Goal: Task Accomplishment & Management: Use online tool/utility

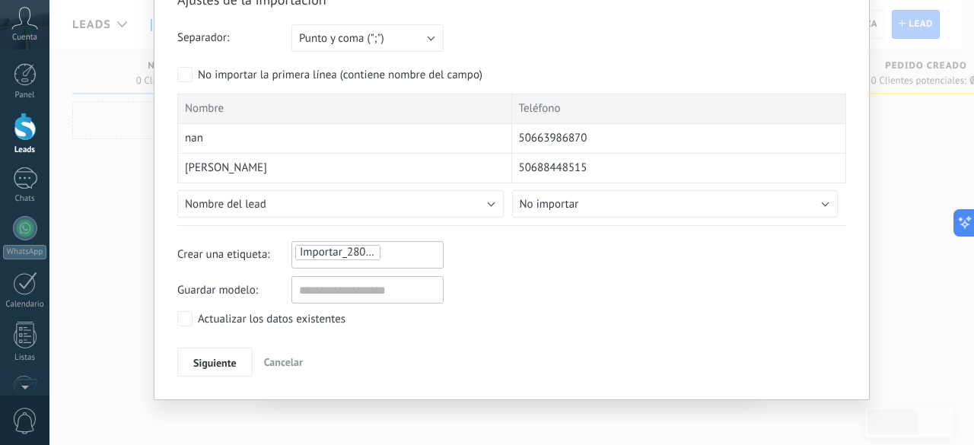
scroll to position [79, 0]
click at [358, 291] on input "text" at bounding box center [367, 288] width 152 height 27
click at [352, 253] on span "Importar_28082025_1458" at bounding box center [363, 251] width 126 height 14
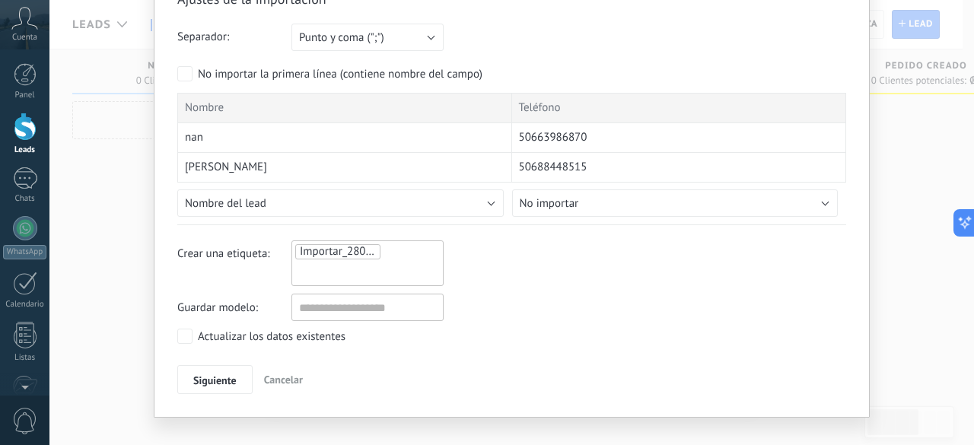
drag, startPoint x: 365, startPoint y: 262, endPoint x: 377, endPoint y: 255, distance: 14.6
click at [367, 262] on input "text" at bounding box center [334, 272] width 76 height 23
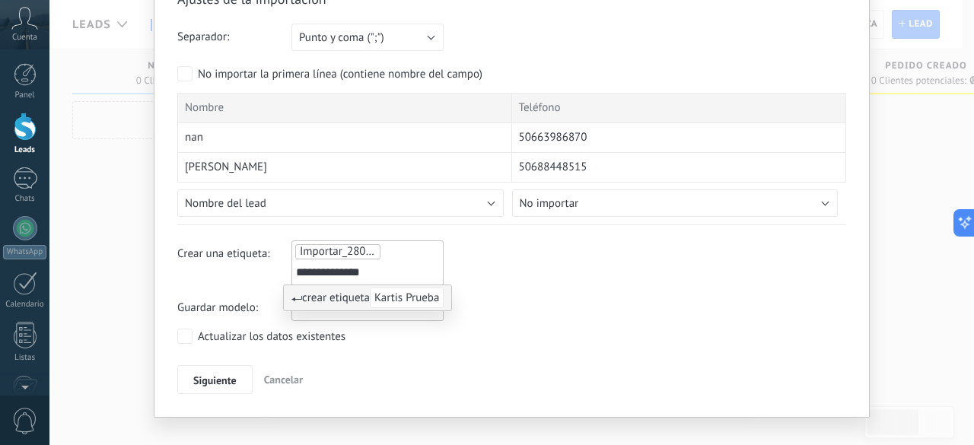
type input "**********"
click at [506, 269] on div "**********" at bounding box center [511, 263] width 669 height 46
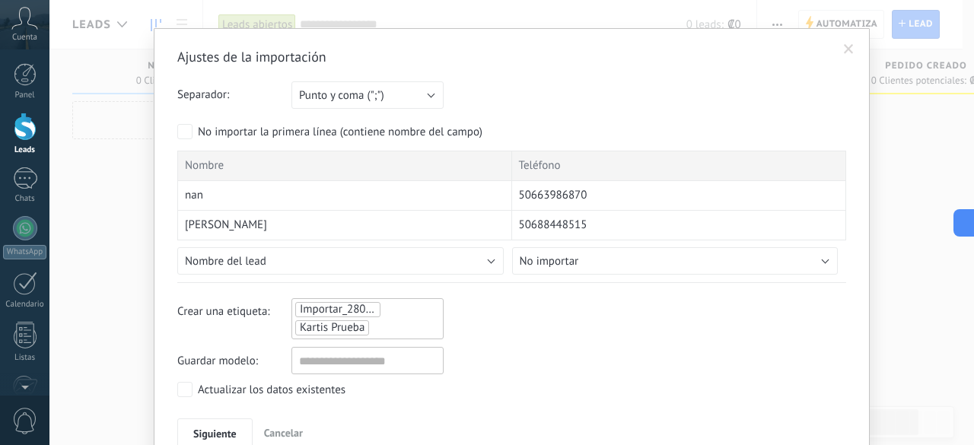
scroll to position [0, 0]
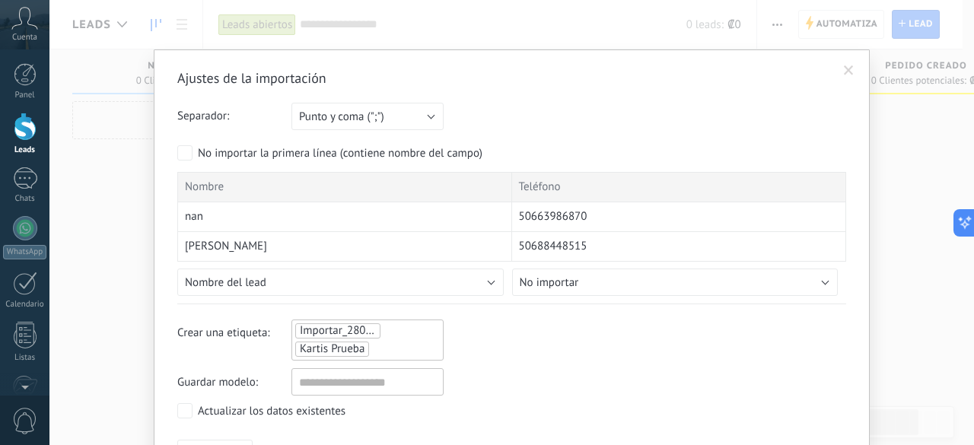
click at [231, 185] on div "Nombre" at bounding box center [344, 187] width 335 height 30
click at [214, 193] on span "Nombre" at bounding box center [204, 187] width 39 height 15
click at [215, 214] on div "nan" at bounding box center [344, 217] width 335 height 30
click at [339, 216] on div "nan" at bounding box center [344, 217] width 335 height 30
click at [425, 112] on button "Punto y coma (";")" at bounding box center [367, 116] width 152 height 27
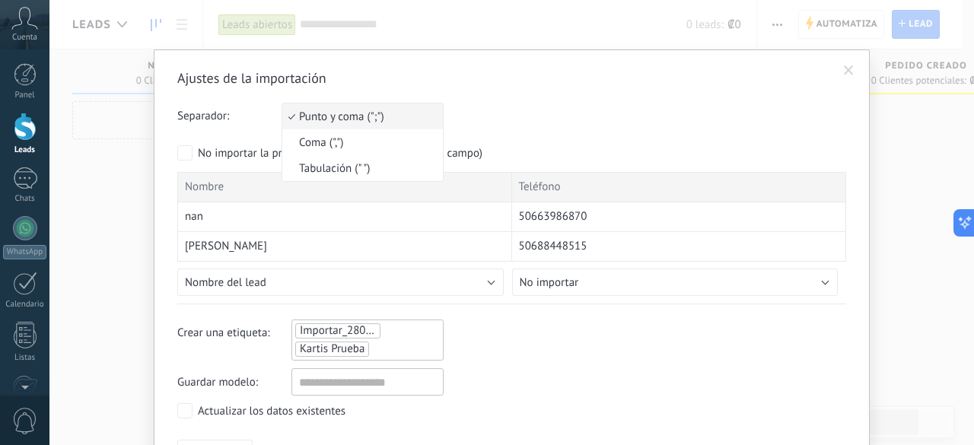
click at [610, 88] on div "Ajustes de la importación Separador: Punto y coma (";") Coma (",") Tabulación (…" at bounding box center [511, 269] width 669 height 400
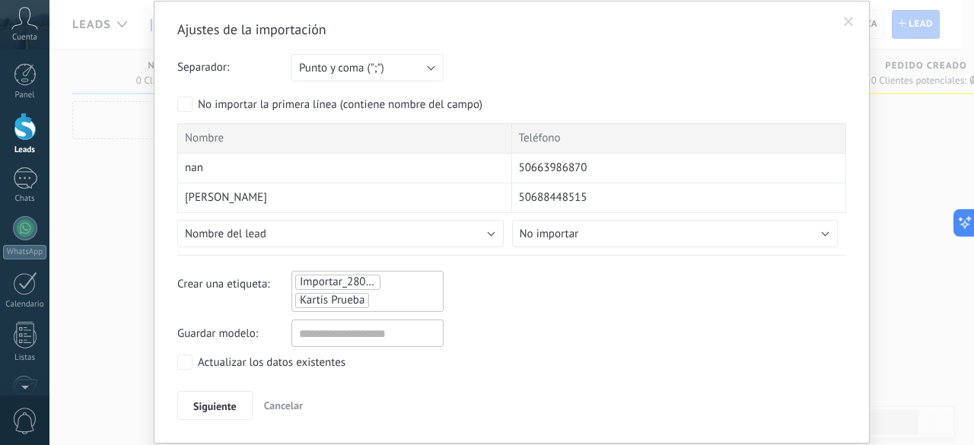
scroll to position [15, 0]
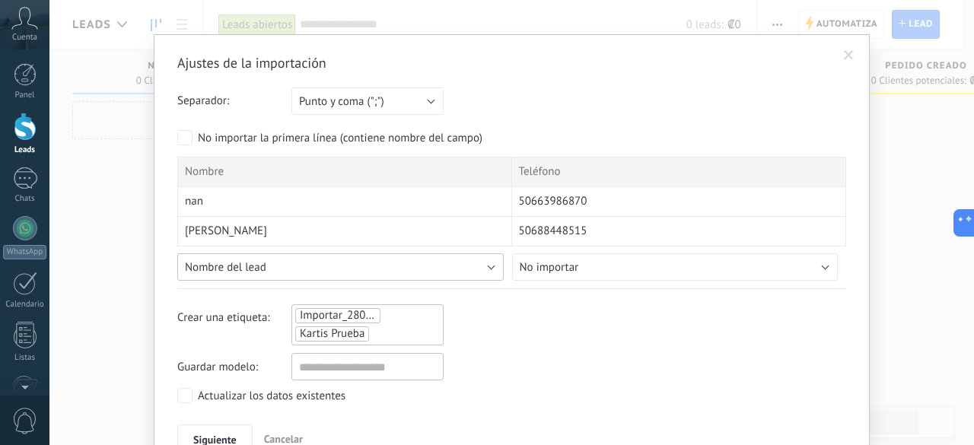
click at [290, 269] on button "Nombre del lead" at bounding box center [340, 266] width 326 height 27
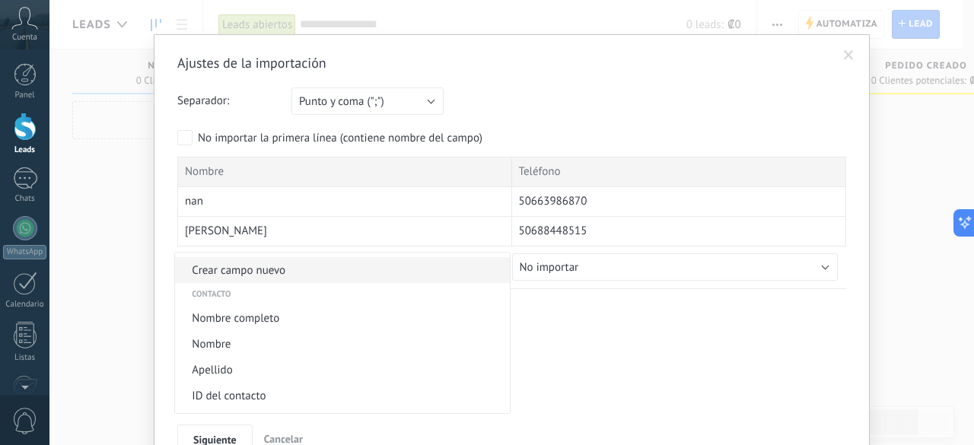
scroll to position [0, 0]
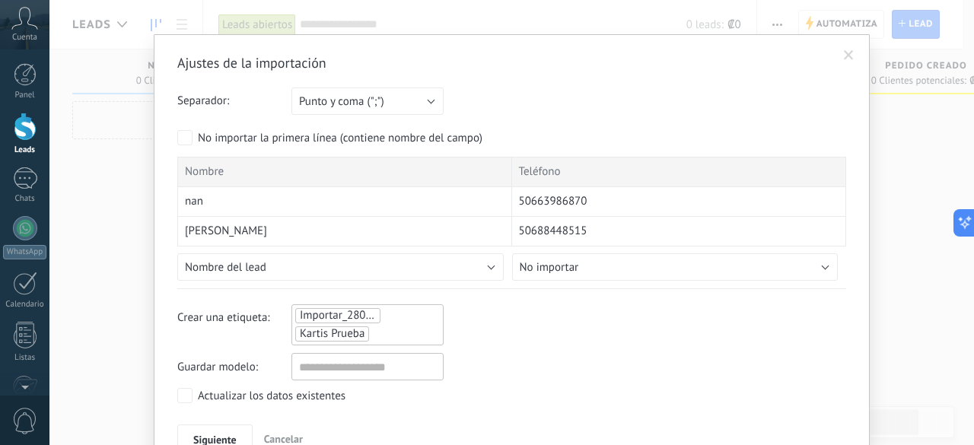
click at [347, 167] on div "Nombre" at bounding box center [344, 172] width 335 height 30
click at [487, 263] on button "Nombre del lead" at bounding box center [340, 266] width 326 height 27
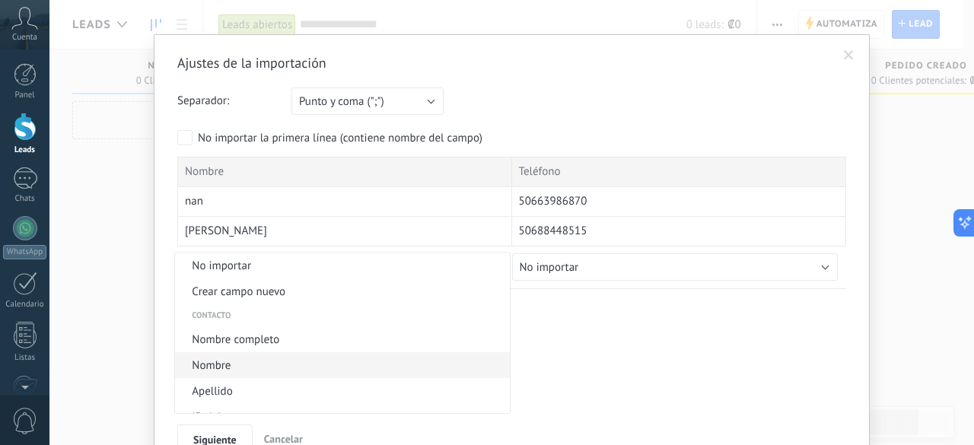
click at [260, 362] on span "Nombre" at bounding box center [340, 365] width 330 height 14
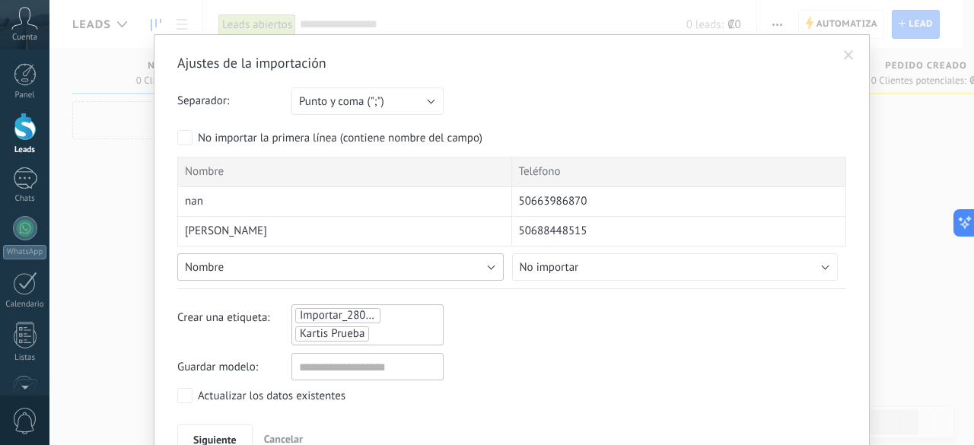
scroll to position [91, 0]
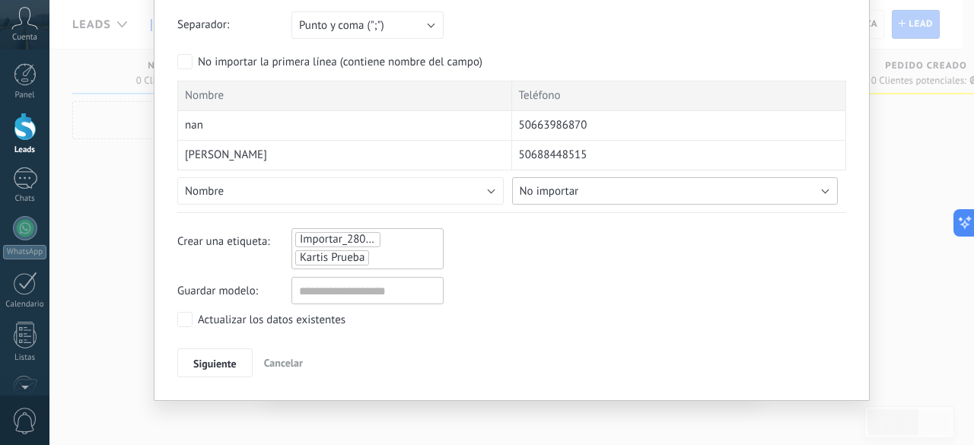
click at [705, 196] on button "No importar" at bounding box center [675, 190] width 326 height 27
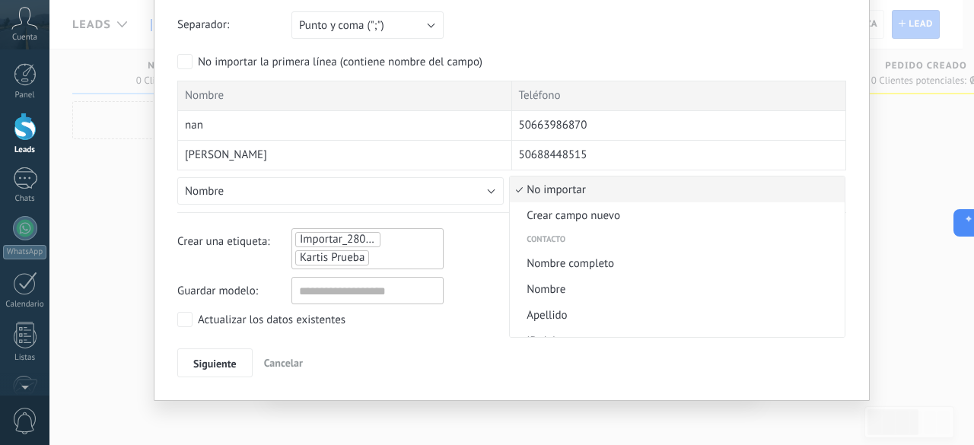
click at [705, 196] on span "No importar" at bounding box center [675, 190] width 330 height 14
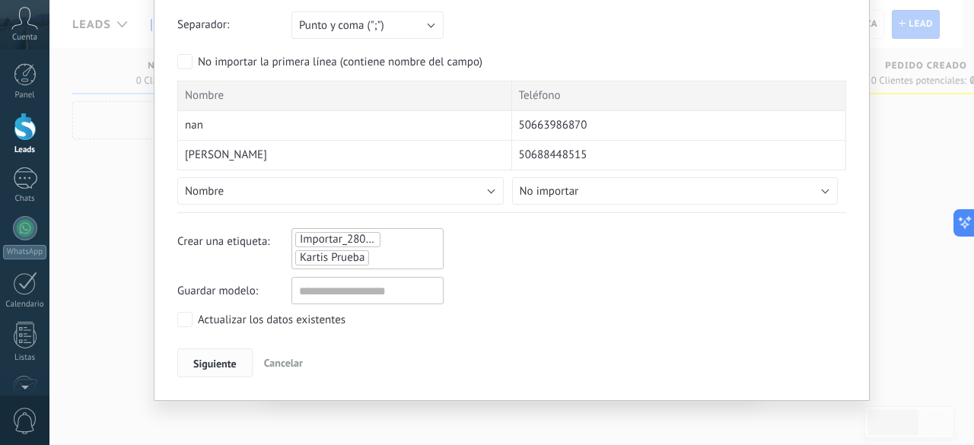
click at [234, 359] on button "Siguiente" at bounding box center [214, 363] width 75 height 29
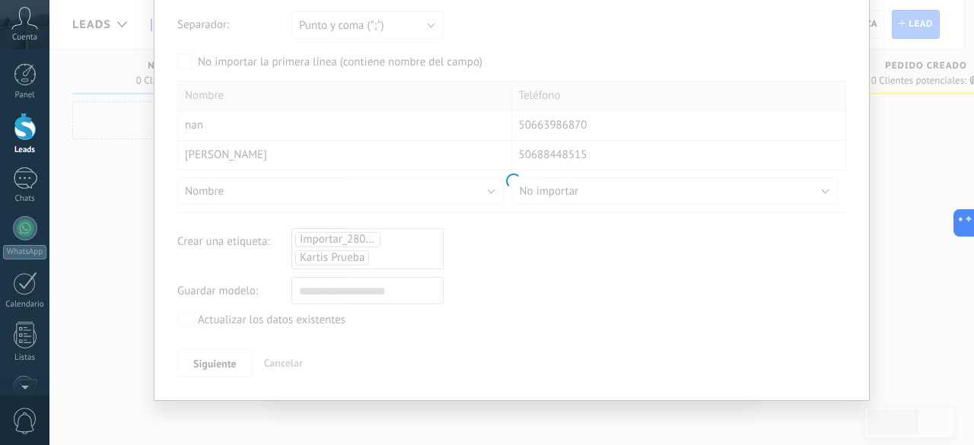
scroll to position [0, 0]
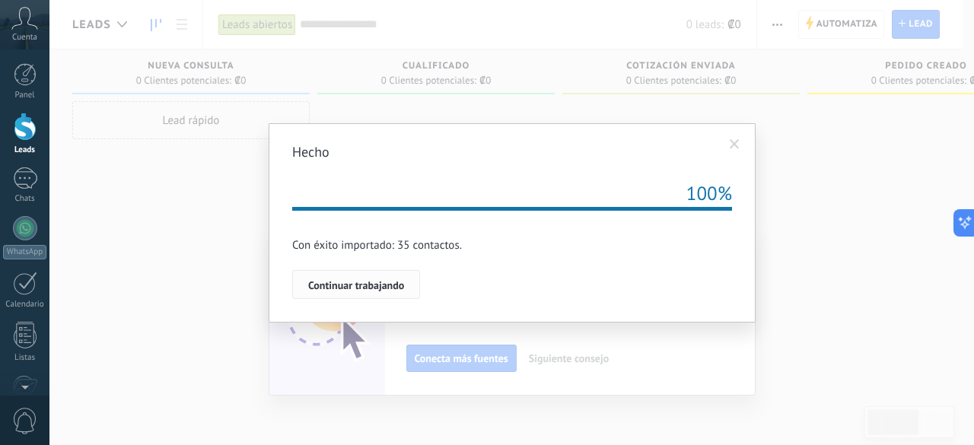
click at [377, 288] on span "Continuar trabajando" at bounding box center [356, 285] width 96 height 11
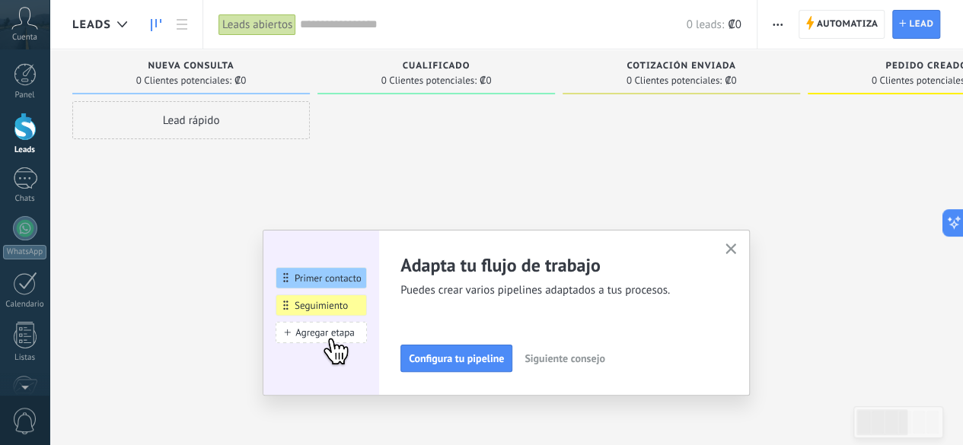
click at [733, 244] on icon "button" at bounding box center [730, 249] width 11 height 11
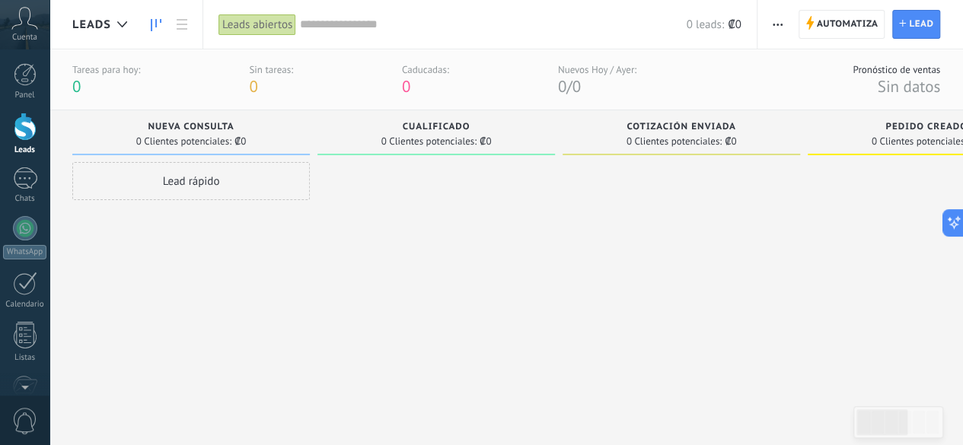
click at [24, 139] on div at bounding box center [25, 127] width 23 height 28
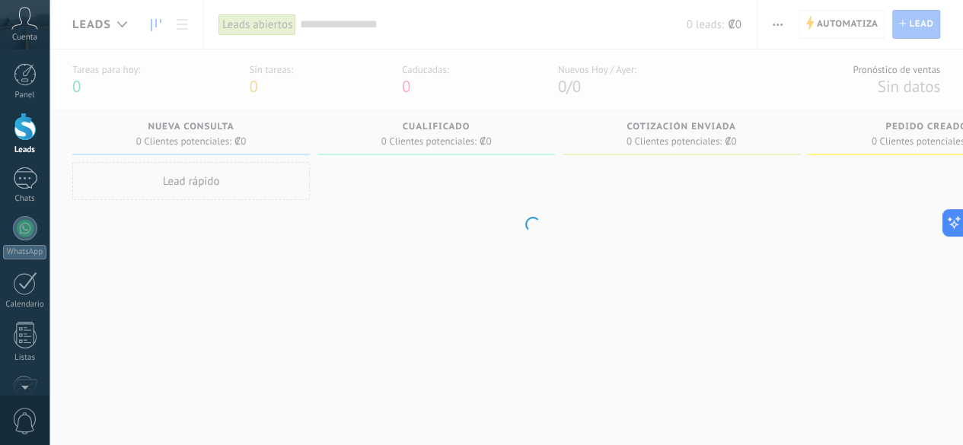
click at [24, 139] on div at bounding box center [25, 127] width 23 height 28
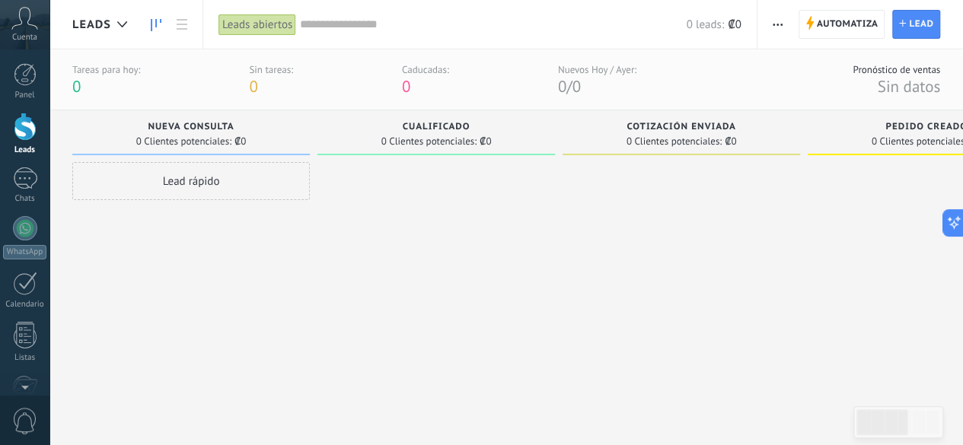
click at [17, 127] on div at bounding box center [25, 127] width 23 height 28
click at [914, 27] on span "Lead" at bounding box center [921, 24] width 24 height 27
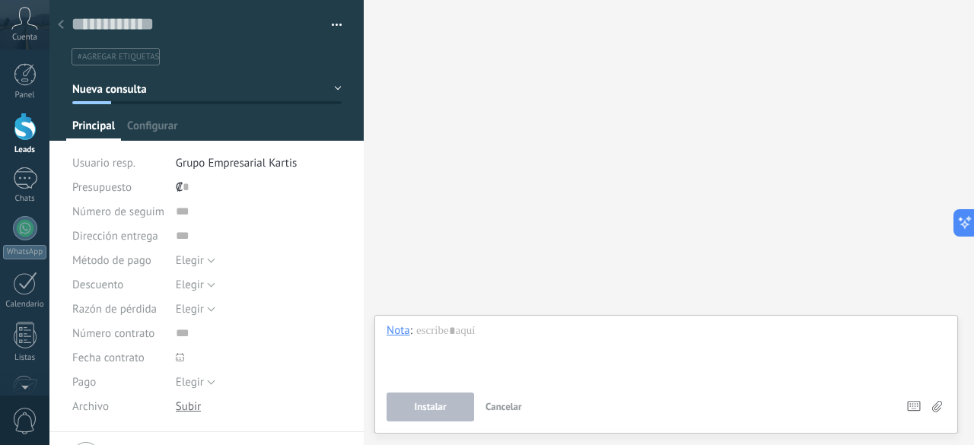
click at [508, 116] on div "Buscar Carga más Participantes: 0 Agregar usuario Bots: 0" at bounding box center [669, 222] width 610 height 445
click at [644, 89] on div "Buscar Carga más Participantes: 0 Agregar usuario Bots: 0" at bounding box center [669, 222] width 610 height 445
click at [337, 94] on div at bounding box center [206, 70] width 315 height 141
click at [334, 88] on button "Nueva consulta" at bounding box center [206, 88] width 269 height 27
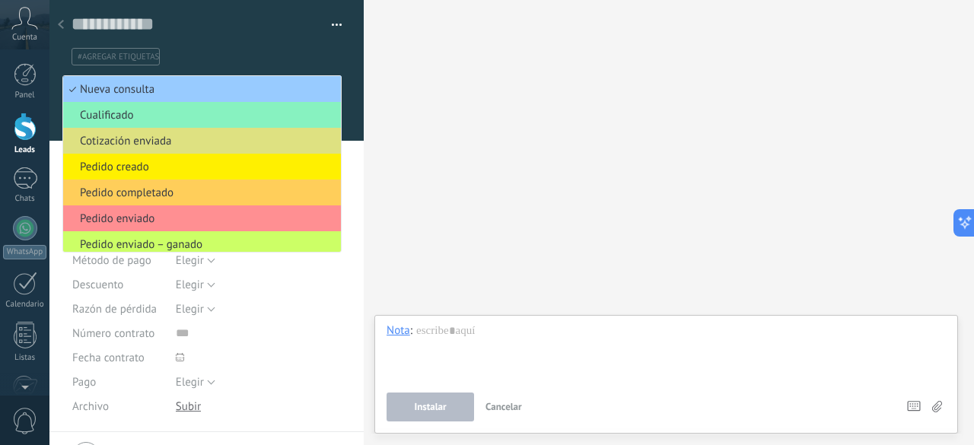
click at [477, 108] on div "Buscar Carga más Participantes: 0 Agregar usuario Bots: 0" at bounding box center [669, 222] width 610 height 445
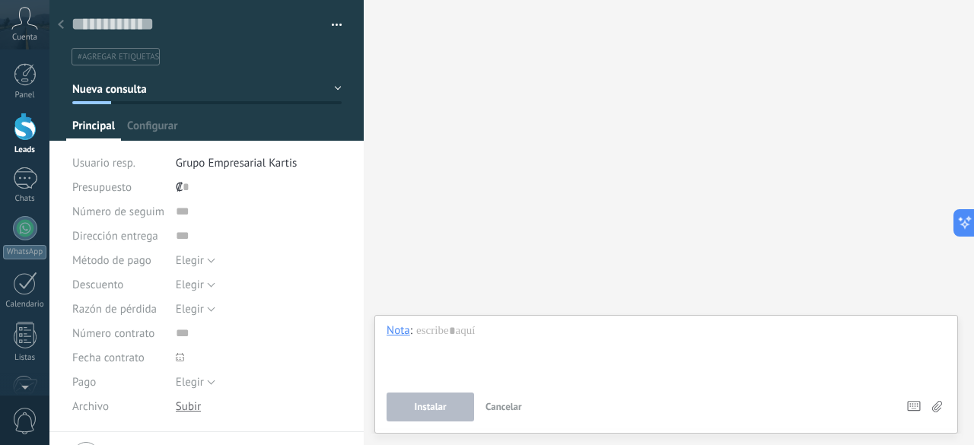
click at [27, 27] on icon at bounding box center [24, 18] width 27 height 23
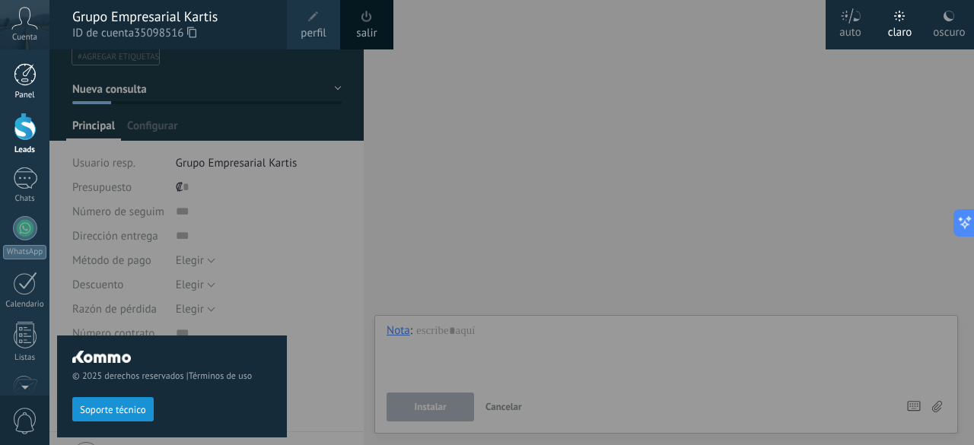
click at [28, 73] on div at bounding box center [25, 74] width 23 height 23
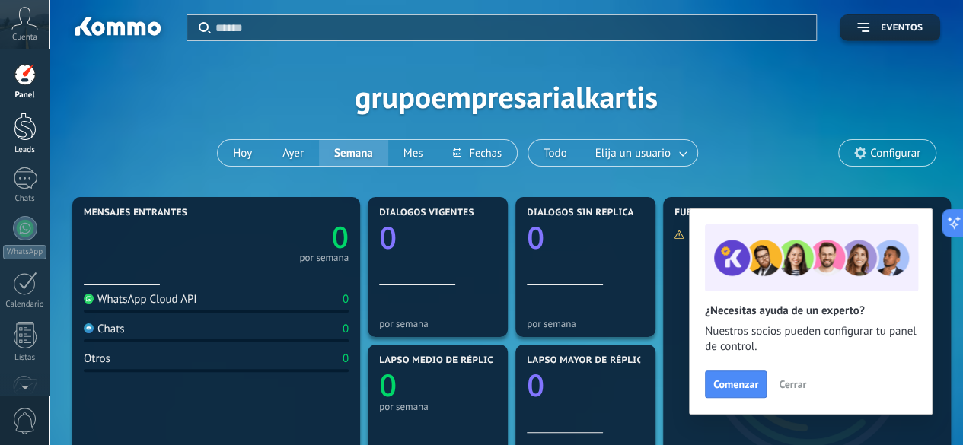
click at [37, 126] on link "Leads" at bounding box center [24, 134] width 49 height 43
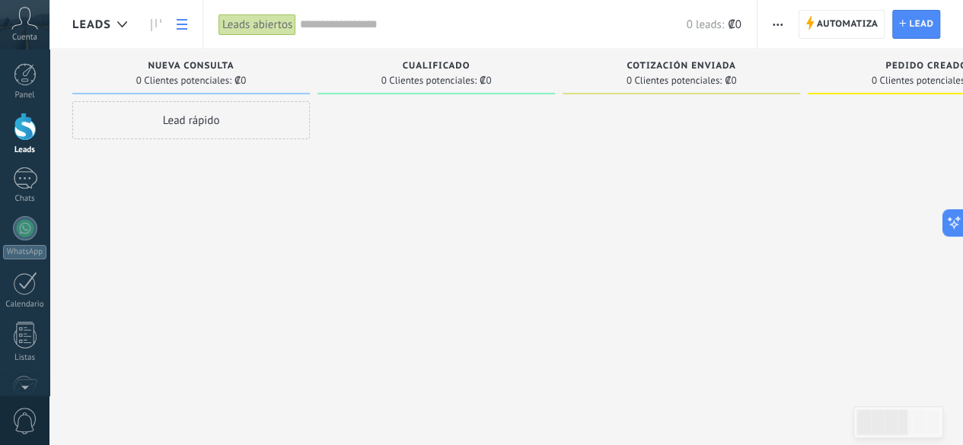
click at [182, 24] on use at bounding box center [182, 24] width 11 height 11
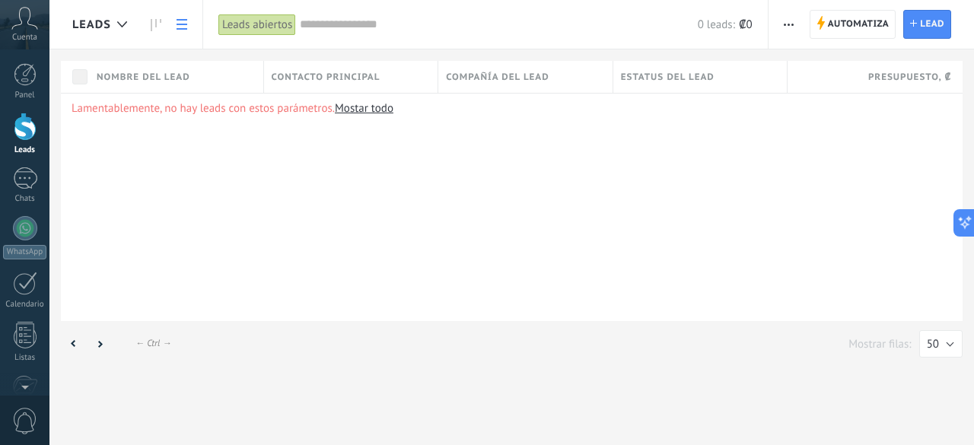
click at [251, 148] on div "Lamentablemente, no hay leads con estos parámetros. Mostar todo" at bounding box center [512, 207] width 902 height 228
click at [797, 28] on button "button" at bounding box center [789, 24] width 22 height 29
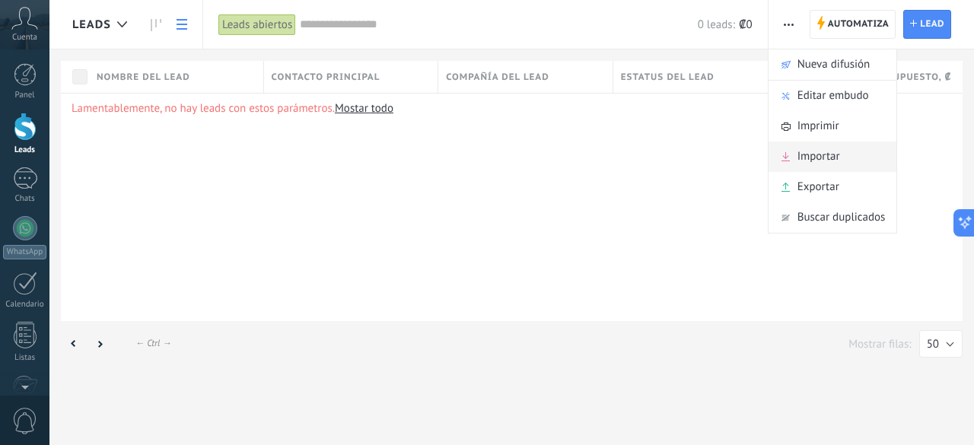
click at [810, 160] on span "Importar" at bounding box center [819, 157] width 43 height 30
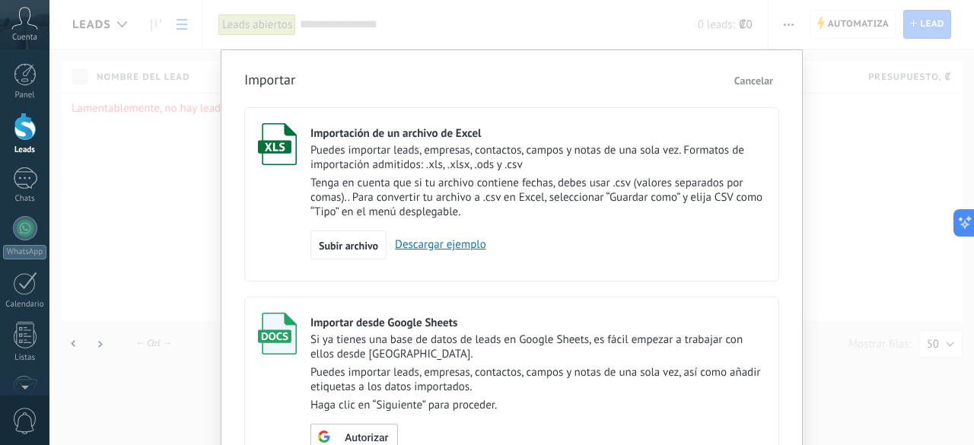
click at [409, 247] on link "Descargar ejemplo" at bounding box center [437, 244] width 100 height 14
click at [346, 247] on span "Subir archivo" at bounding box center [348, 245] width 59 height 11
click at [0, 0] on input "Importación de un archivo de Excel Puedes importar leads, empresas, contactos, …" at bounding box center [0, 0] width 0 height 0
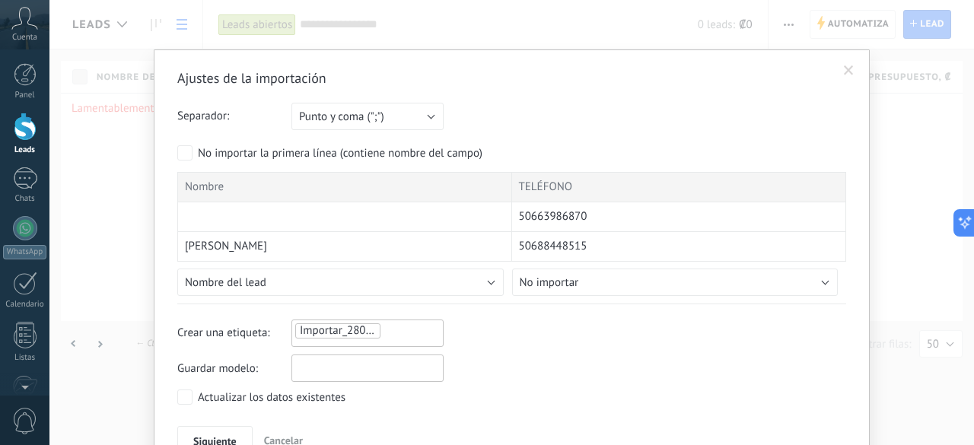
click at [350, 369] on input "text" at bounding box center [367, 368] width 152 height 27
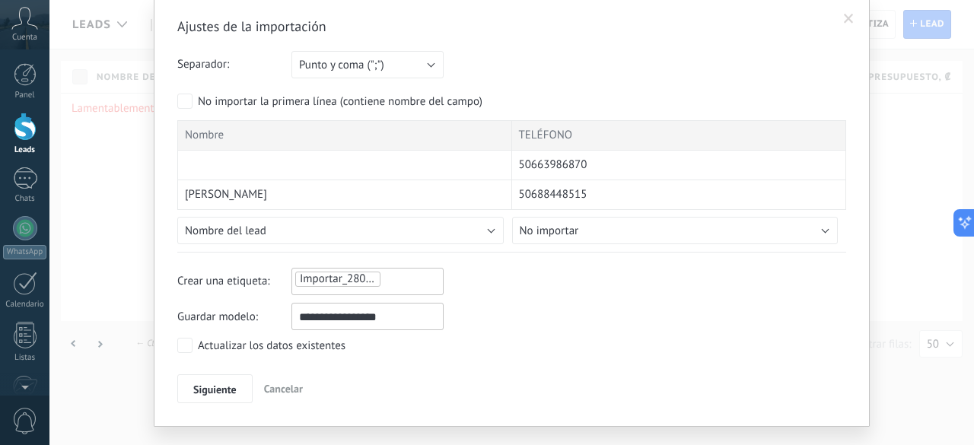
scroll to position [76, 0]
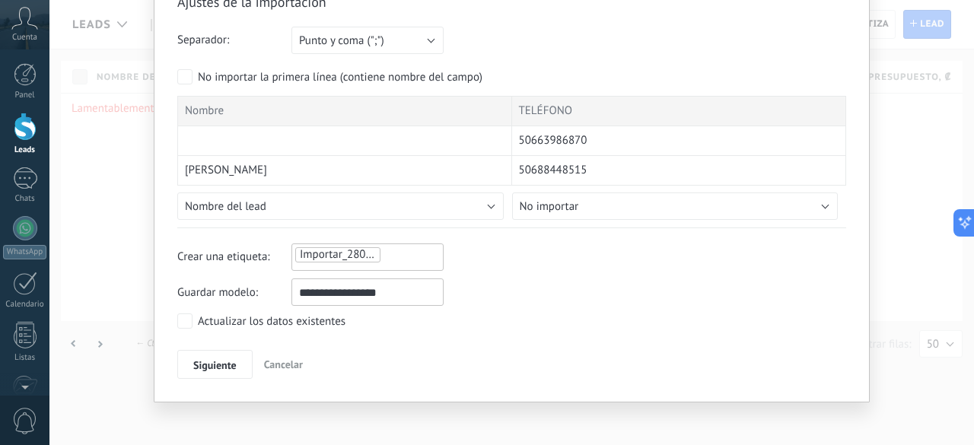
type input "**********"
click at [473, 196] on button "Nombre del lead" at bounding box center [340, 206] width 326 height 27
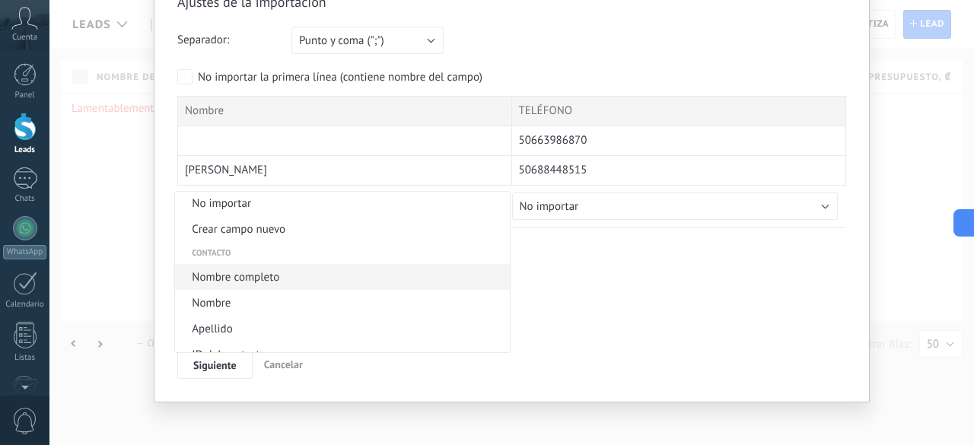
scroll to position [0, 0]
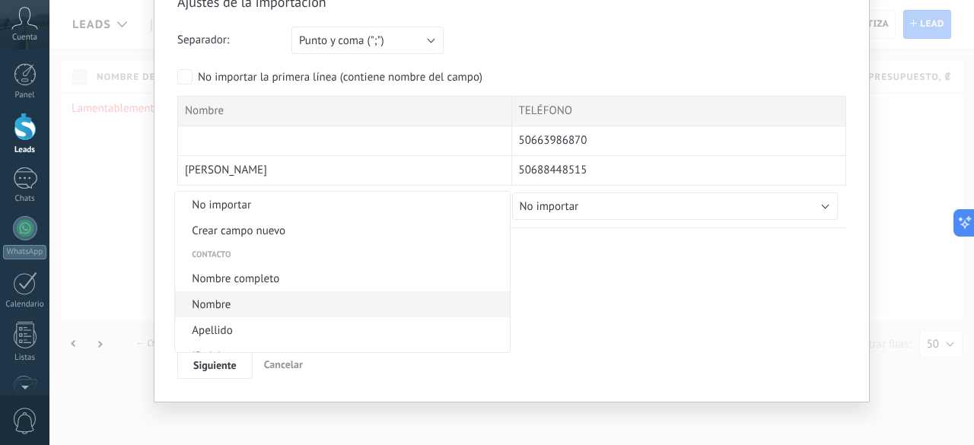
click at [291, 303] on span "Nombre" at bounding box center [340, 305] width 330 height 14
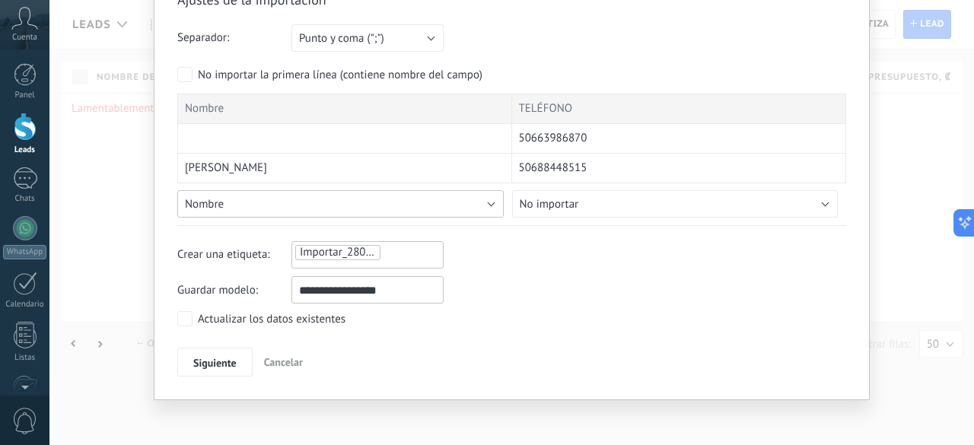
scroll to position [79, 0]
click at [215, 357] on span "Siguiente" at bounding box center [214, 362] width 43 height 11
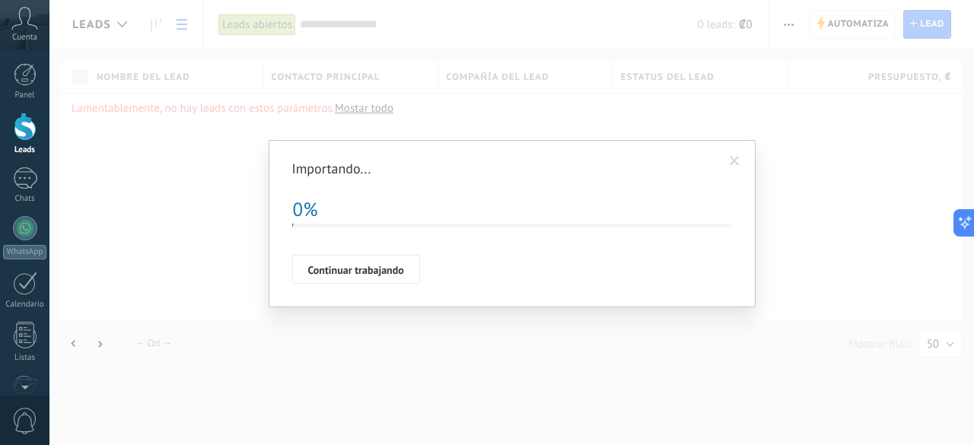
scroll to position [0, 0]
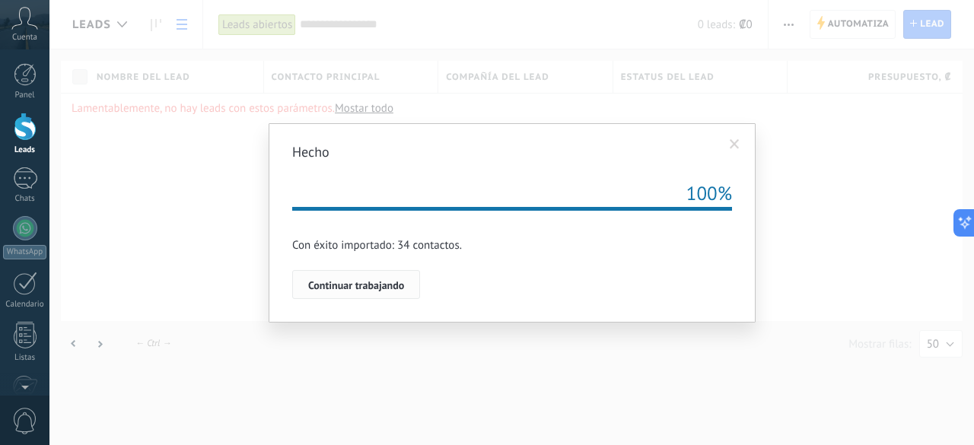
click at [352, 284] on span "Continuar trabajando" at bounding box center [356, 285] width 96 height 11
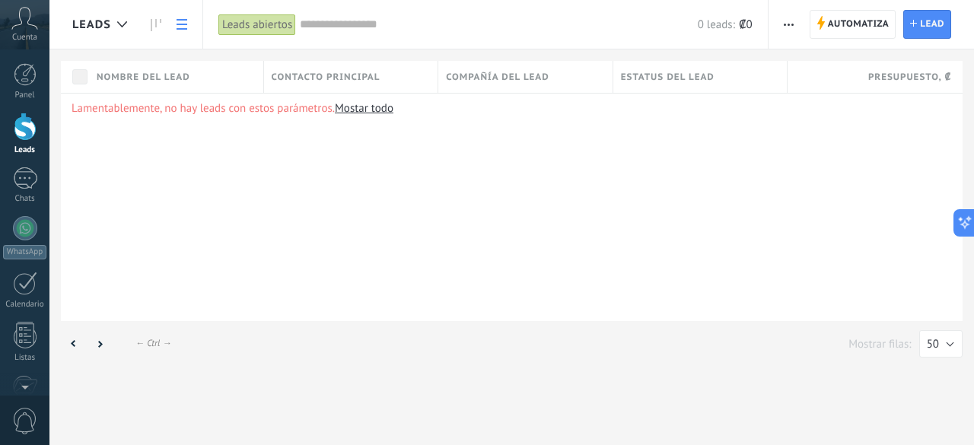
click at [367, 108] on link "Mostar todo" at bounding box center [364, 108] width 59 height 14
click at [183, 27] on icon at bounding box center [182, 24] width 11 height 11
click at [464, 272] on div "Lamentablemente, no hay leads con estos parámetros. Mostar todo" at bounding box center [512, 207] width 902 height 228
click at [28, 134] on div at bounding box center [25, 127] width 23 height 28
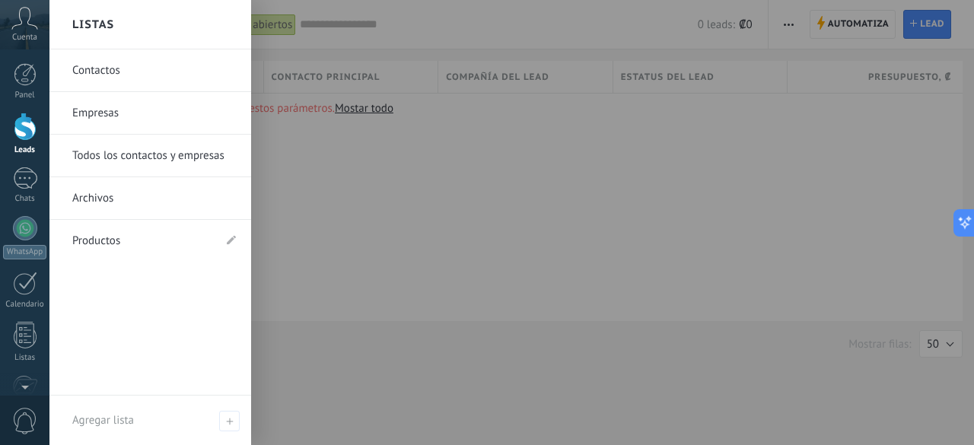
click at [150, 68] on link "Contactos" at bounding box center [154, 70] width 164 height 43
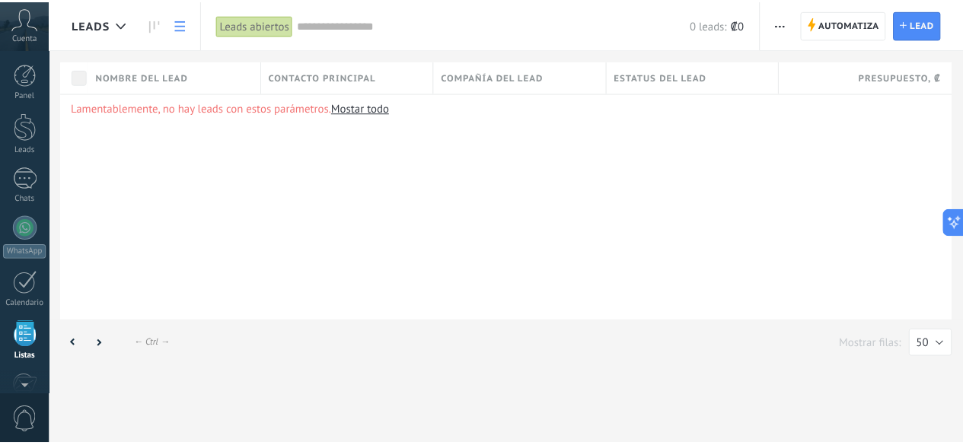
scroll to position [94, 0]
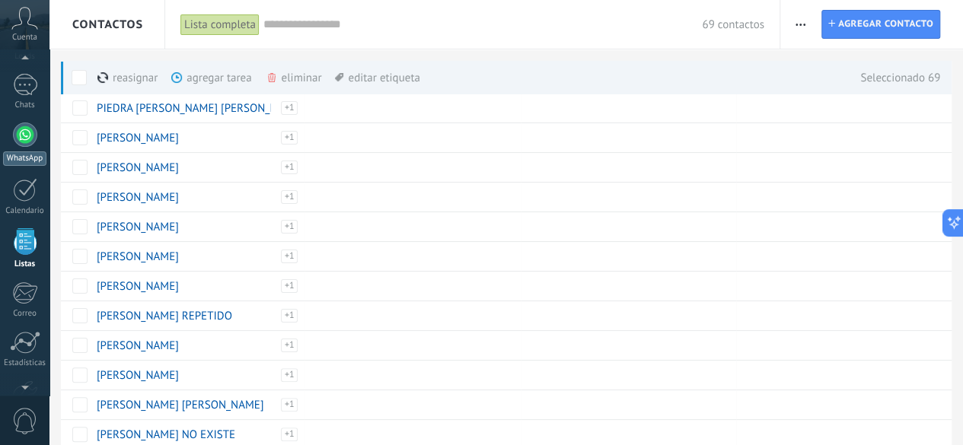
click at [32, 136] on div at bounding box center [25, 135] width 24 height 24
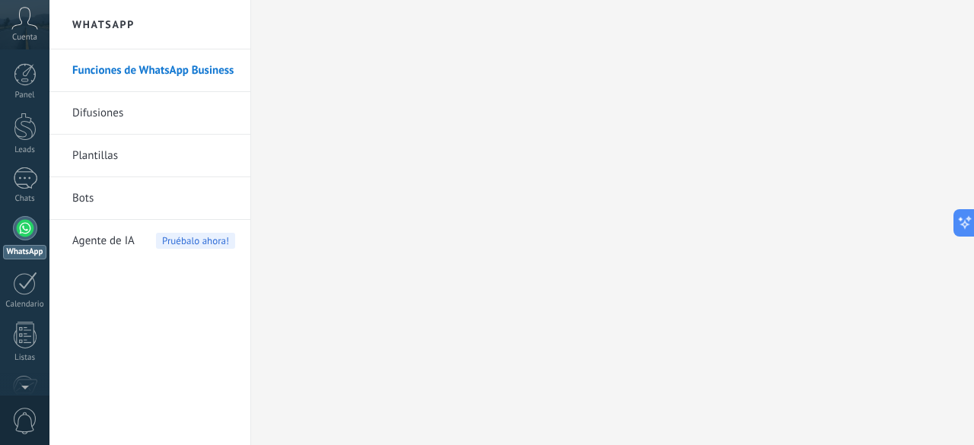
click at [95, 119] on link "Difusiones" at bounding box center [153, 113] width 163 height 43
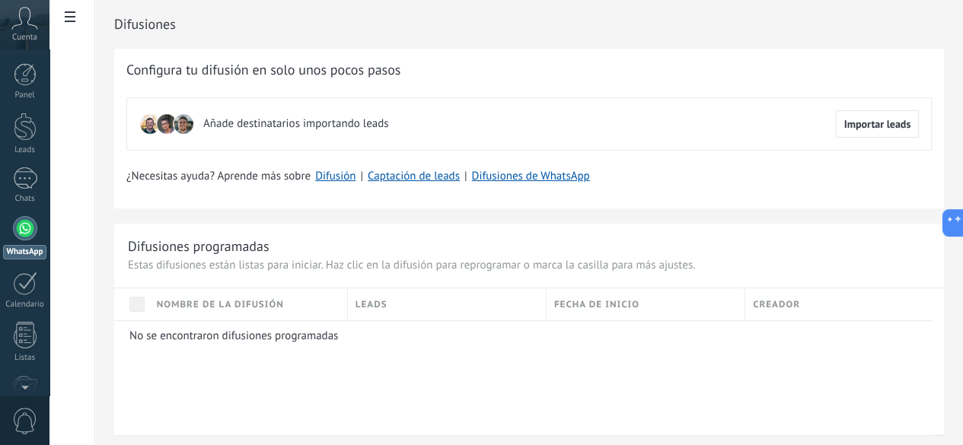
click at [865, 124] on span "Importar leads" at bounding box center [876, 124] width 67 height 11
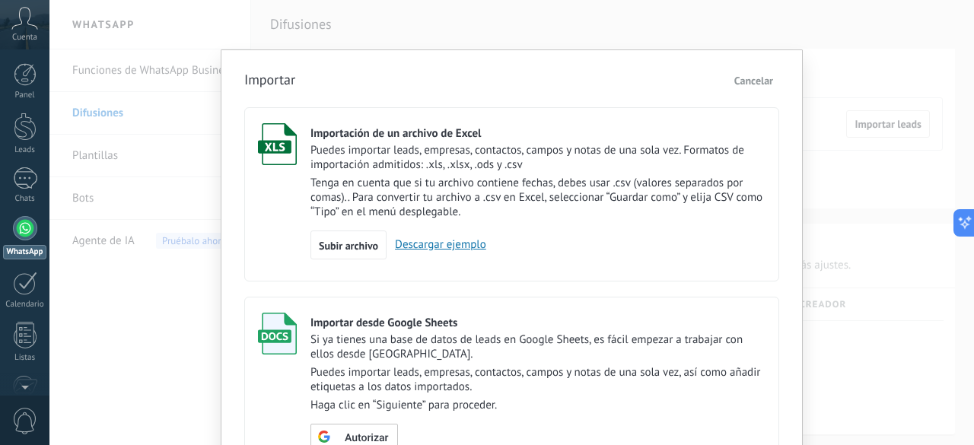
click at [746, 76] on span "Cancelar" at bounding box center [753, 81] width 39 height 14
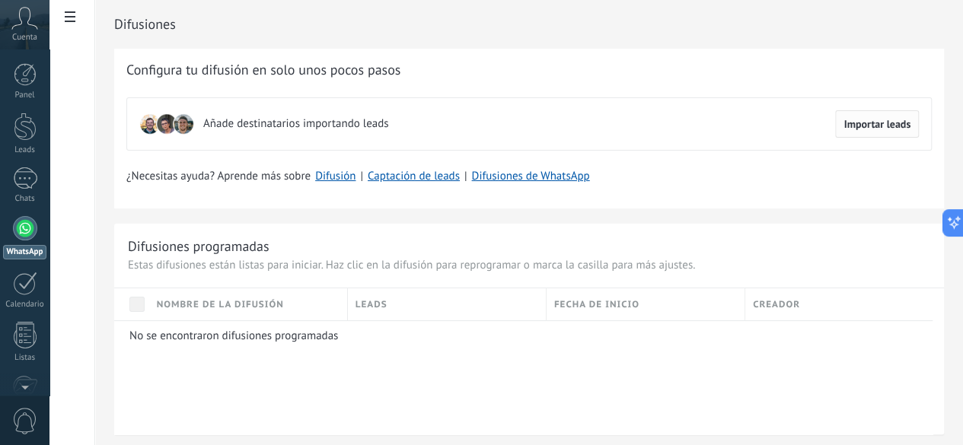
click at [885, 134] on button "Importar leads" at bounding box center [877, 123] width 84 height 27
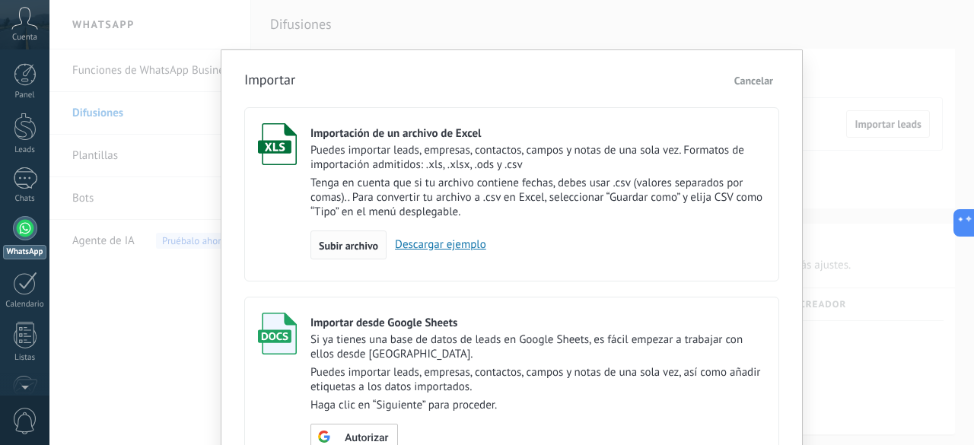
click at [319, 245] on span "Subir archivo" at bounding box center [348, 245] width 59 height 11
click at [0, 0] on input "Importación de un archivo de Excel Puedes importar leads, empresas, contactos, …" at bounding box center [0, 0] width 0 height 0
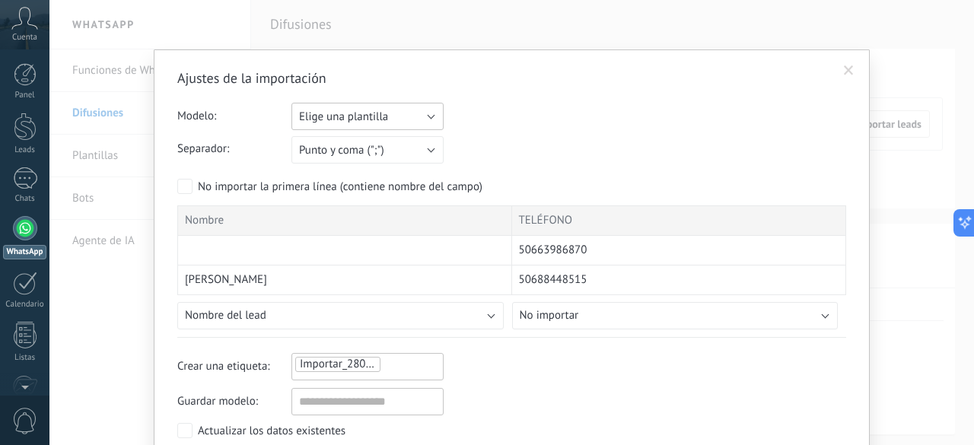
click at [422, 120] on button "Elige una plantilla" at bounding box center [367, 116] width 152 height 27
click at [364, 153] on li "Kartis Prueba 2" at bounding box center [362, 142] width 161 height 26
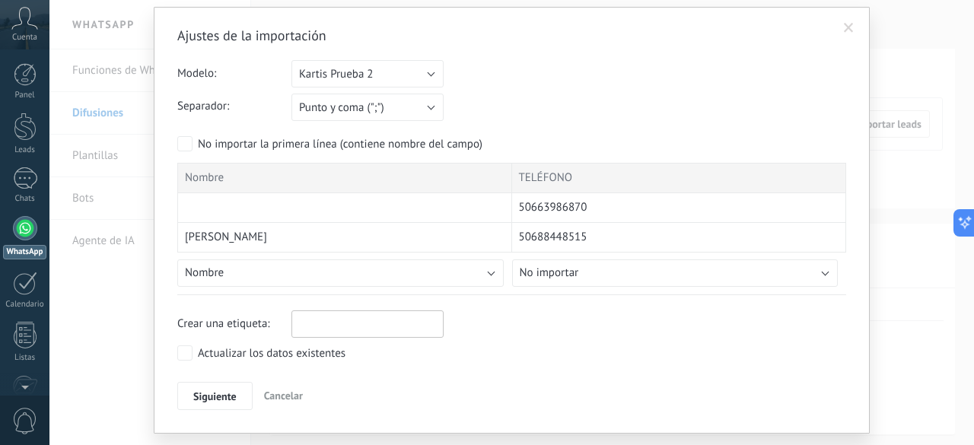
scroll to position [77, 0]
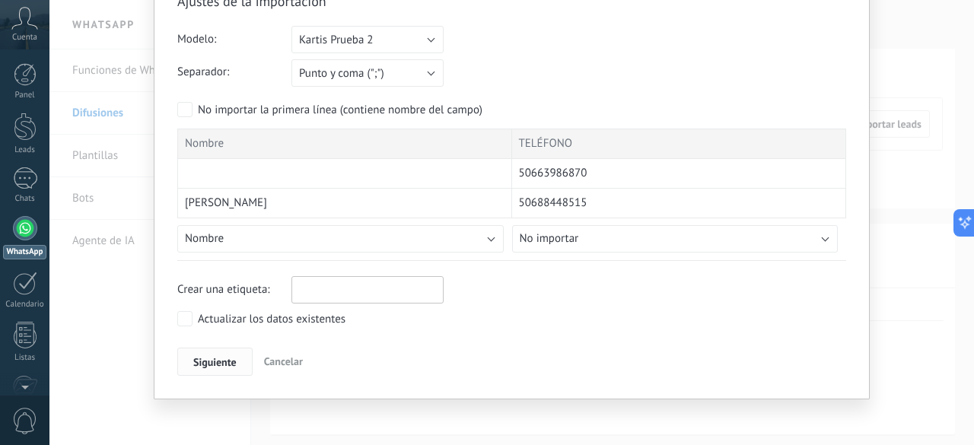
click at [203, 357] on span "Siguiente" at bounding box center [214, 362] width 43 height 11
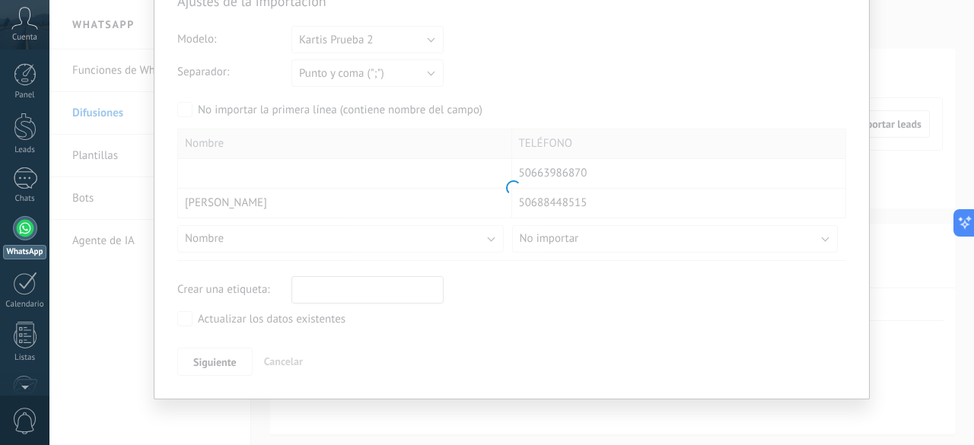
scroll to position [0, 0]
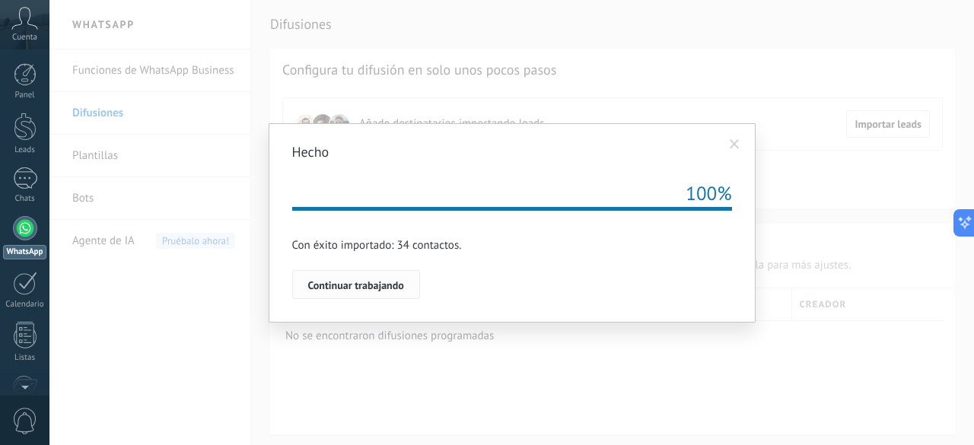
click at [353, 290] on span "Continuar trabajando" at bounding box center [356, 285] width 96 height 11
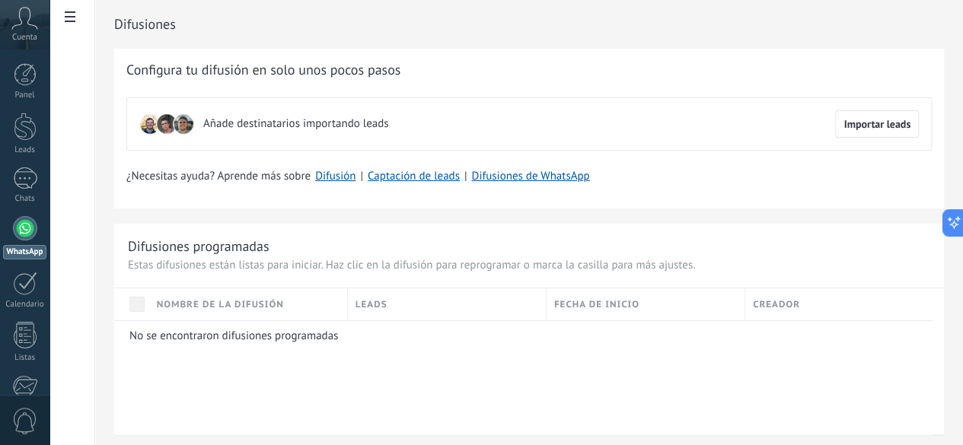
click at [387, 307] on span "Leads" at bounding box center [371, 305] width 32 height 14
click at [355, 177] on link "Difusión" at bounding box center [335, 176] width 40 height 14
click at [954, 219] on icon at bounding box center [948, 223] width 16 height 16
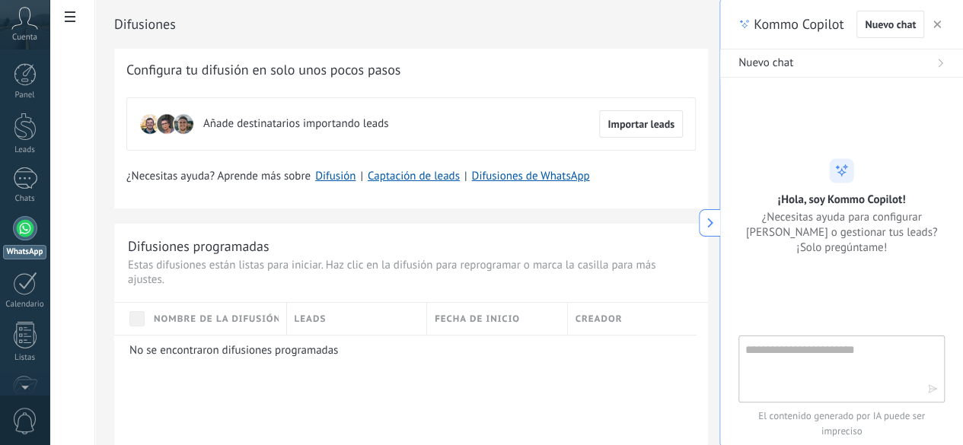
click at [805, 377] on textarea at bounding box center [830, 368] width 171 height 55
type textarea "**********"
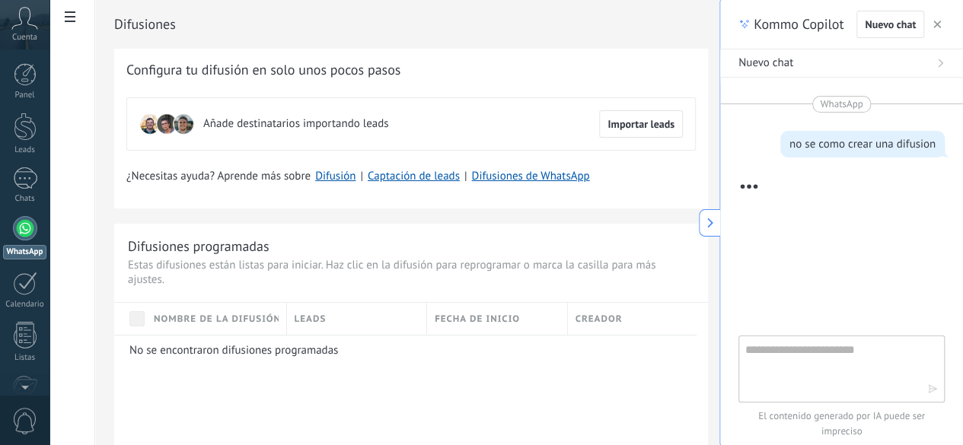
click at [715, 212] on button at bounding box center [709, 222] width 21 height 27
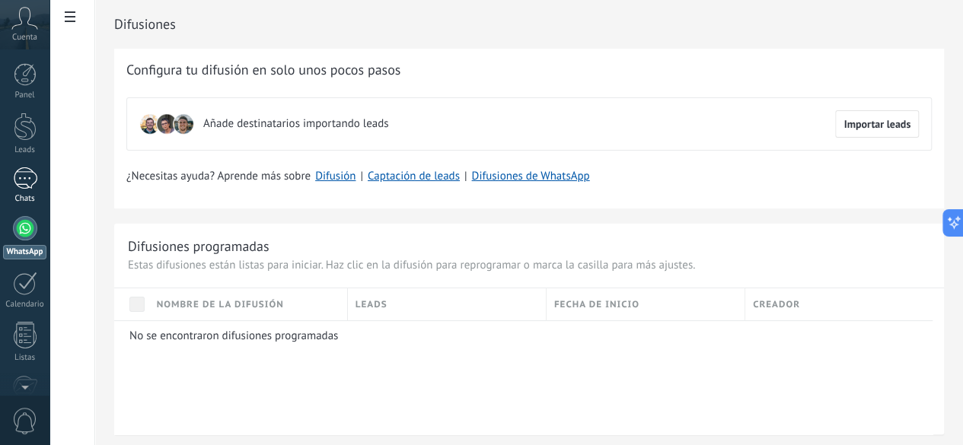
click at [18, 184] on div at bounding box center [25, 178] width 24 height 22
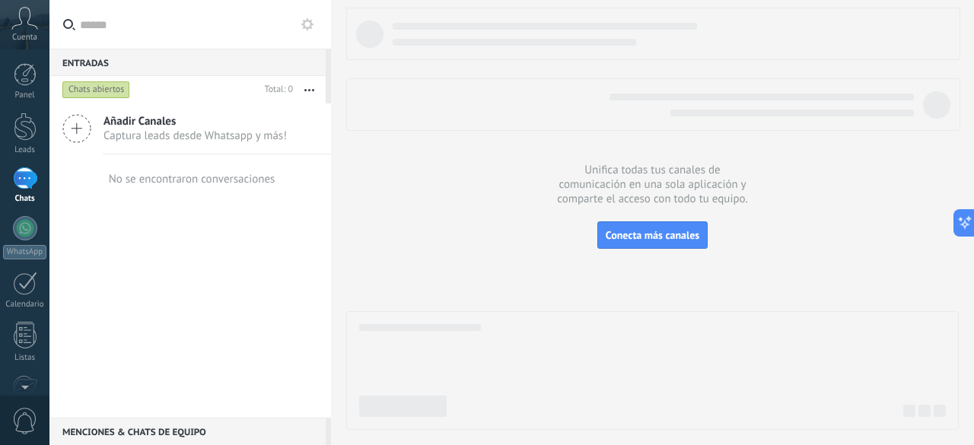
click at [123, 129] on span "Captura leads desde Whatsapp y más!" at bounding box center [195, 136] width 183 height 14
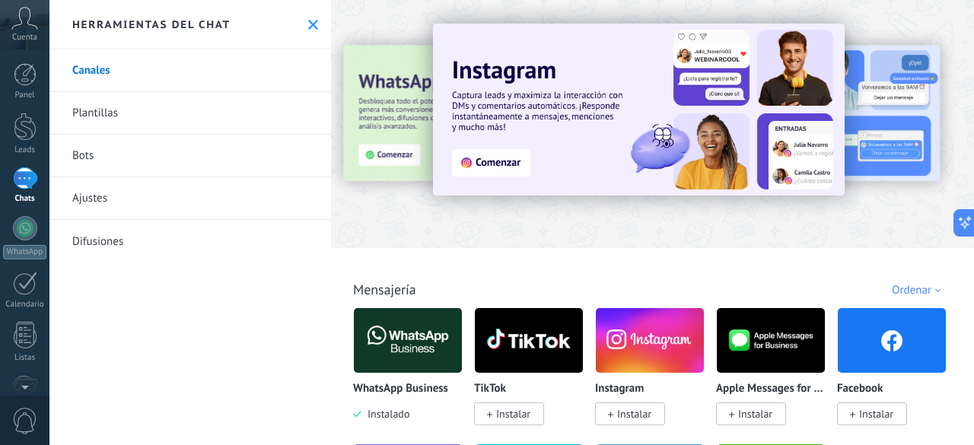
click at [113, 239] on link "Difusiones" at bounding box center [190, 241] width 282 height 43
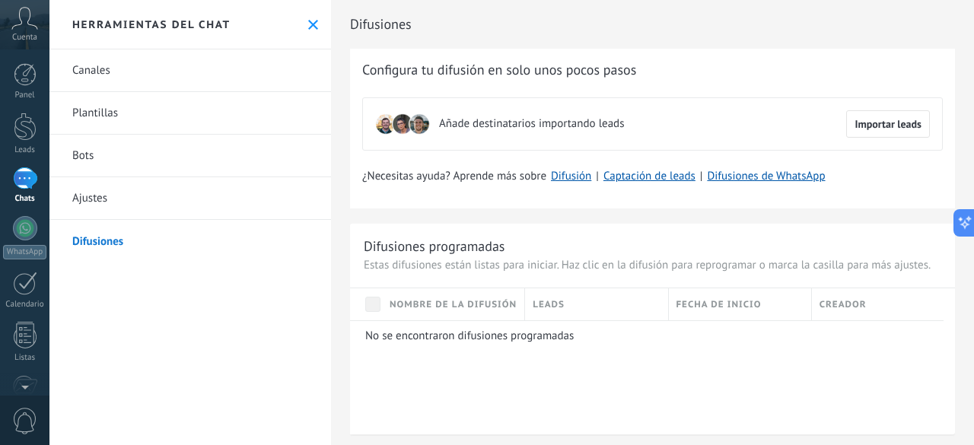
scroll to position [690, 0]
click at [788, 180] on link "Difusiones de WhatsApp" at bounding box center [766, 176] width 118 height 14
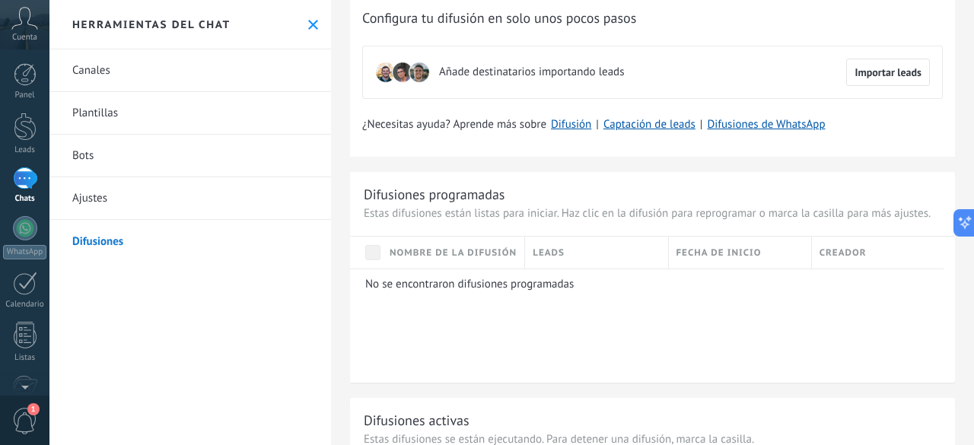
scroll to position [76, 0]
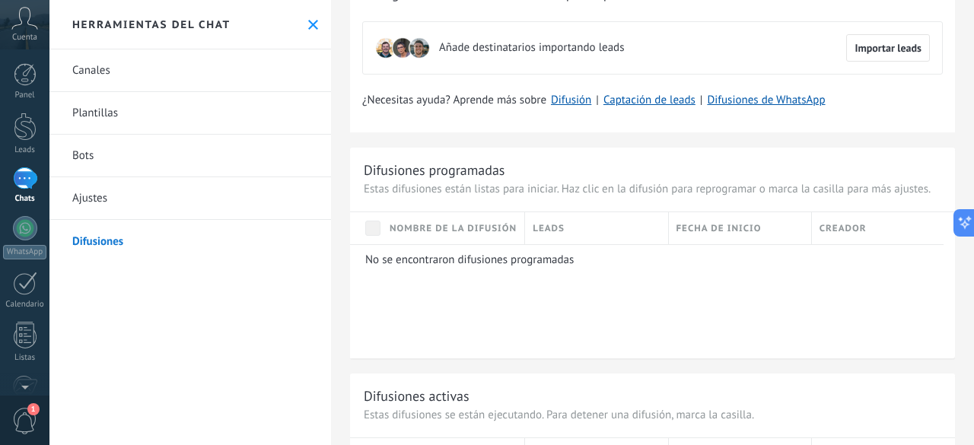
click at [107, 244] on link "Difusiones" at bounding box center [190, 241] width 282 height 43
click at [861, 44] on span "Importar leads" at bounding box center [888, 48] width 67 height 11
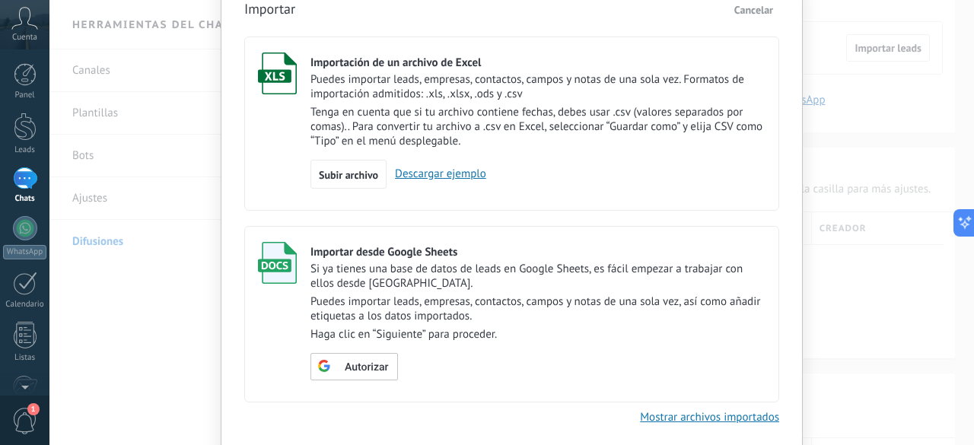
scroll to position [47, 0]
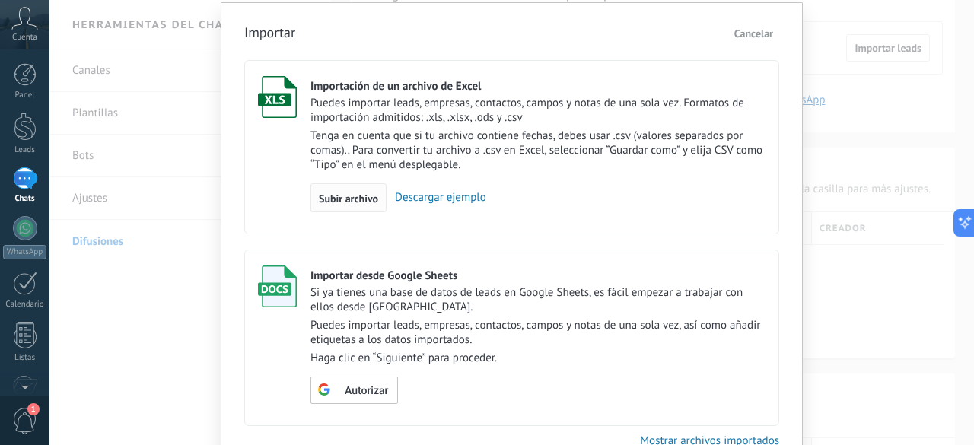
click at [370, 200] on span "Subir archivo" at bounding box center [348, 198] width 59 height 11
click at [0, 0] on input "Importación de un archivo de Excel Puedes importar leads, empresas, contactos, …" at bounding box center [0, 0] width 0 height 0
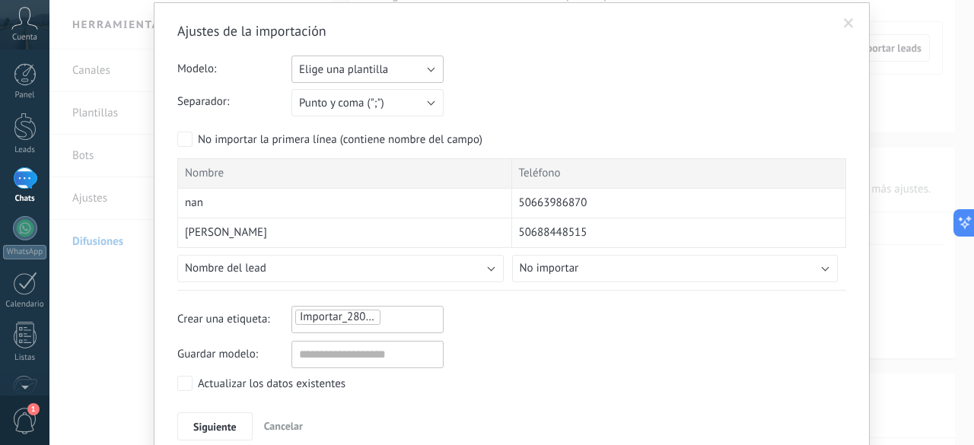
click at [423, 62] on button "Elige una plantilla" at bounding box center [367, 69] width 152 height 27
click at [360, 98] on span "Kartis Prueba 2" at bounding box center [360, 95] width 156 height 14
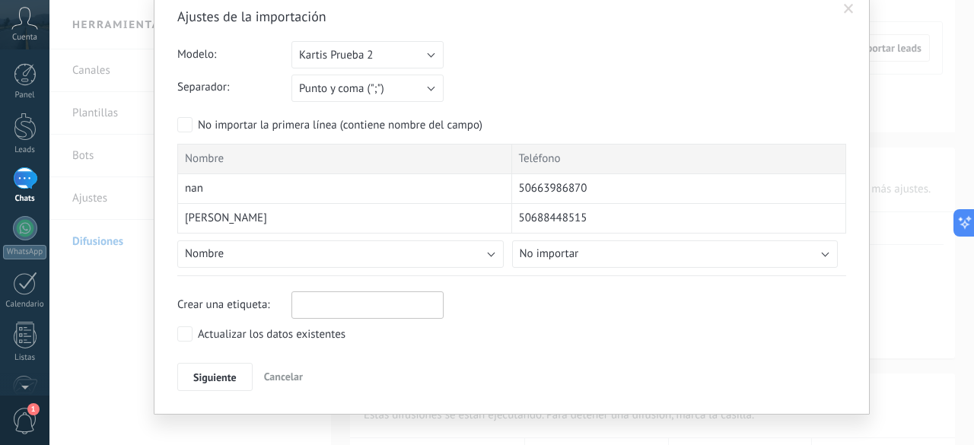
scroll to position [76, 0]
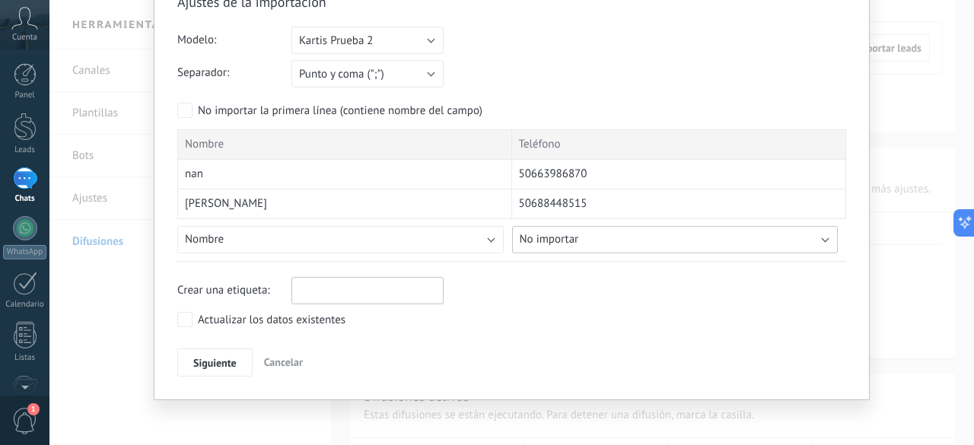
click at [817, 243] on button "No importar" at bounding box center [675, 239] width 326 height 27
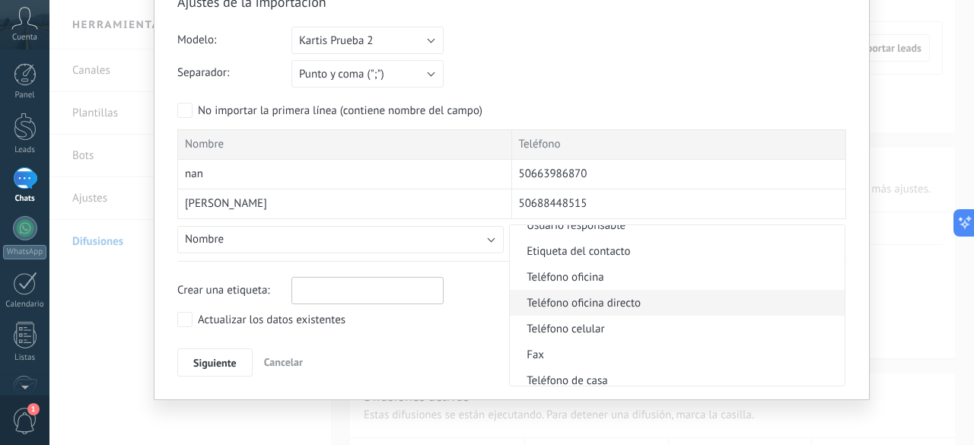
scroll to position [304, 0]
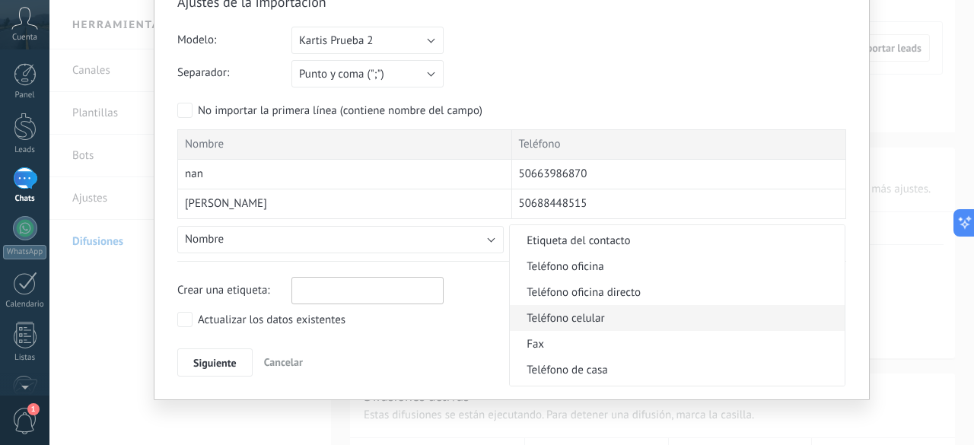
click at [595, 320] on span "Teléfono celular" at bounding box center [675, 318] width 330 height 14
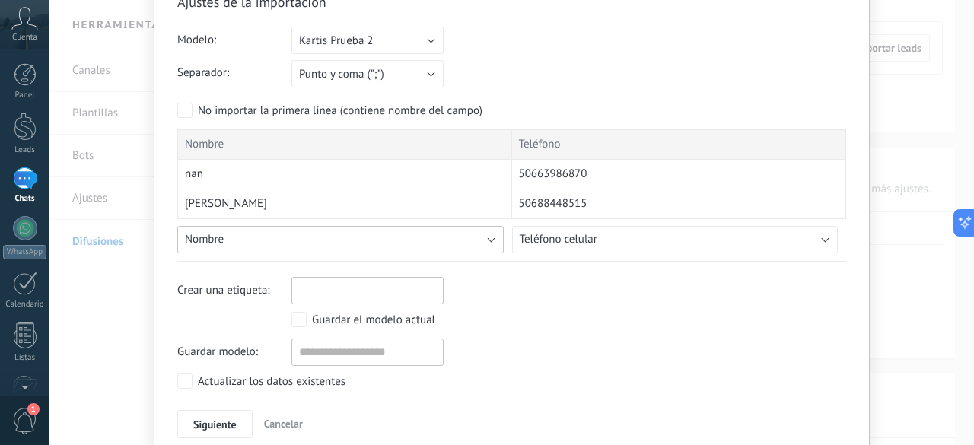
click at [482, 237] on button "Nombre" at bounding box center [340, 239] width 326 height 27
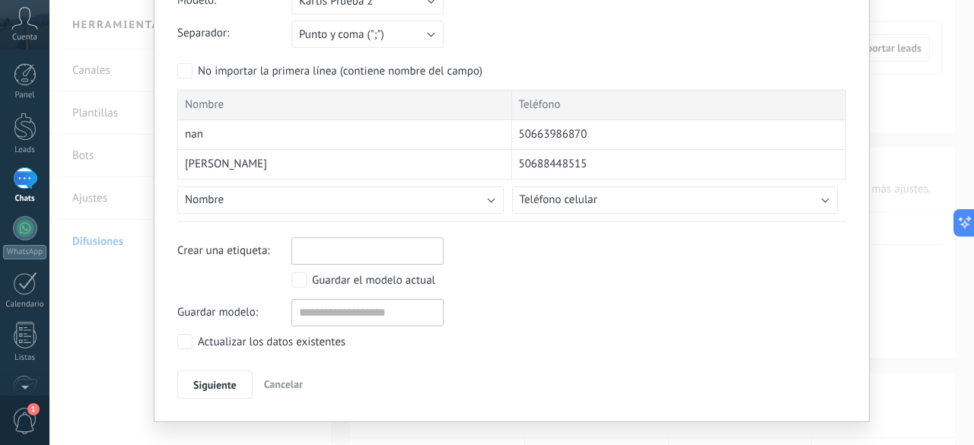
scroll to position [138, 0]
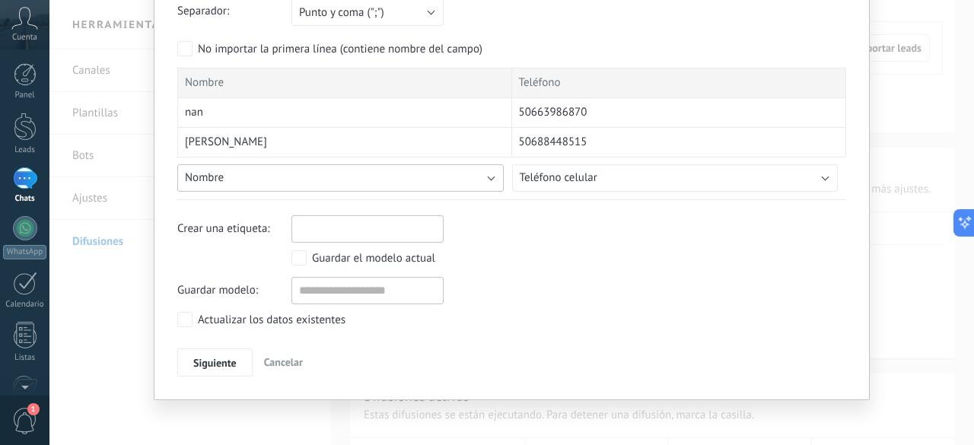
click at [492, 173] on button "Nombre" at bounding box center [340, 177] width 326 height 27
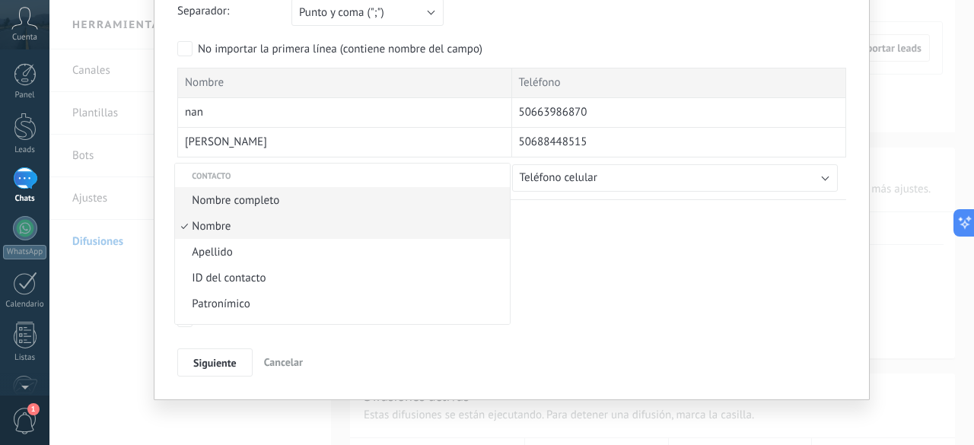
scroll to position [0, 0]
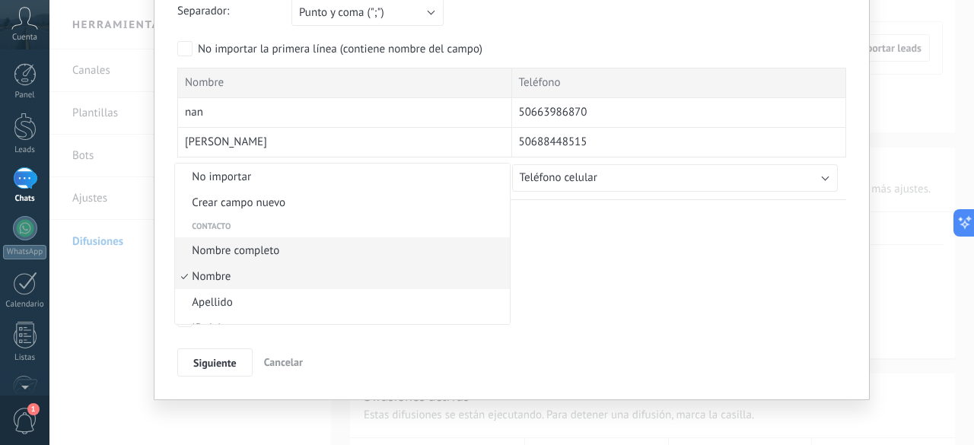
click at [243, 252] on span "Nombre completo" at bounding box center [340, 251] width 330 height 14
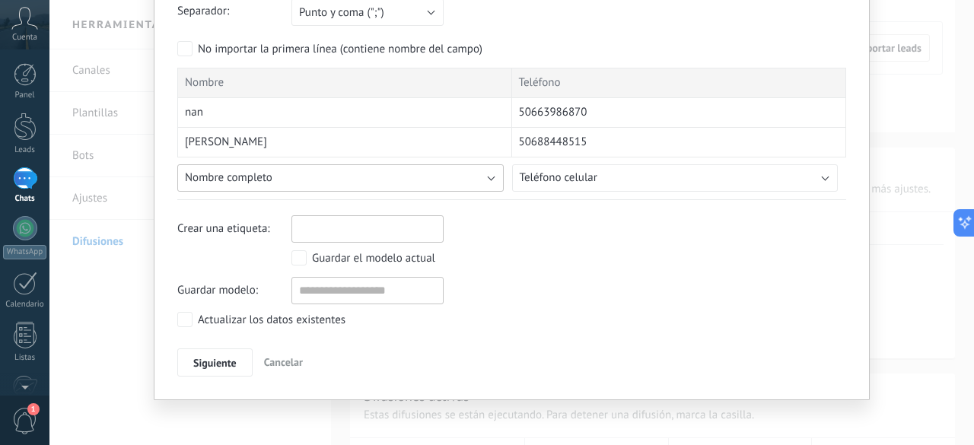
click at [458, 178] on button "Nombre completo" at bounding box center [340, 177] width 326 height 27
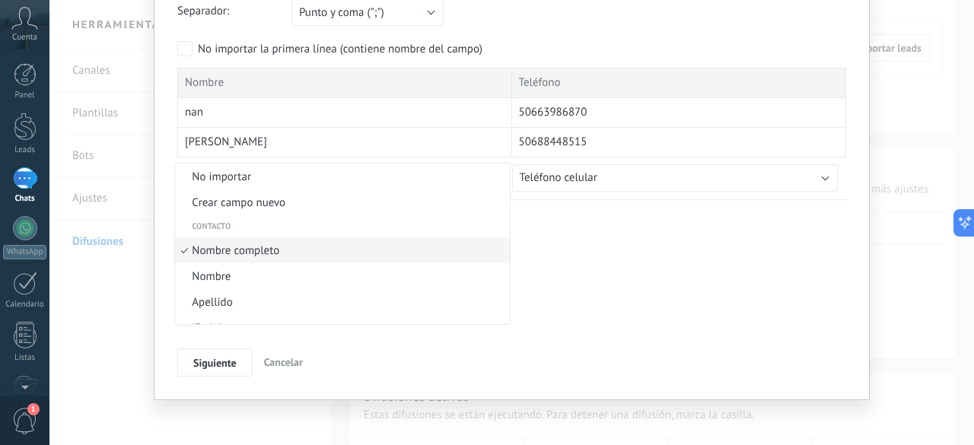
scroll to position [9, 0]
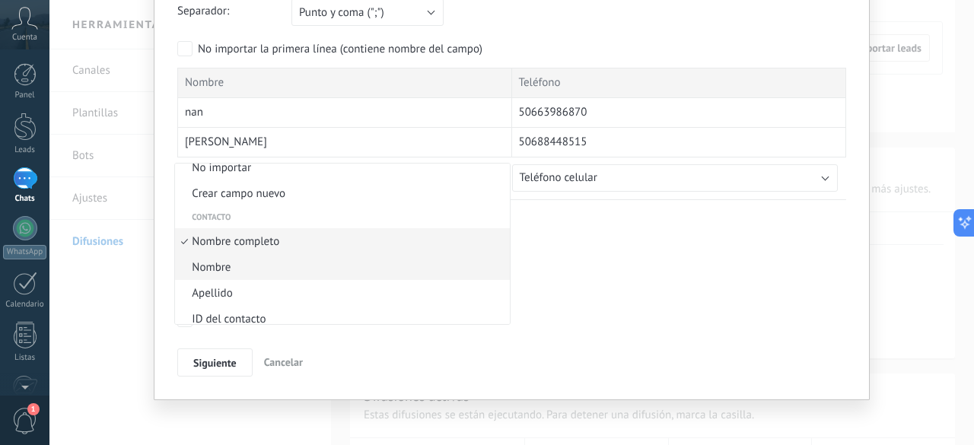
click at [311, 263] on span "Nombre" at bounding box center [340, 267] width 330 height 14
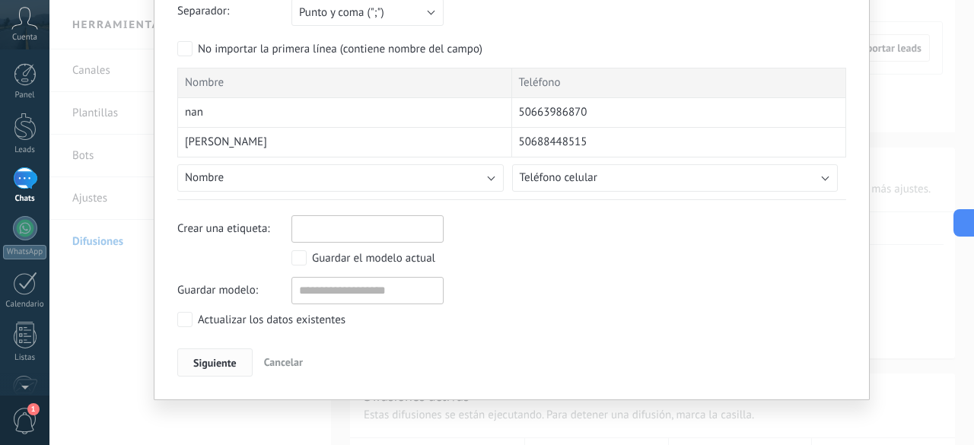
click at [214, 358] on span "Siguiente" at bounding box center [214, 363] width 43 height 11
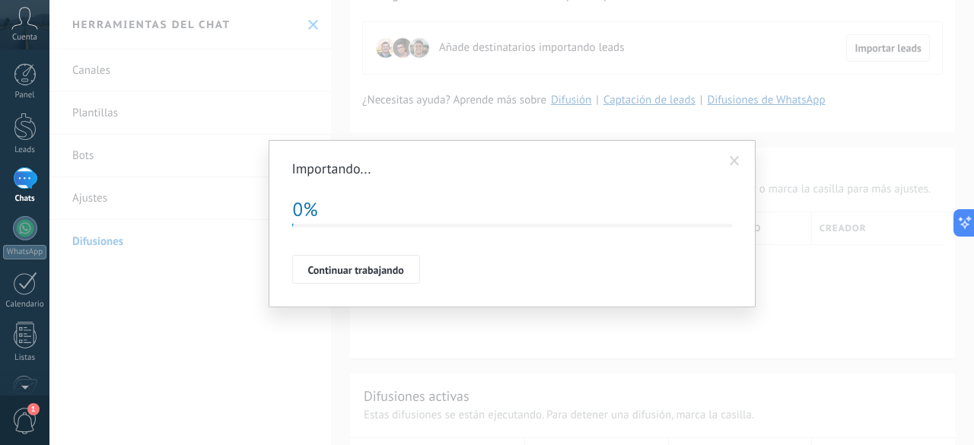
scroll to position [0, 0]
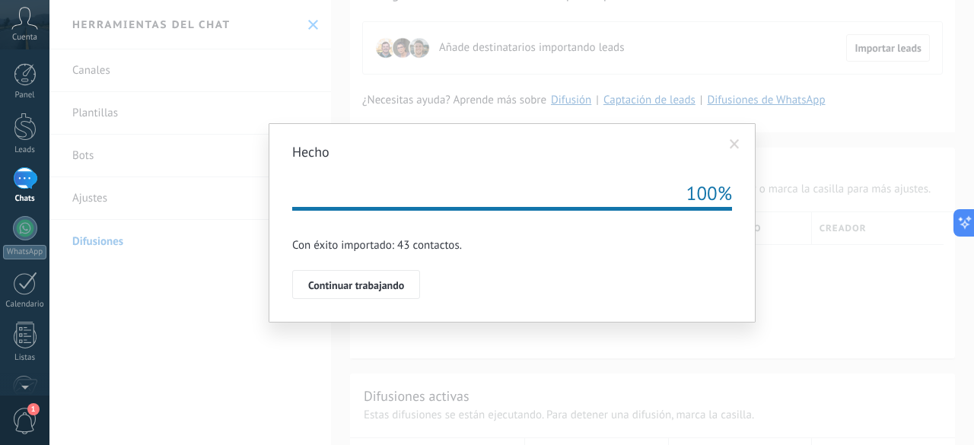
click at [324, 294] on button "Continuar trabajando" at bounding box center [356, 284] width 128 height 29
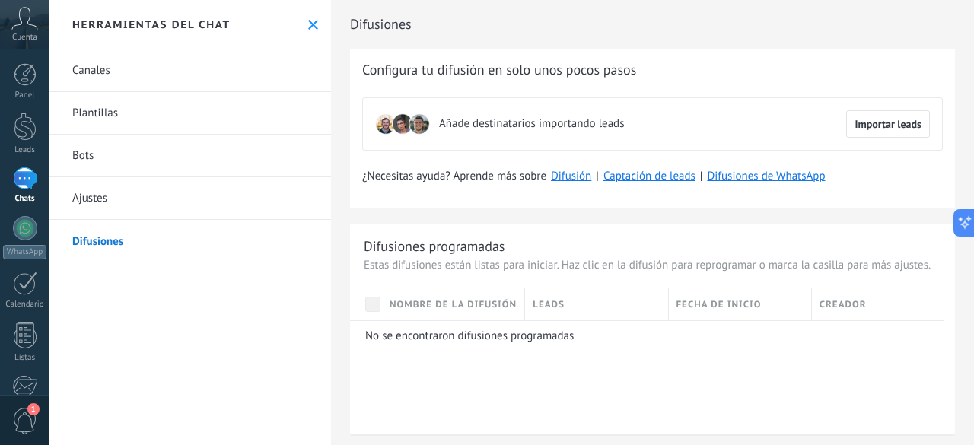
click at [89, 247] on link "Difusiones" at bounding box center [190, 241] width 282 height 43
click at [970, 220] on icon at bounding box center [975, 223] width 11 height 11
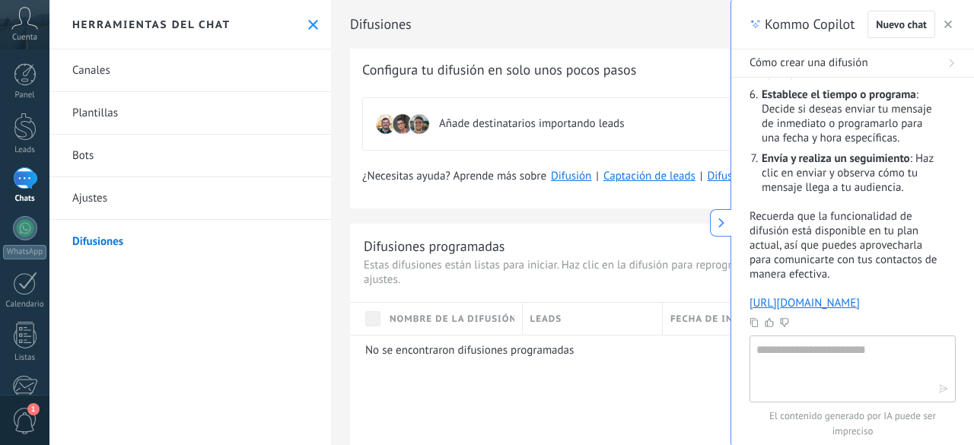
scroll to position [614, 0]
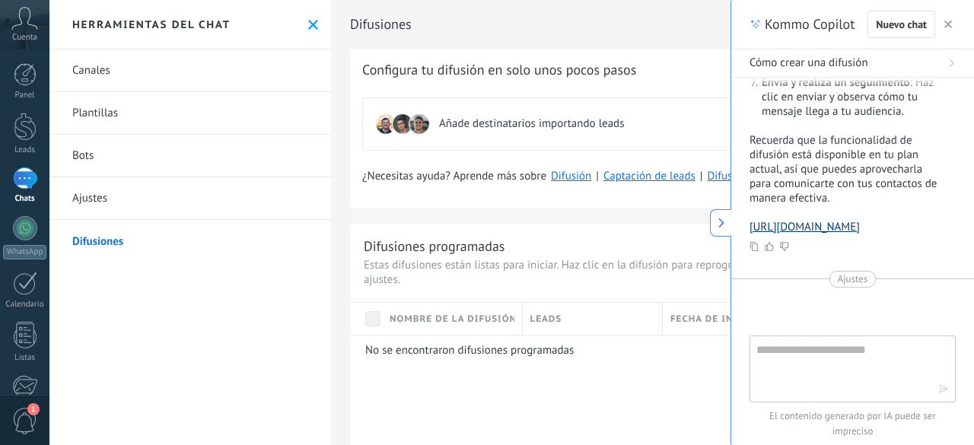
click at [781, 234] on link "[URL][DOMAIN_NAME]" at bounding box center [805, 227] width 110 height 14
click at [31, 37] on span "Cuenta" at bounding box center [24, 38] width 25 height 10
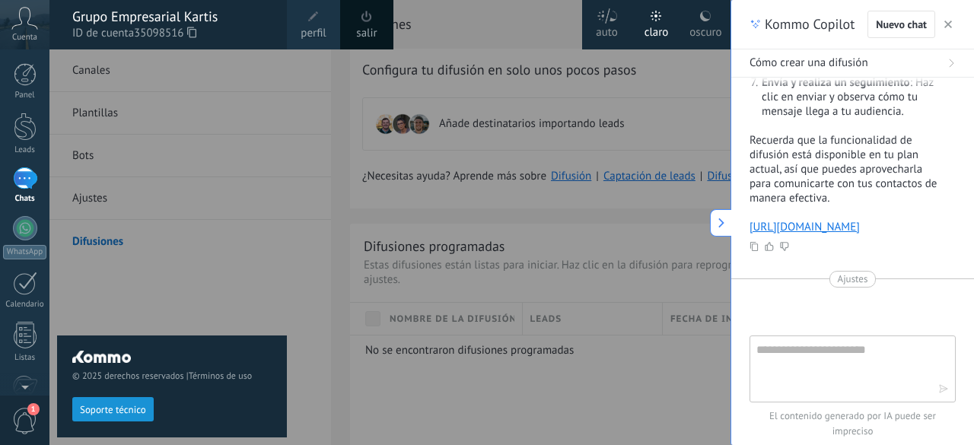
click at [193, 34] on icon at bounding box center [191, 32] width 9 height 11
click at [722, 221] on use at bounding box center [721, 223] width 6 height 10
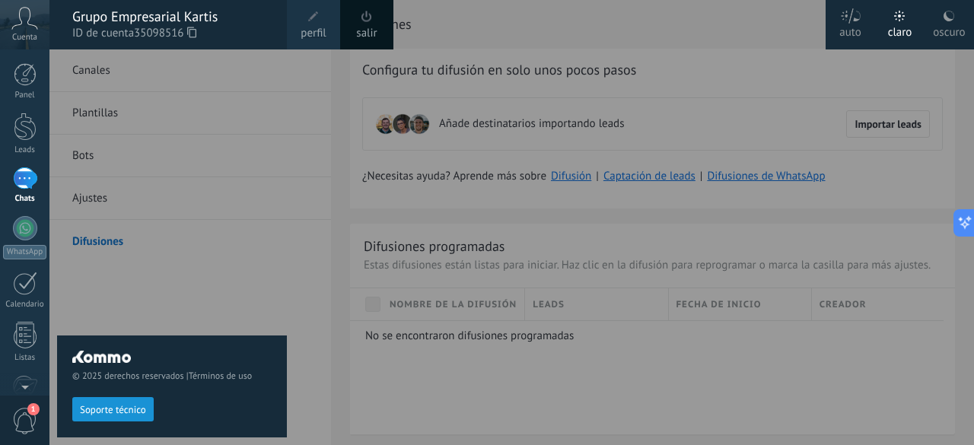
click at [27, 416] on span "1" at bounding box center [25, 421] width 26 height 27
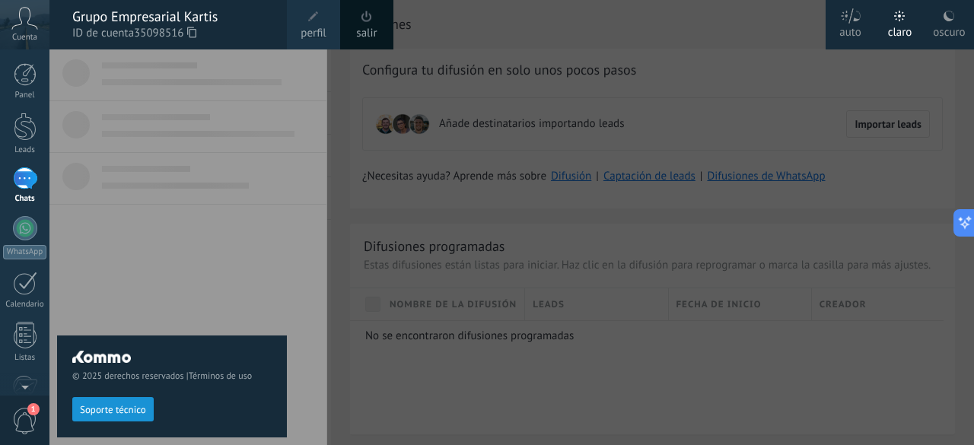
click at [120, 411] on span "Soporte técnico" at bounding box center [113, 410] width 66 height 11
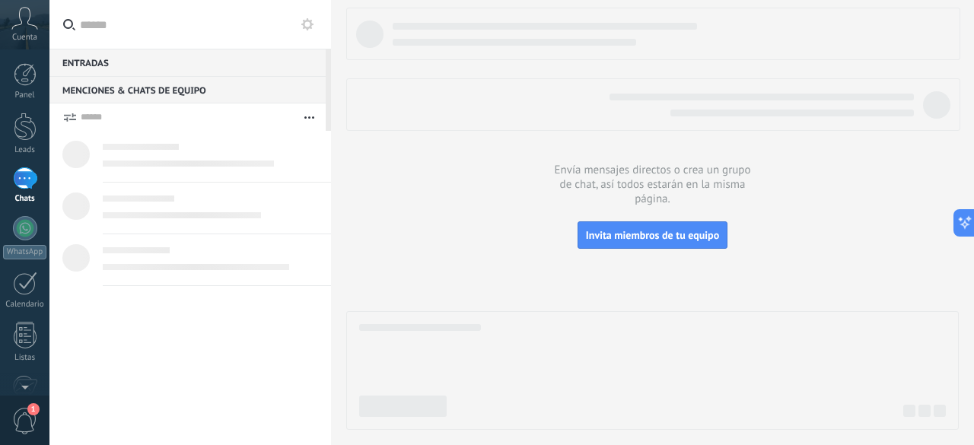
click at [448, 141] on div at bounding box center [652, 219] width 613 height 422
click at [30, 129] on div at bounding box center [25, 127] width 23 height 28
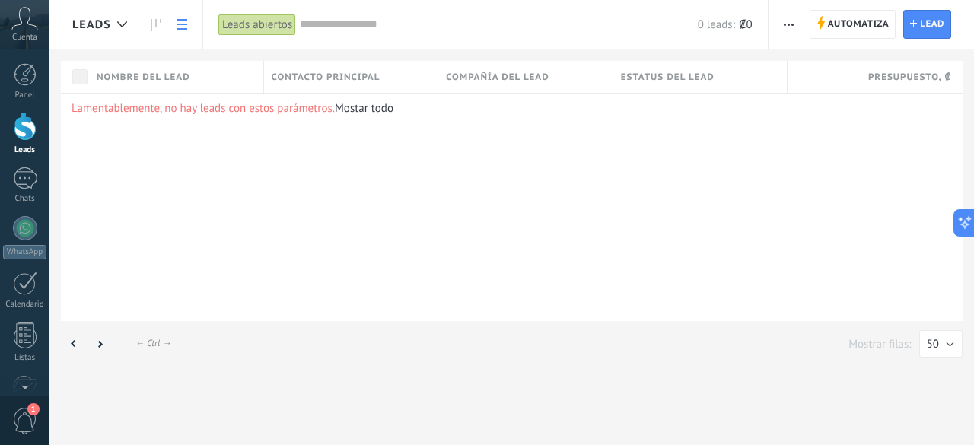
click at [329, 80] on span "Contacto principal" at bounding box center [326, 77] width 109 height 14
click at [501, 86] on div "Compañía del lead" at bounding box center [525, 77] width 174 height 32
click at [619, 78] on div "Estatus del lead" at bounding box center [700, 77] width 174 height 32
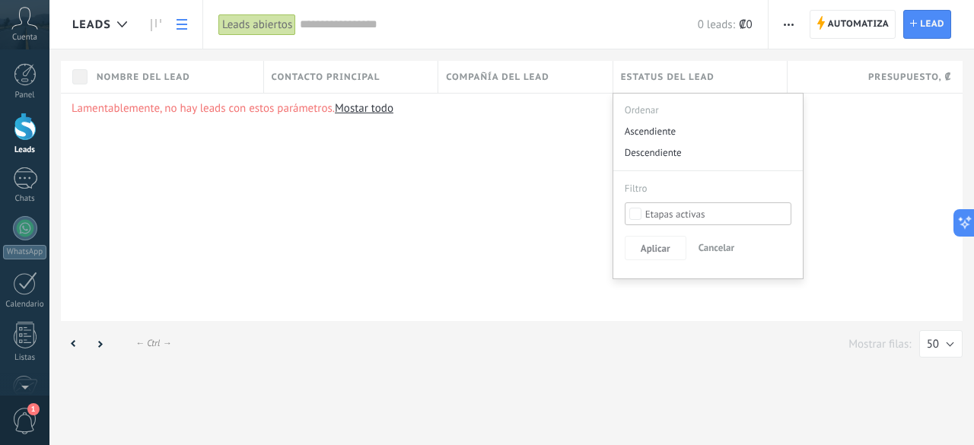
click at [881, 96] on div "Lamentablemente, no hay leads con estos parámetros. Mostar todo" at bounding box center [512, 207] width 902 height 228
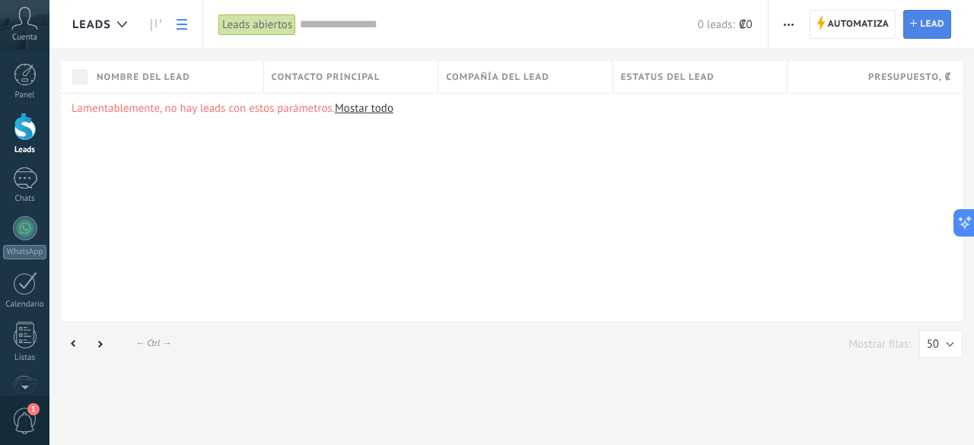
click at [912, 24] on use at bounding box center [913, 23] width 7 height 7
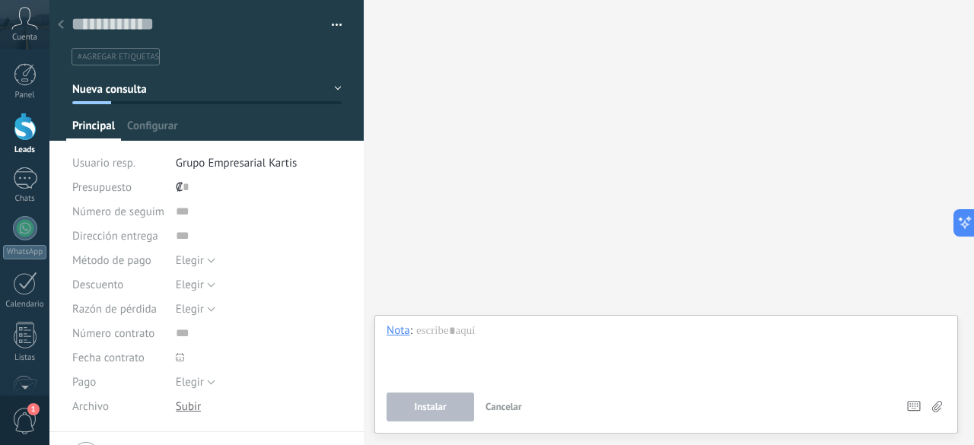
click at [139, 59] on span "#agregar etiquetas" at bounding box center [118, 57] width 81 height 11
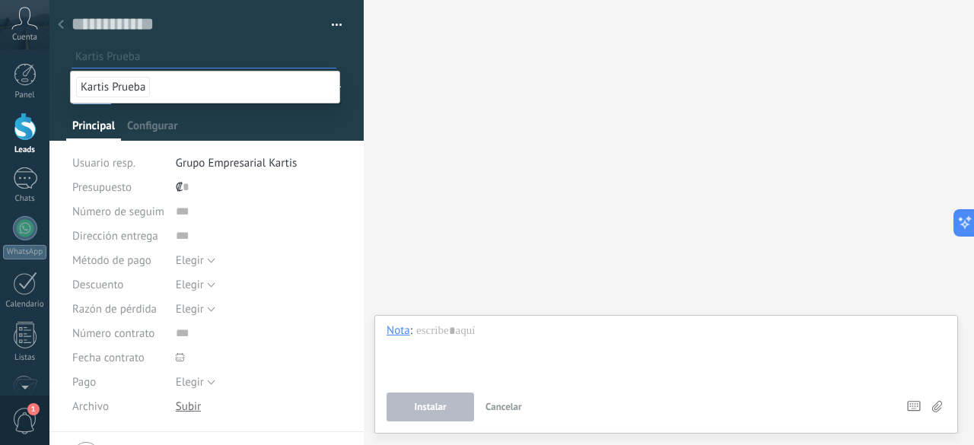
click at [113, 84] on span "Kartis Prueba" at bounding box center [113, 87] width 74 height 21
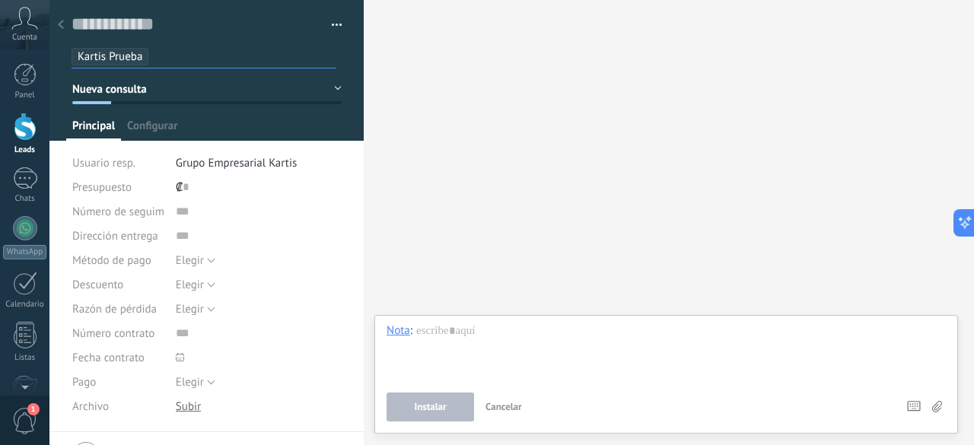
click at [171, 23] on input "text" at bounding box center [196, 24] width 249 height 23
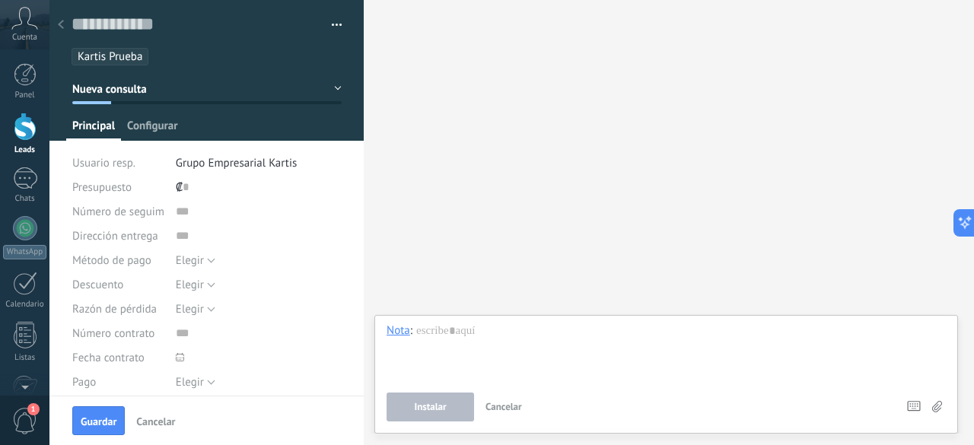
click at [152, 123] on span "Configurar" at bounding box center [152, 130] width 50 height 22
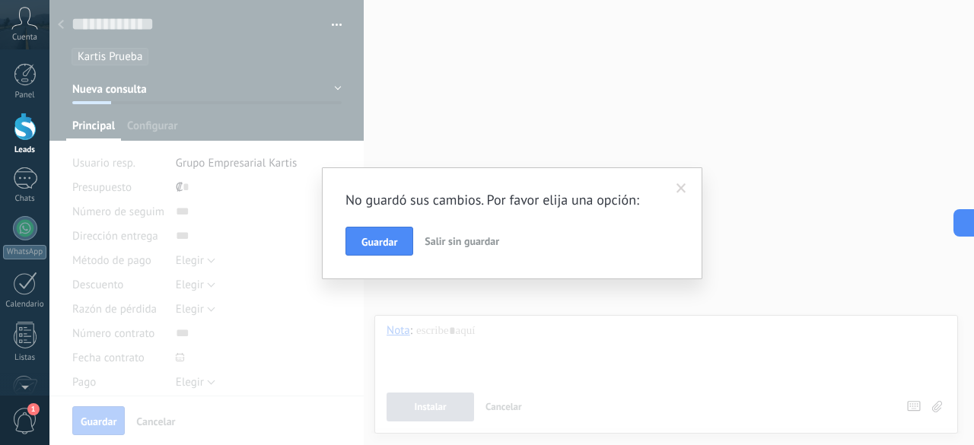
click at [681, 193] on span at bounding box center [682, 188] width 10 height 11
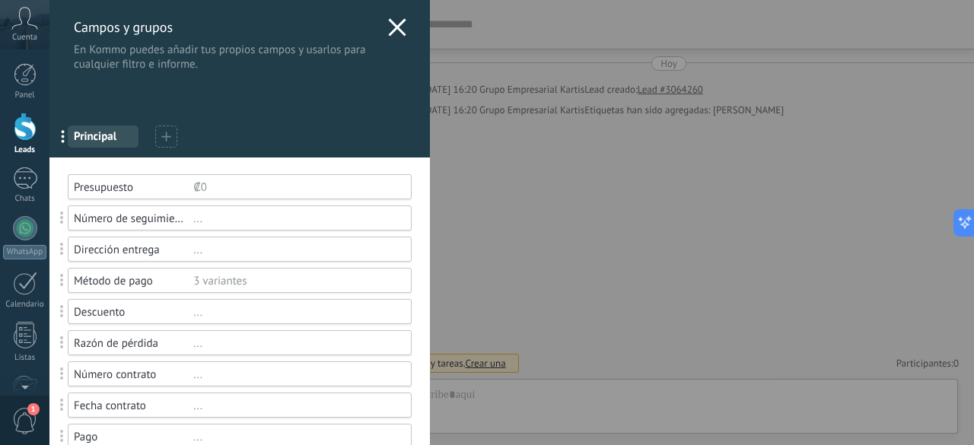
click at [159, 135] on div at bounding box center [166, 137] width 22 height 22
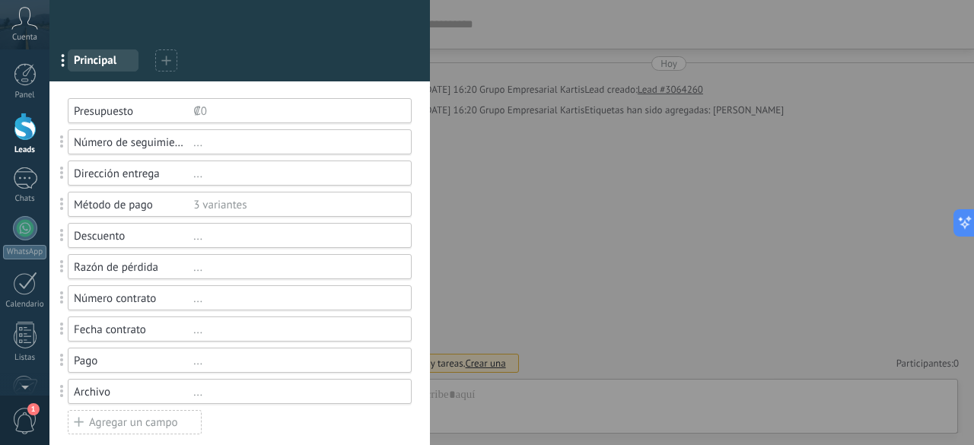
click at [251, 121] on div "Presupuesto ₡0" at bounding box center [240, 110] width 344 height 25
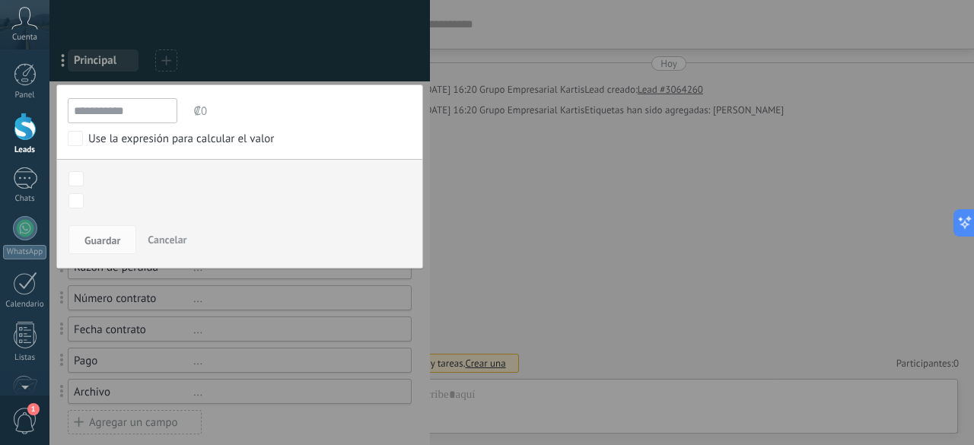
click at [725, 119] on div "**********" at bounding box center [511, 222] width 925 height 445
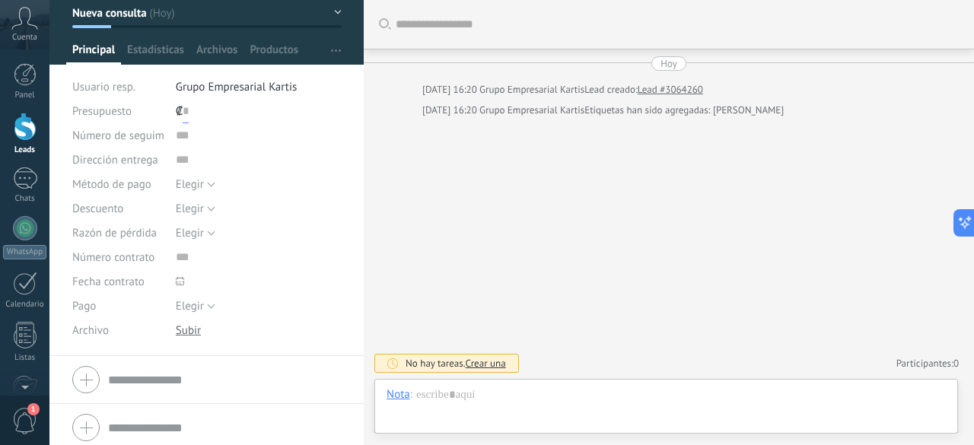
click at [185, 116] on input "text" at bounding box center [186, 111] width 6 height 24
click at [173, 148] on div "Dirección entrega" at bounding box center [206, 160] width 269 height 24
click at [178, 162] on input "text" at bounding box center [259, 160] width 166 height 24
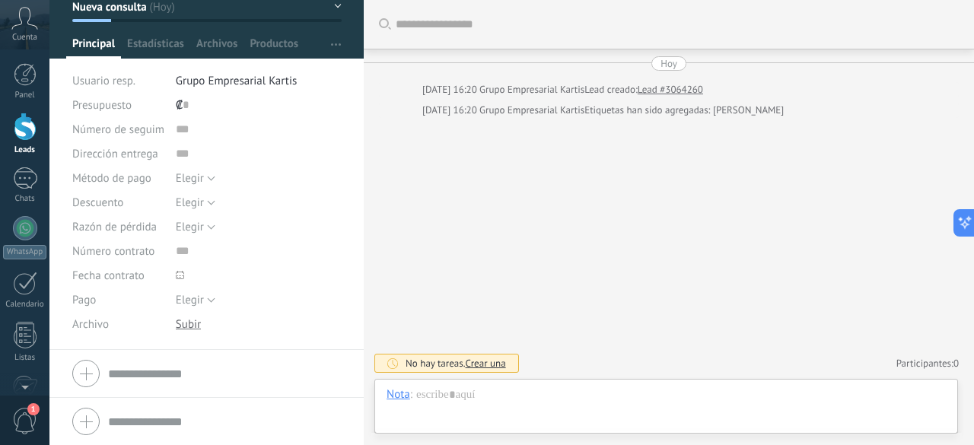
click at [295, 42] on span "Productos" at bounding box center [274, 48] width 49 height 22
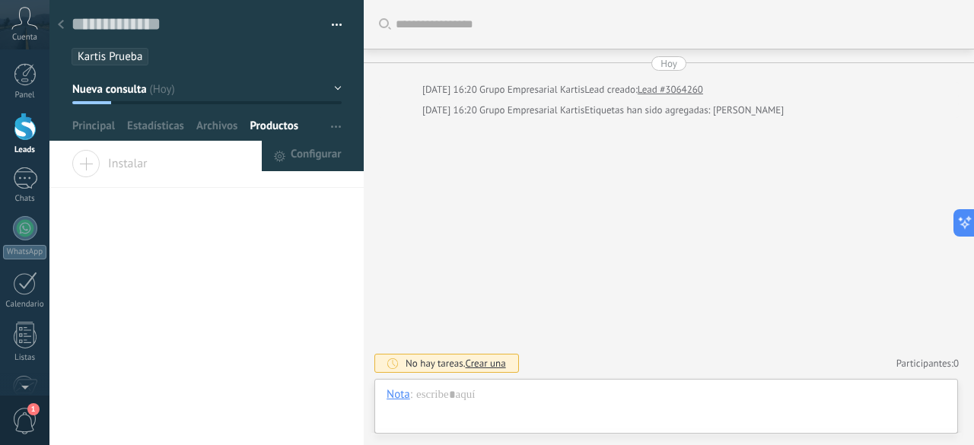
click at [331, 123] on span "button" at bounding box center [336, 126] width 10 height 29
click at [335, 90] on button "Nueva consulta" at bounding box center [206, 88] width 269 height 27
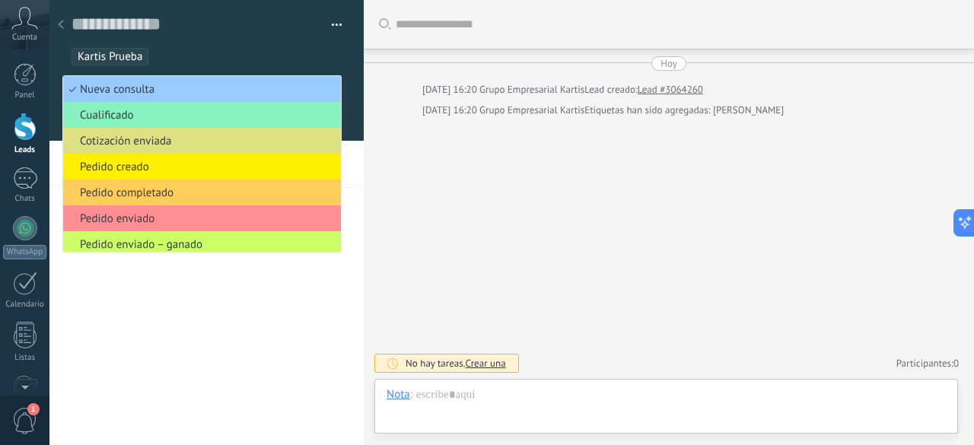
click at [420, 224] on div "Buscar Carga más Hoy Hoy 16:20 Grupo Empresarial Kartis Lead creado: Lead #3064…" at bounding box center [669, 222] width 610 height 445
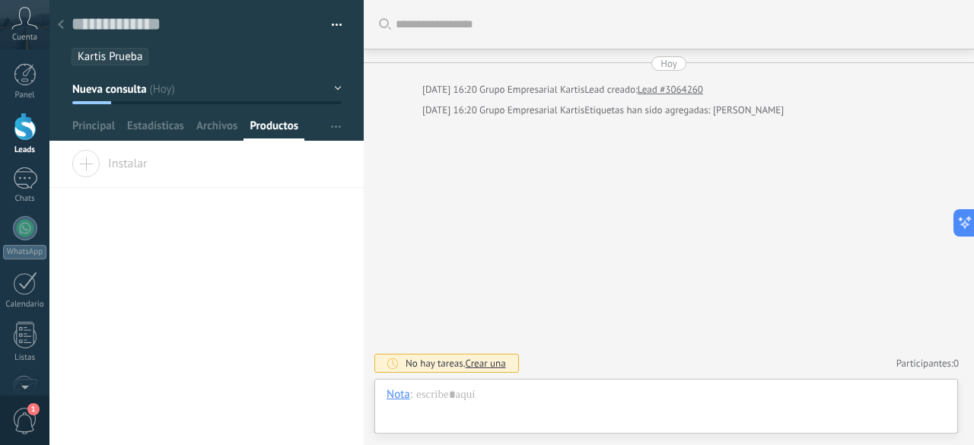
click at [88, 165] on span "Instalar" at bounding box center [110, 160] width 76 height 21
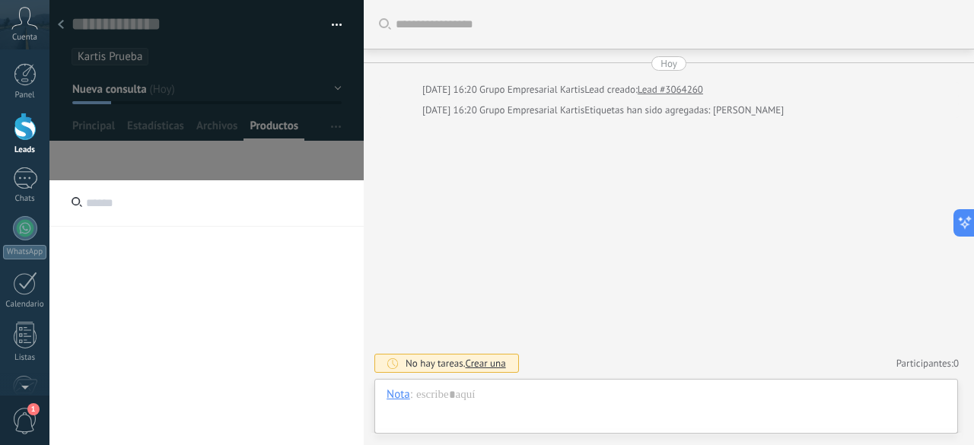
click at [122, 200] on input "text" at bounding box center [206, 203] width 314 height 46
click at [129, 202] on input "text" at bounding box center [206, 203] width 314 height 46
click at [433, 177] on div "Buscar Carga más Hoy Hoy 16:20 Grupo Empresarial Kartis Lead creado: Lead #3064…" at bounding box center [669, 222] width 610 height 445
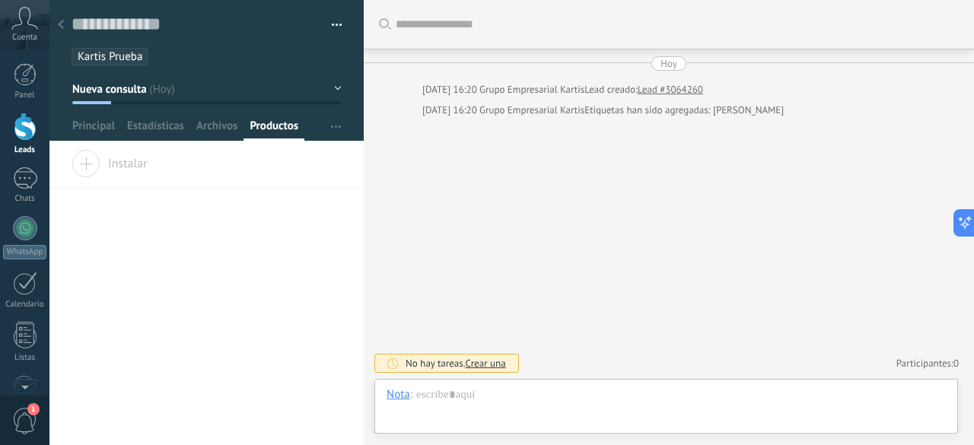
click at [21, 134] on div at bounding box center [25, 127] width 23 height 28
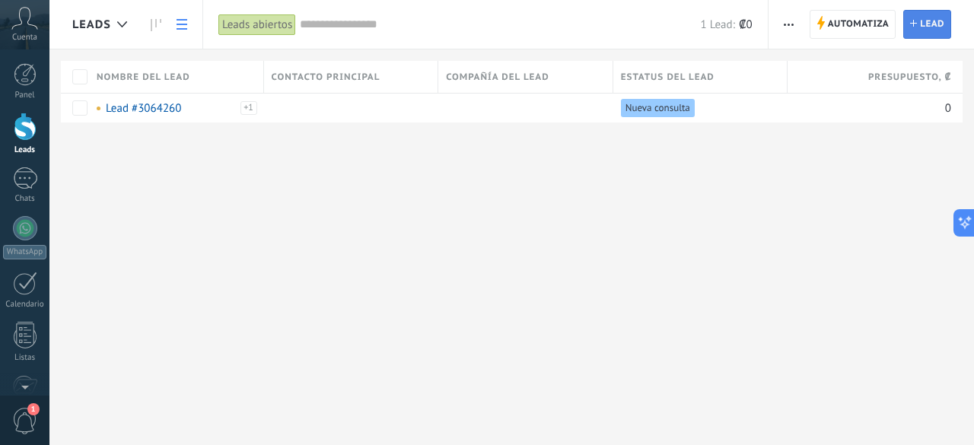
click at [923, 25] on span "Lead" at bounding box center [932, 24] width 24 height 27
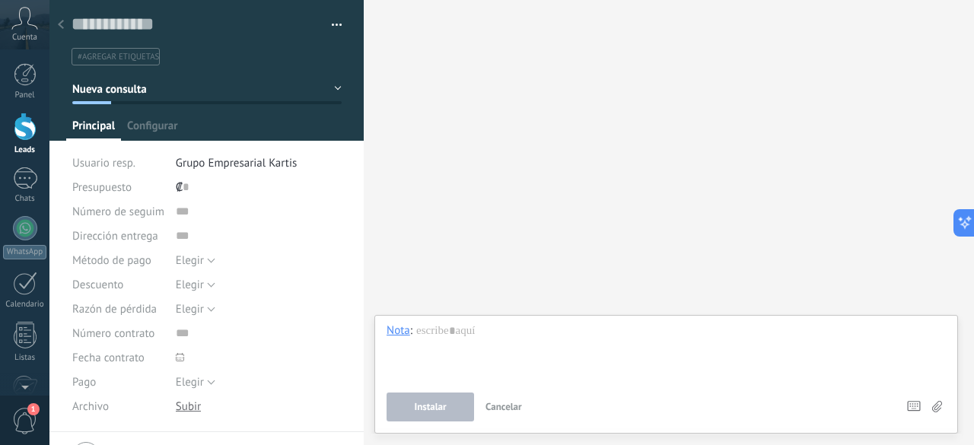
click at [333, 20] on button "button" at bounding box center [331, 25] width 22 height 23
click at [333, 83] on button "Nueva consulta" at bounding box center [206, 88] width 269 height 27
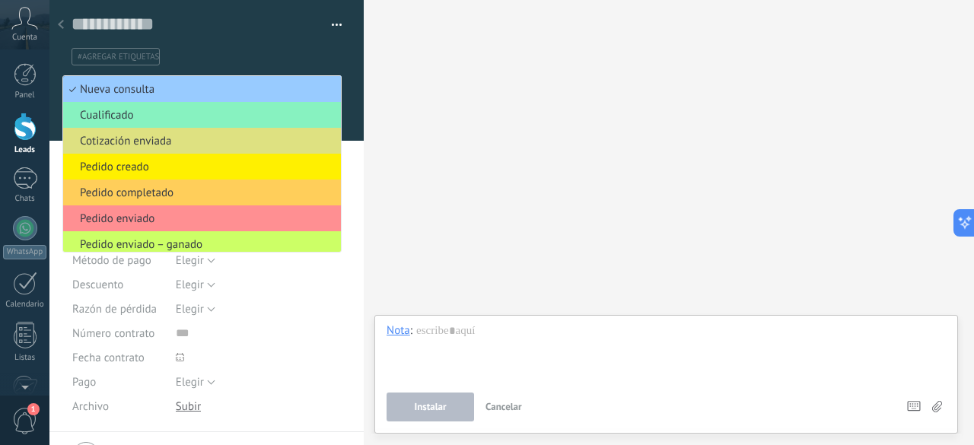
click at [489, 84] on div "Buscar Carga más Participantes: 0 Agregar usuario Bots: 0" at bounding box center [669, 222] width 610 height 445
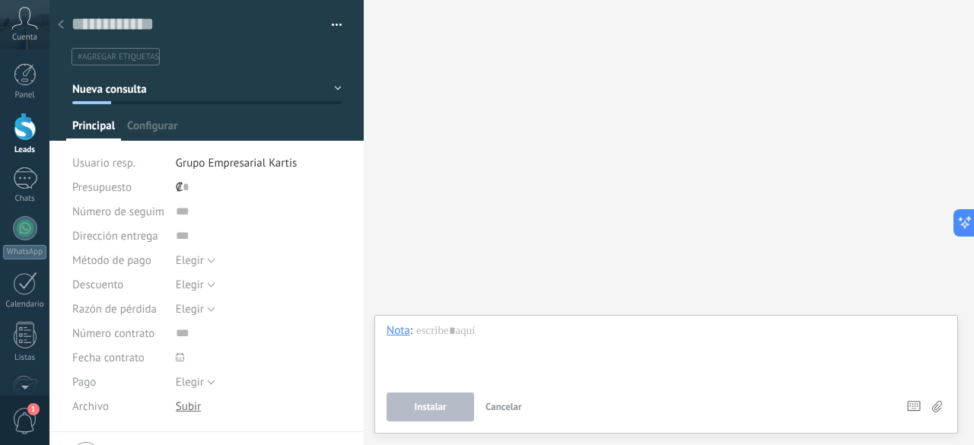
click at [32, 31] on div "Cuenta" at bounding box center [24, 24] width 49 height 49
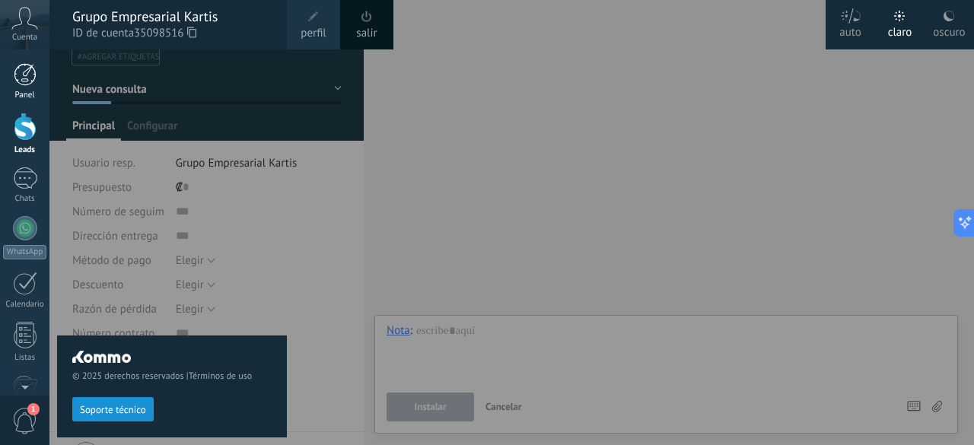
click at [24, 80] on div at bounding box center [25, 74] width 23 height 23
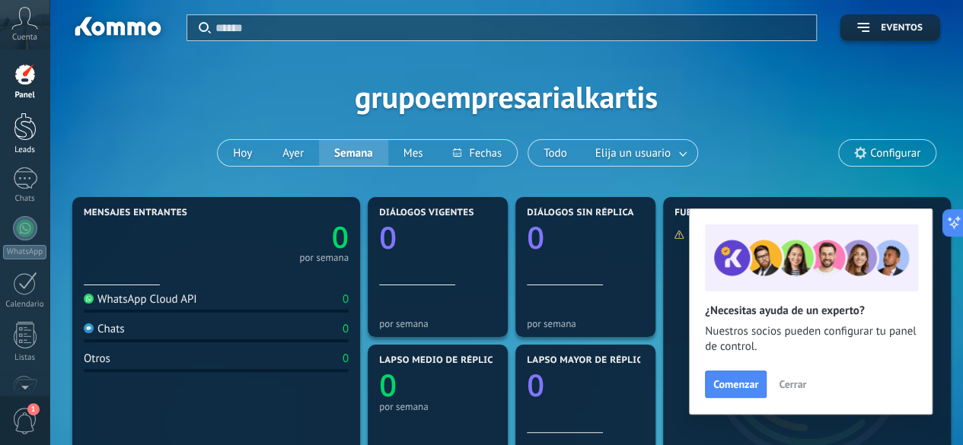
click at [21, 128] on div at bounding box center [25, 127] width 23 height 28
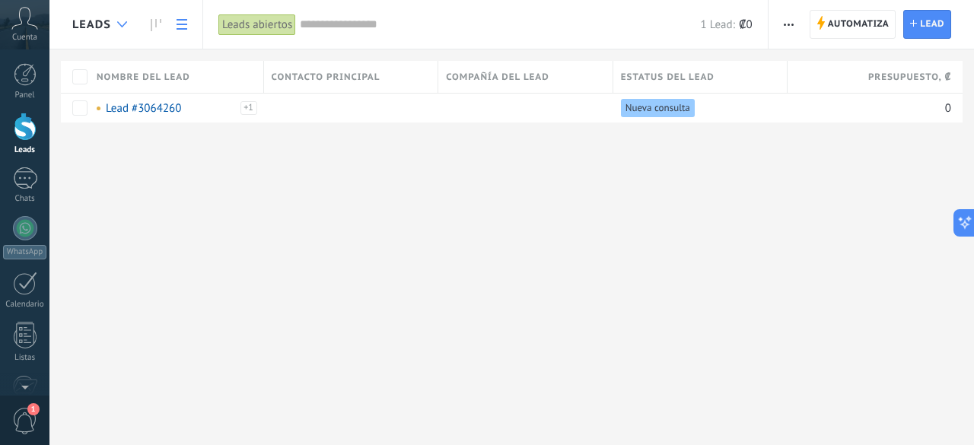
click at [123, 24] on use at bounding box center [122, 24] width 10 height 6
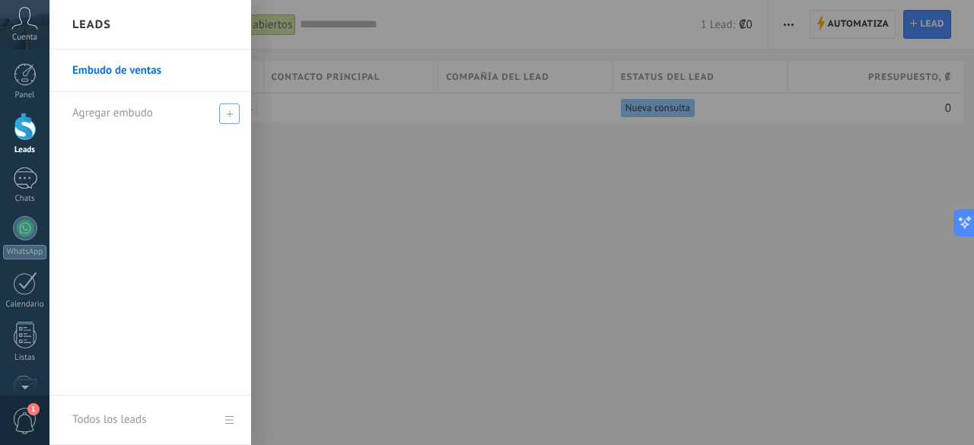
click at [151, 116] on span "Agregar embudo" at bounding box center [112, 113] width 81 height 14
click at [151, 75] on link "Embudo de ventas" at bounding box center [154, 70] width 164 height 43
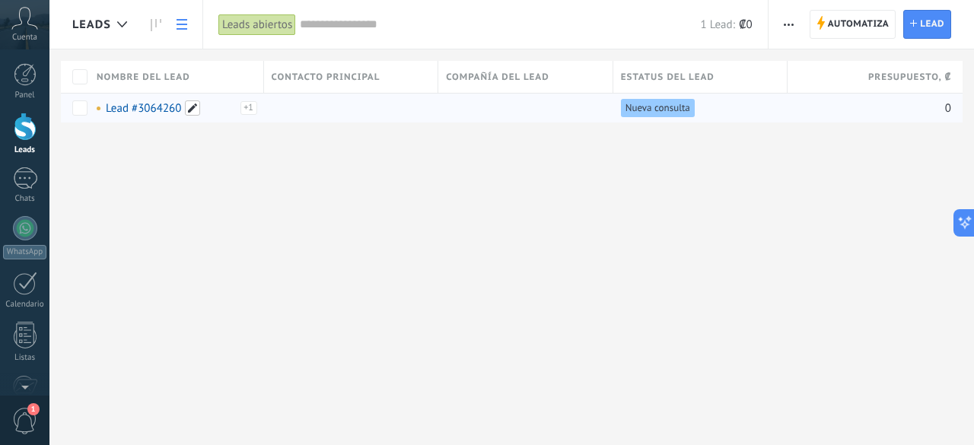
click at [189, 107] on span at bounding box center [192, 107] width 15 height 15
click at [191, 107] on input "text" at bounding box center [175, 109] width 160 height 24
type input "*"
click at [486, 291] on div "Leads Automatiza Nueva difusión Editar embudo Imprimir Ajustes de la lista Impo…" at bounding box center [511, 222] width 925 height 445
click at [180, 74] on span "Nombre del lead" at bounding box center [144, 77] width 94 height 14
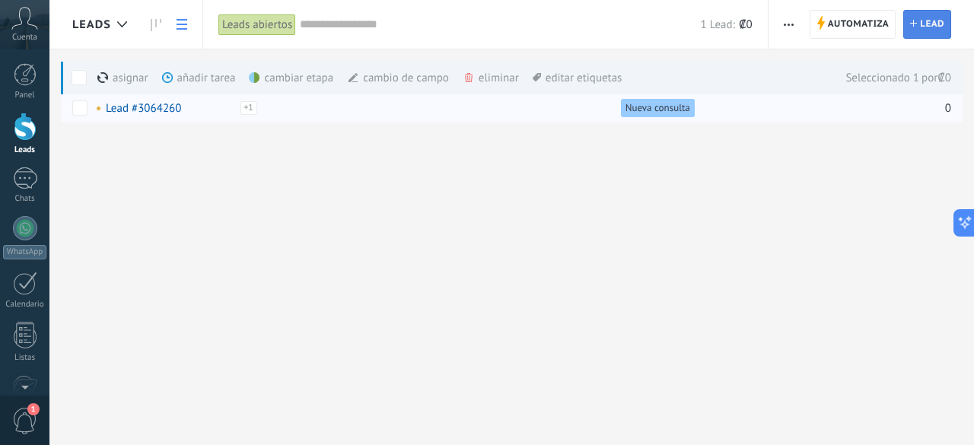
click at [908, 20] on link "Lead Nuevo lead" at bounding box center [927, 24] width 48 height 29
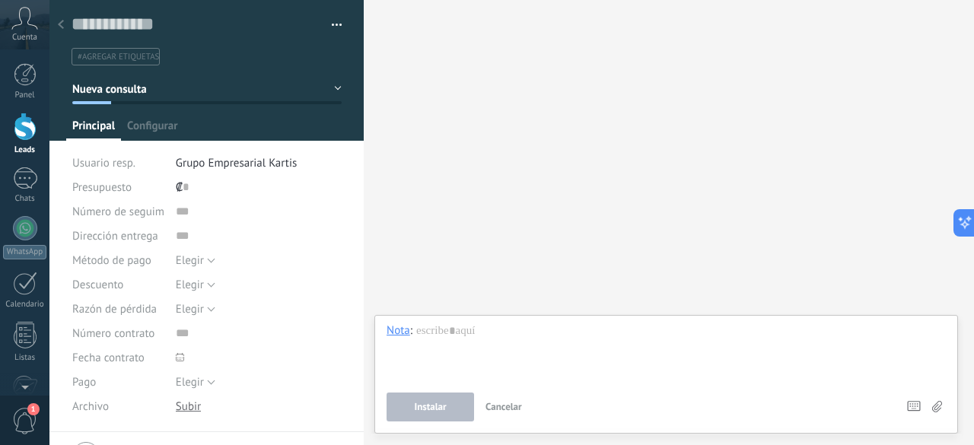
click at [321, 81] on button "Nueva consulta" at bounding box center [206, 88] width 269 height 27
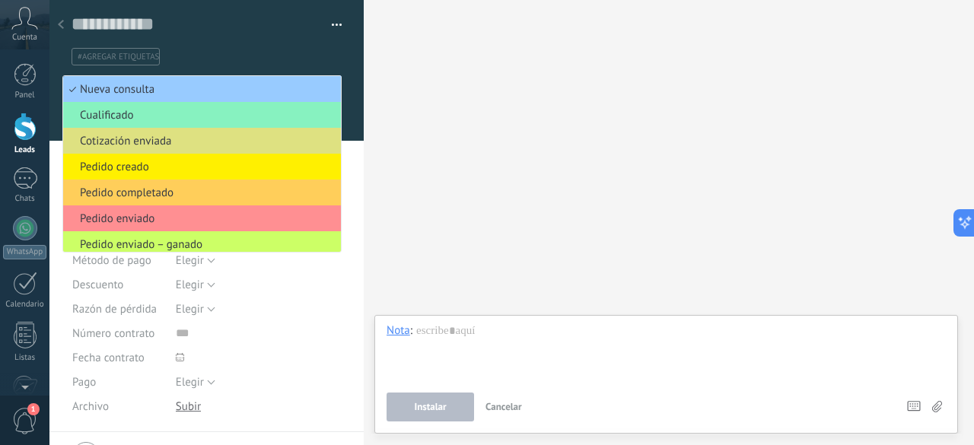
click at [473, 113] on div "Buscar Carga más Participantes: 0 Agregar usuario Bots: 0" at bounding box center [669, 222] width 610 height 445
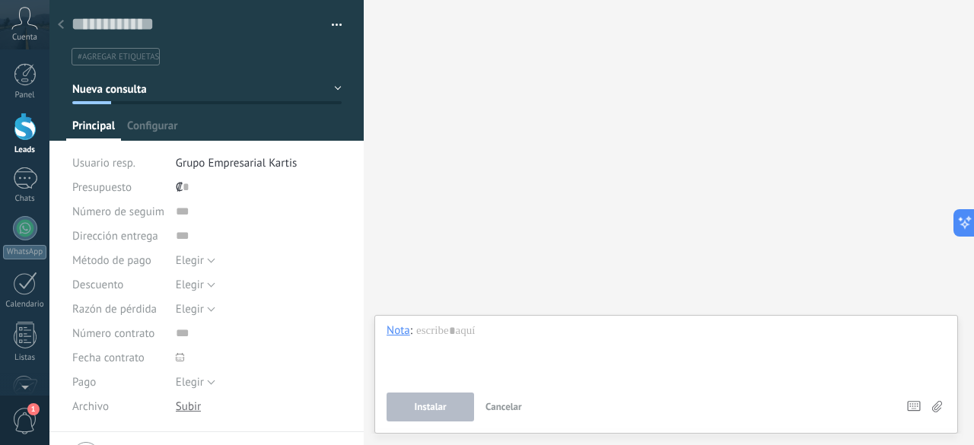
click at [134, 59] on span "#agregar etiquetas" at bounding box center [118, 57] width 81 height 11
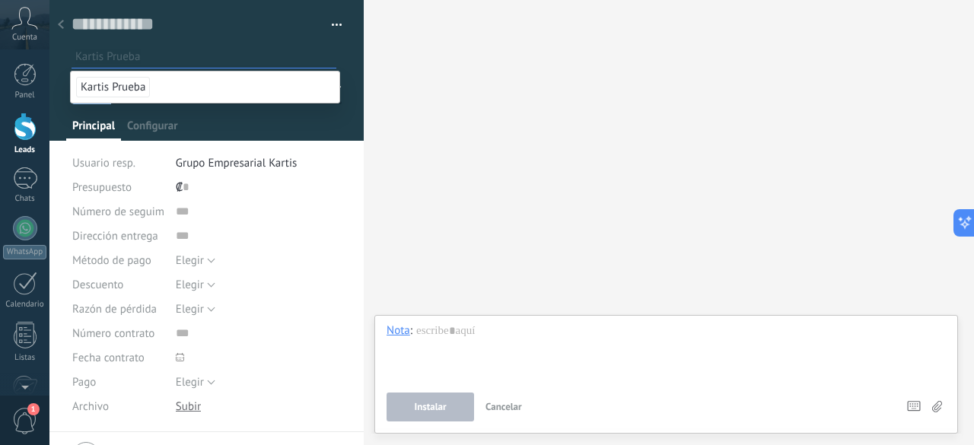
click at [112, 94] on span "Kartis Prueba" at bounding box center [113, 87] width 74 height 21
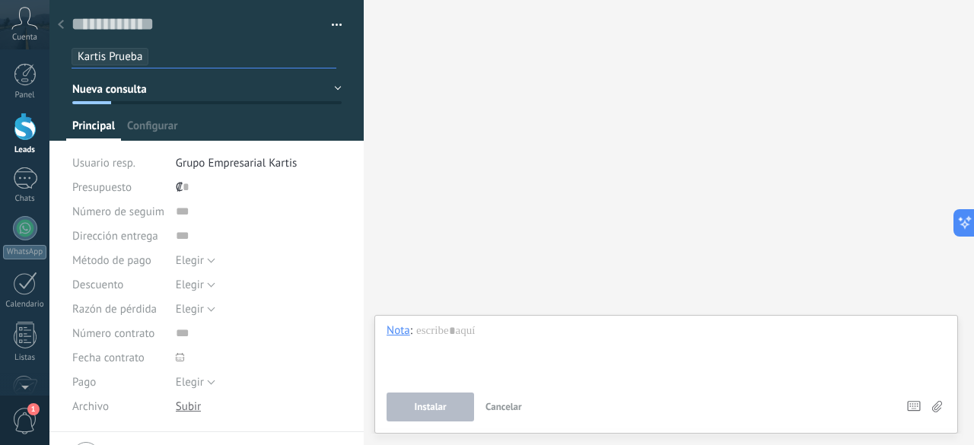
click at [399, 110] on div "Buscar Carga más Participantes: 0 Agregar usuario Bots: 0" at bounding box center [669, 222] width 610 height 445
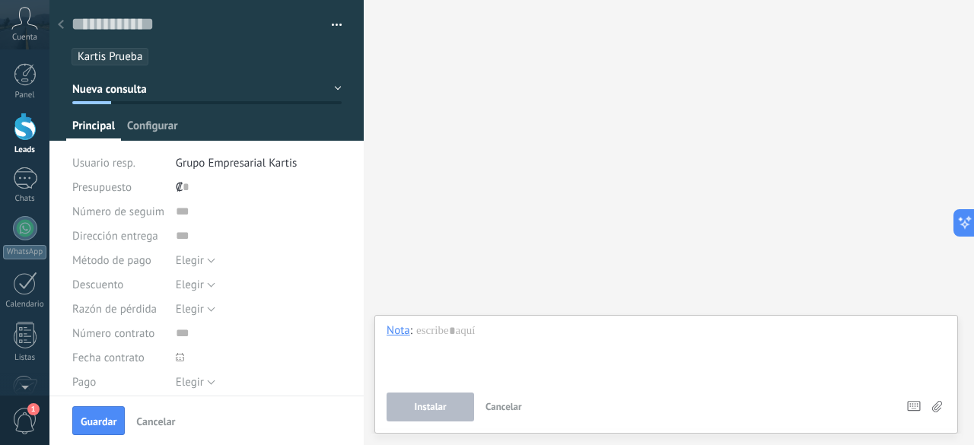
click at [164, 119] on span "Configurar" at bounding box center [152, 130] width 50 height 22
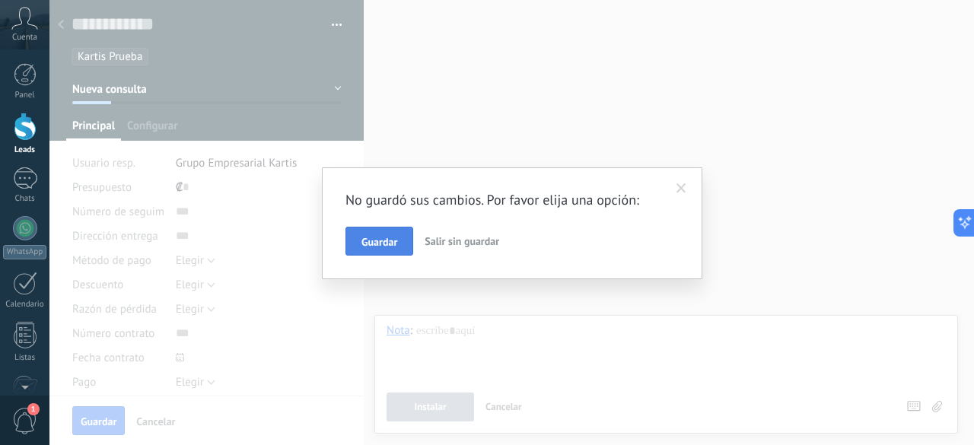
click at [393, 251] on button "Guardar" at bounding box center [380, 241] width 68 height 29
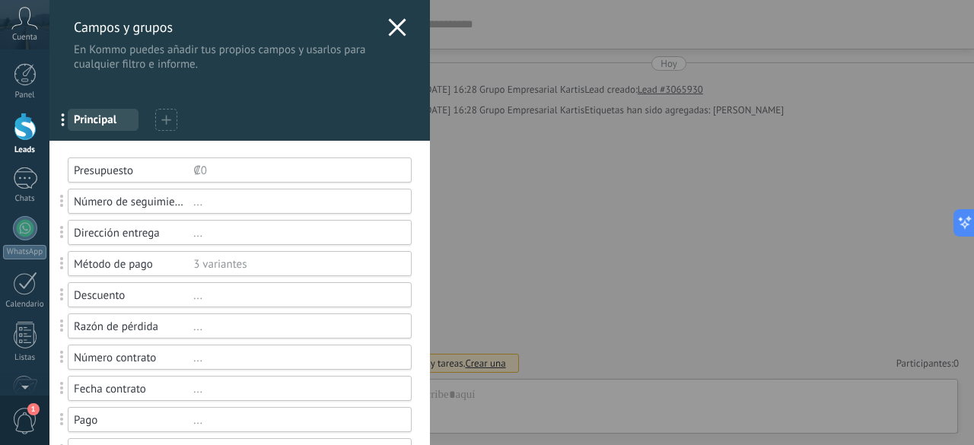
click at [396, 22] on icon at bounding box center [397, 27] width 18 height 18
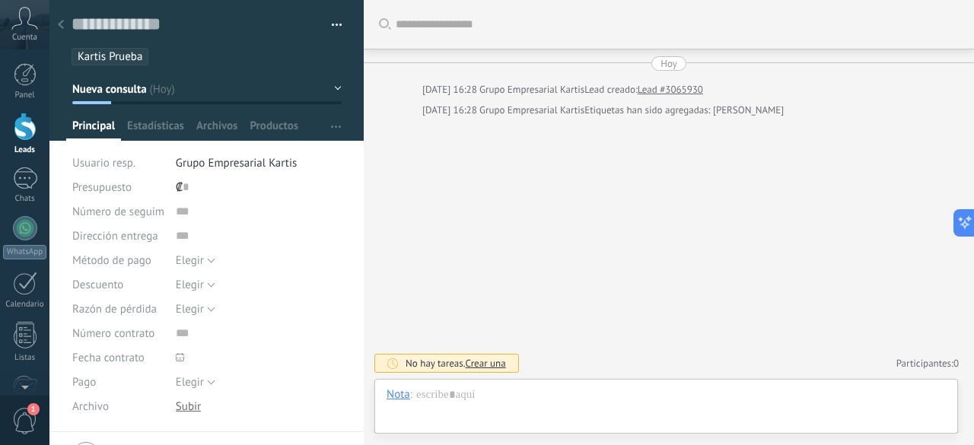
click at [37, 132] on link "Leads" at bounding box center [24, 134] width 49 height 43
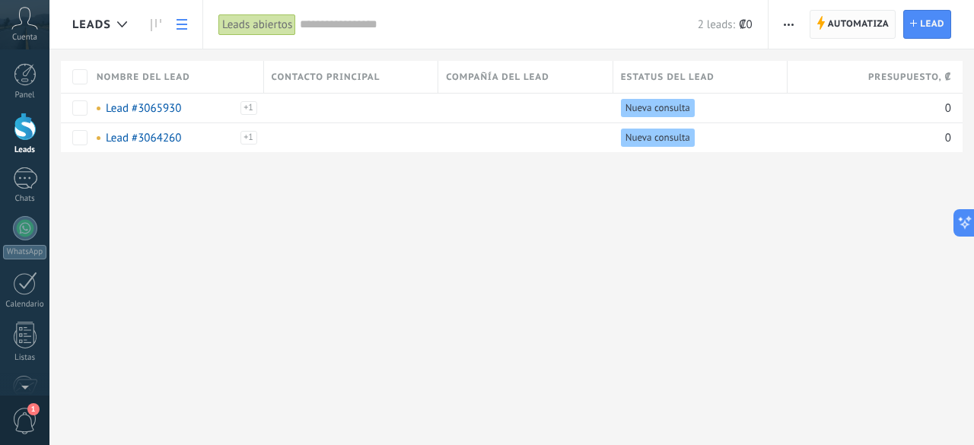
click at [875, 24] on span "Automatiza" at bounding box center [859, 24] width 62 height 27
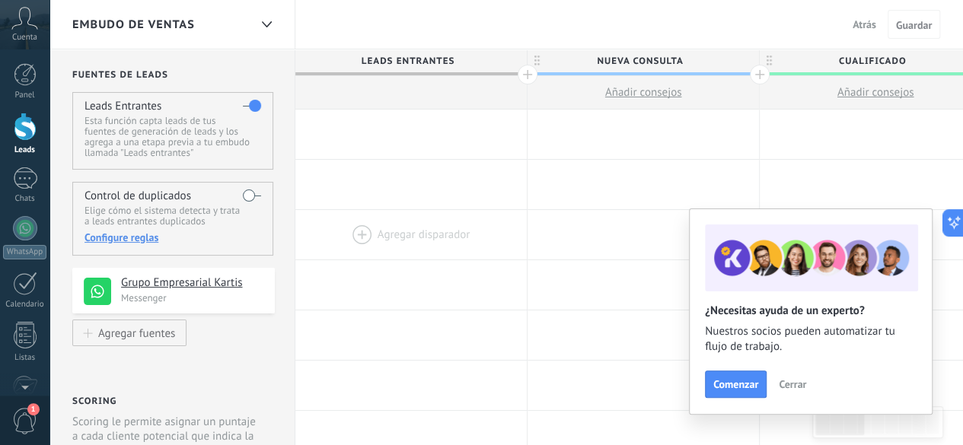
click at [521, 234] on div at bounding box center [410, 234] width 231 height 49
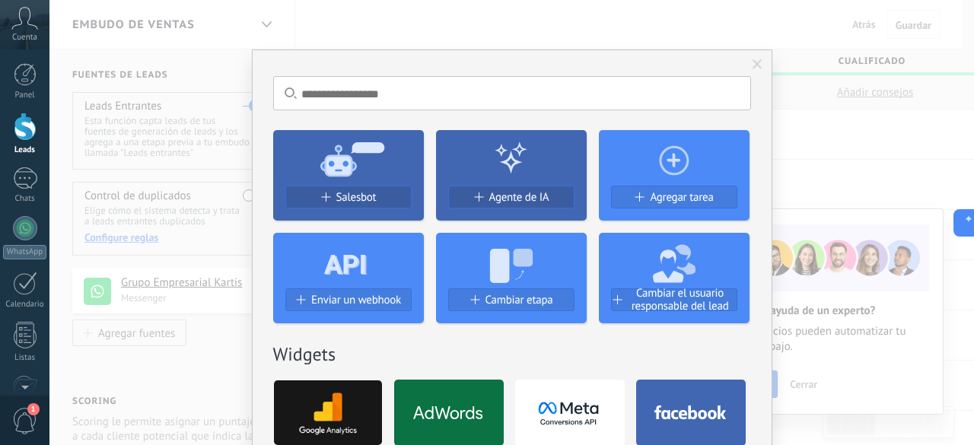
click at [581, 25] on div "No hay resultados Salesbot Agente de IA Agregar tarea Enviar un webhook Cambiar…" at bounding box center [511, 222] width 925 height 445
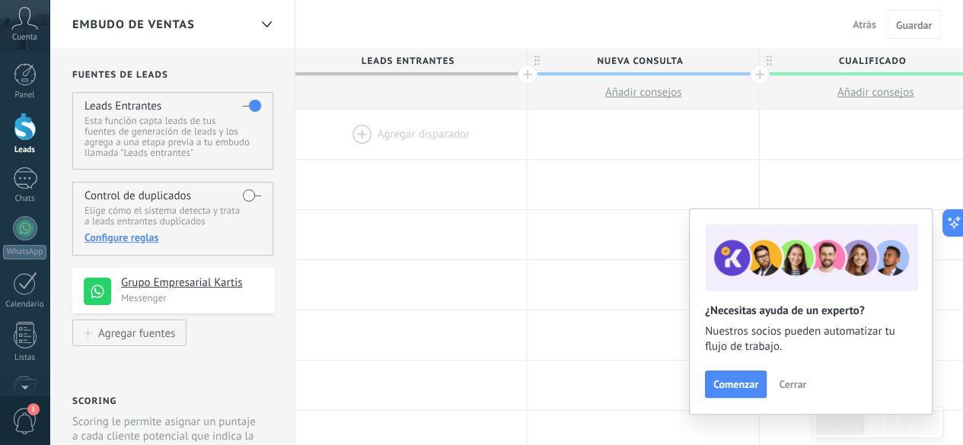
click at [151, 28] on span "Embudo de ventas" at bounding box center [133, 25] width 123 height 14
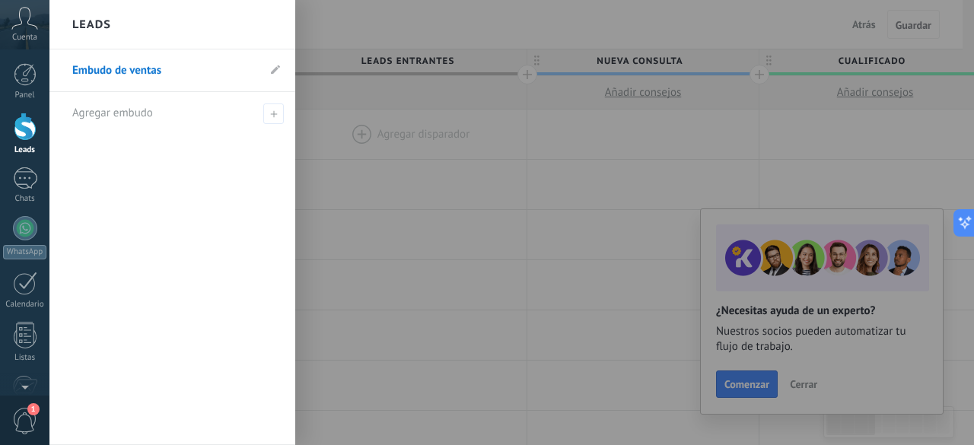
click at [27, 129] on div at bounding box center [25, 127] width 23 height 28
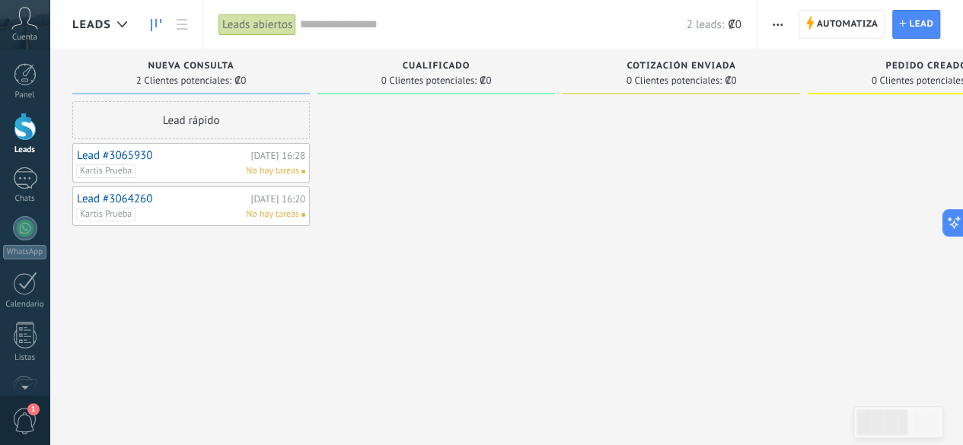
click at [110, 156] on link "Lead #3065930" at bounding box center [162, 155] width 170 height 13
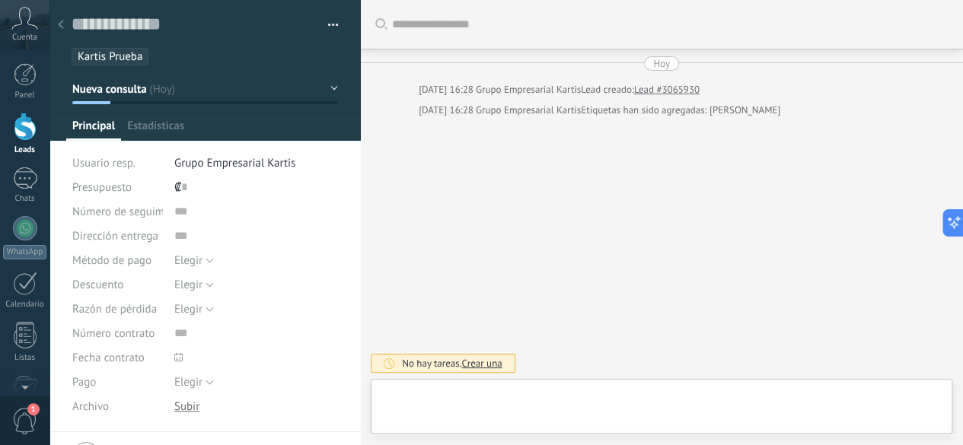
type textarea "**********"
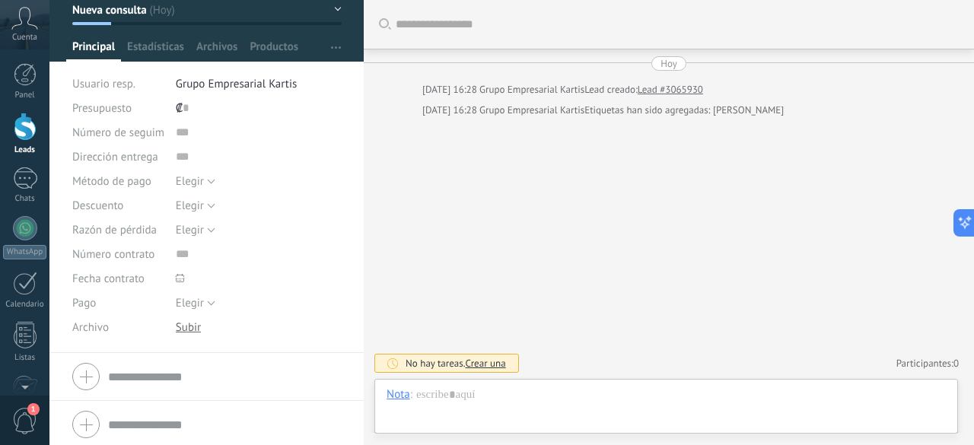
scroll to position [82, 0]
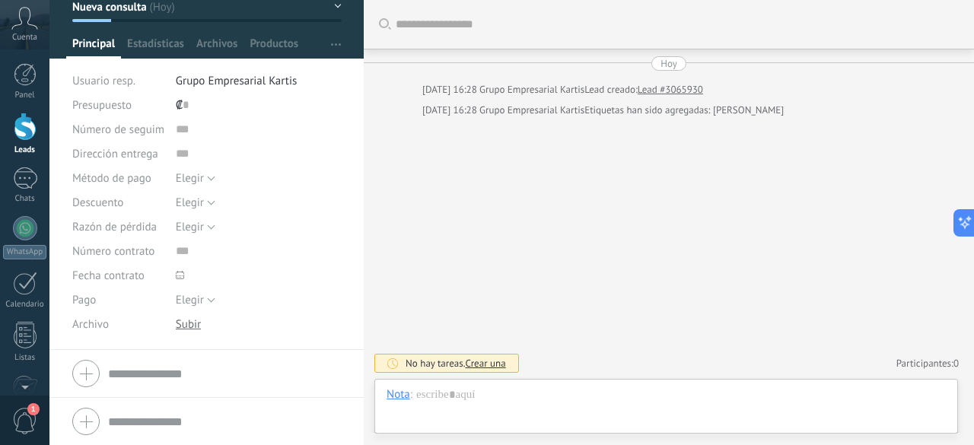
click at [79, 375] on div at bounding box center [206, 374] width 269 height 38
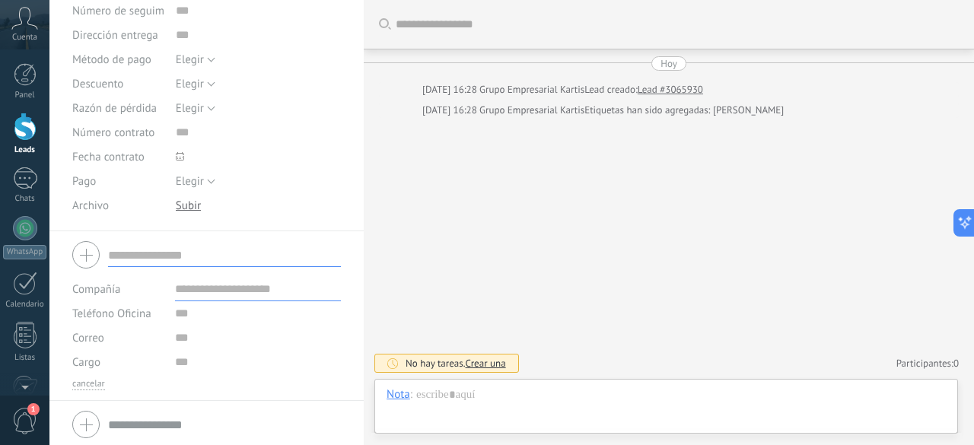
scroll to position [204, 0]
click at [184, 206] on div at bounding box center [188, 203] width 25 height 14
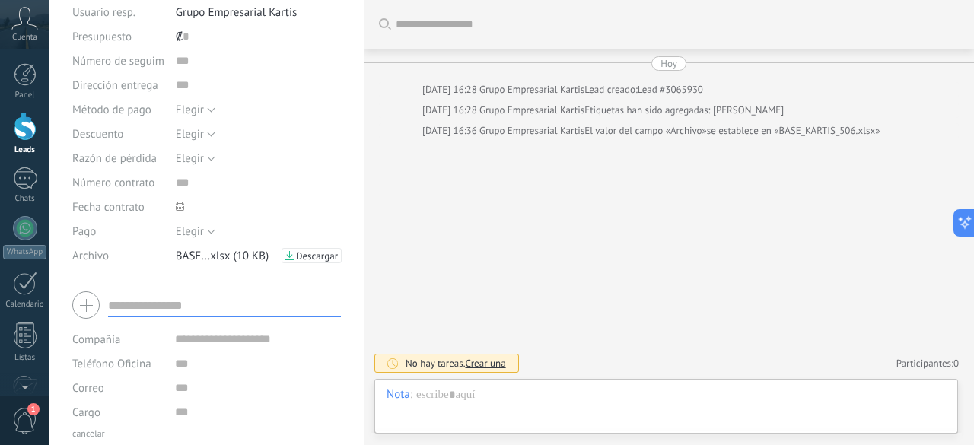
scroll to position [128, 0]
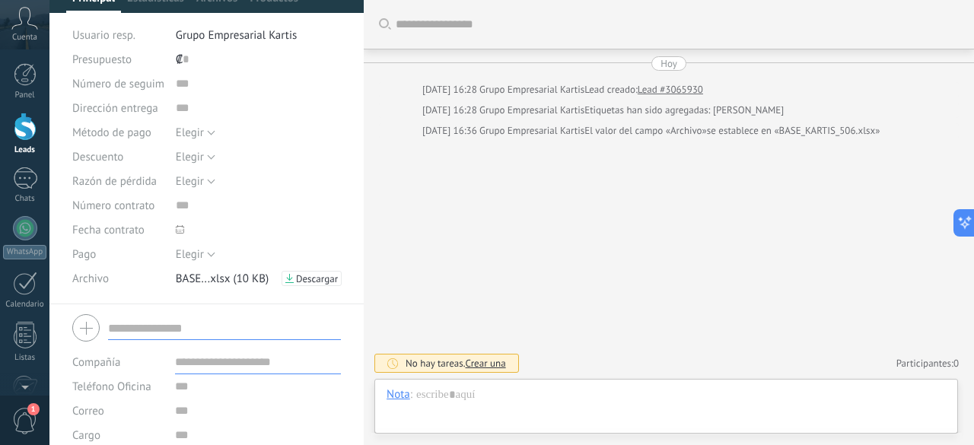
click at [177, 338] on input "text" at bounding box center [224, 328] width 233 height 24
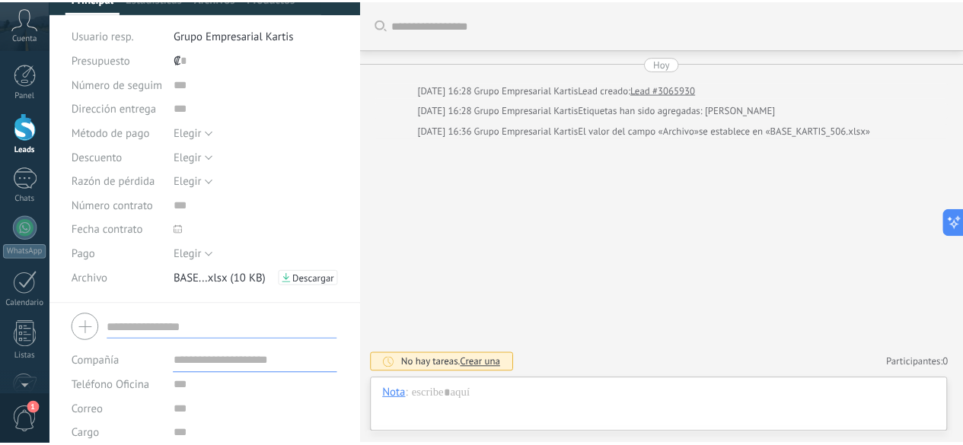
scroll to position [204, 0]
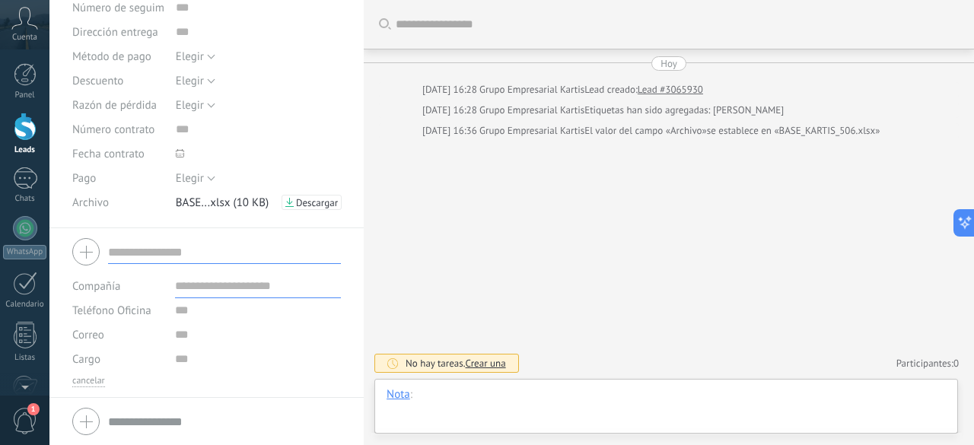
click at [496, 399] on div at bounding box center [666, 410] width 559 height 46
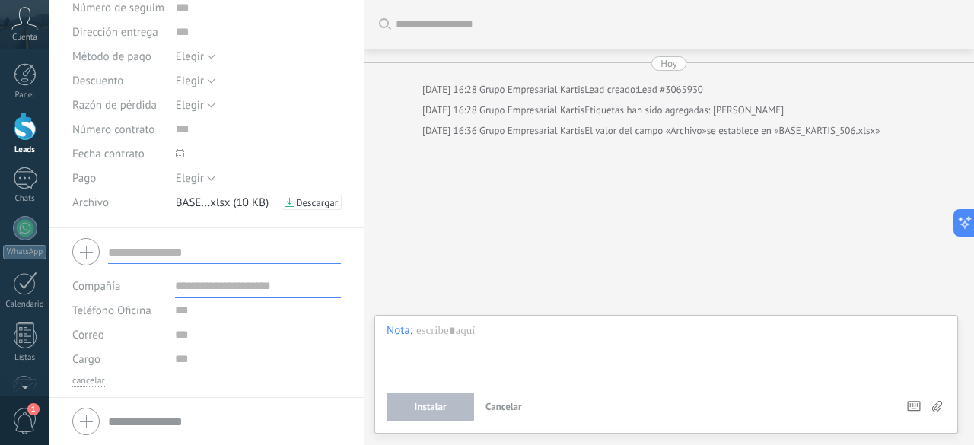
click at [654, 91] on link "Lead #3065930" at bounding box center [670, 89] width 65 height 15
click at [663, 84] on link "Lead #3065930" at bounding box center [670, 89] width 65 height 15
click at [19, 33] on span "Cuenta" at bounding box center [24, 38] width 25 height 10
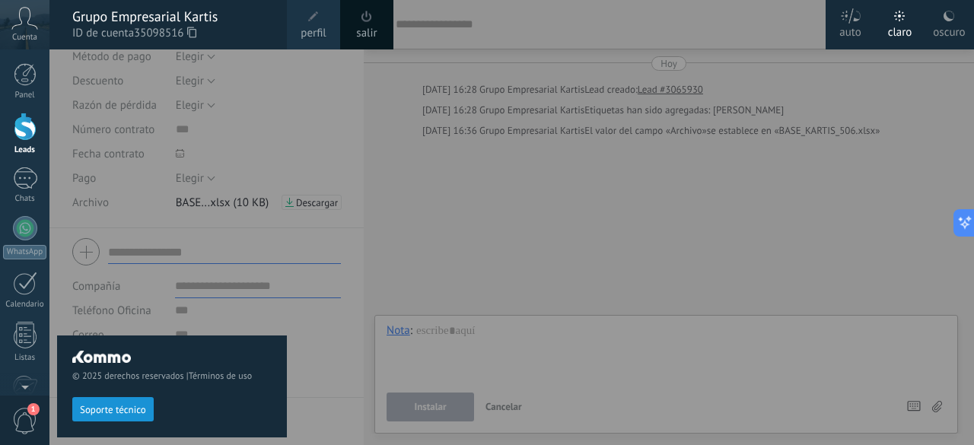
click at [116, 14] on div "Grupo Empresarial Kartis" at bounding box center [171, 16] width 199 height 17
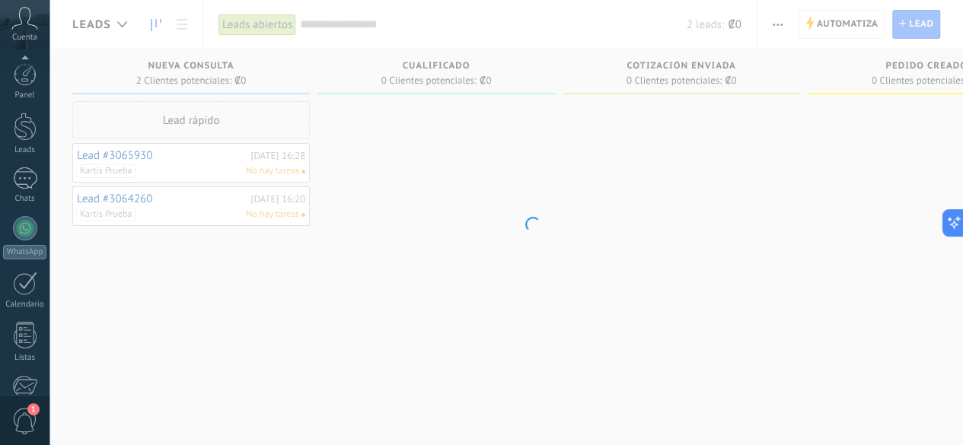
scroll to position [186, 0]
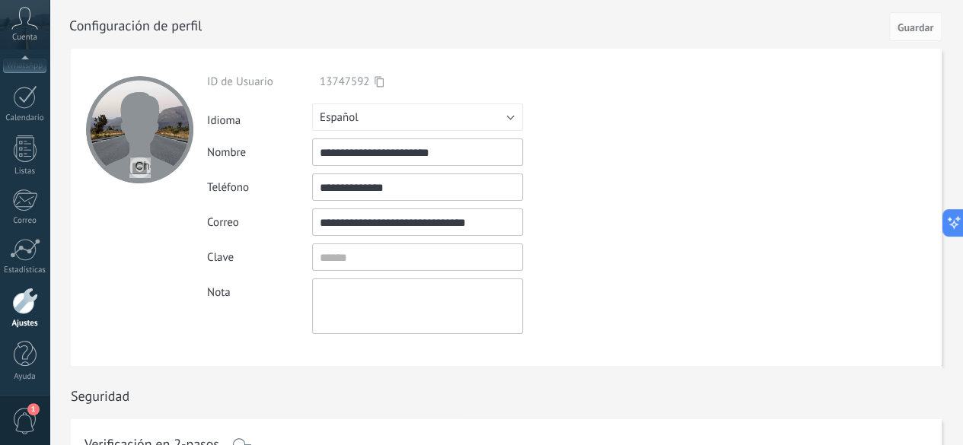
click at [136, 162] on input "file" at bounding box center [139, 167] width 21 height 21
type input "**********"
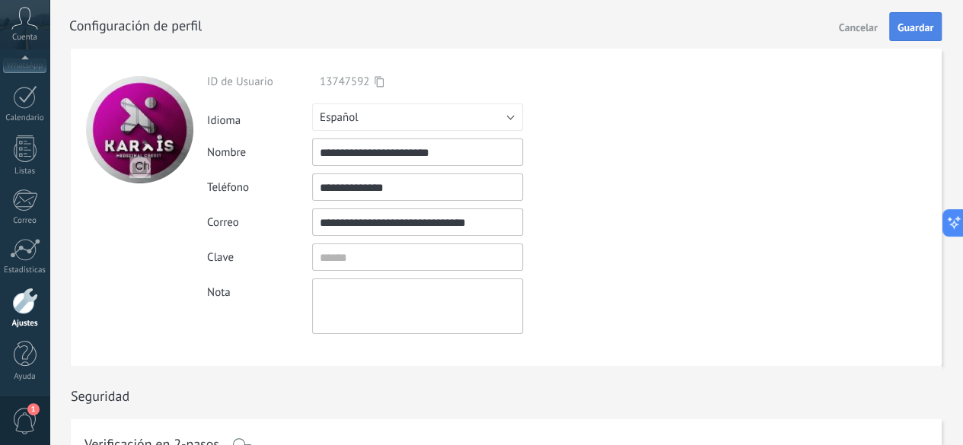
click at [905, 22] on span "Guardar" at bounding box center [915, 27] width 36 height 11
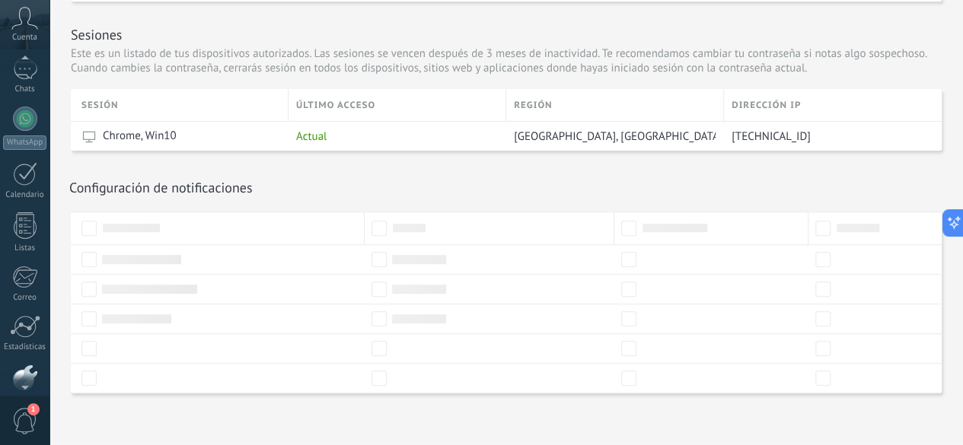
scroll to position [49, 0]
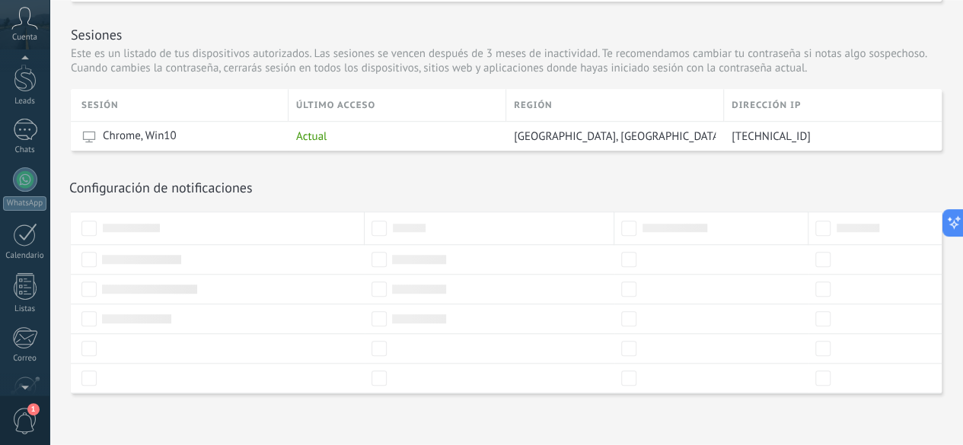
click at [22, 58] on div at bounding box center [24, 60] width 49 height 23
click at [24, 119] on div at bounding box center [25, 127] width 23 height 28
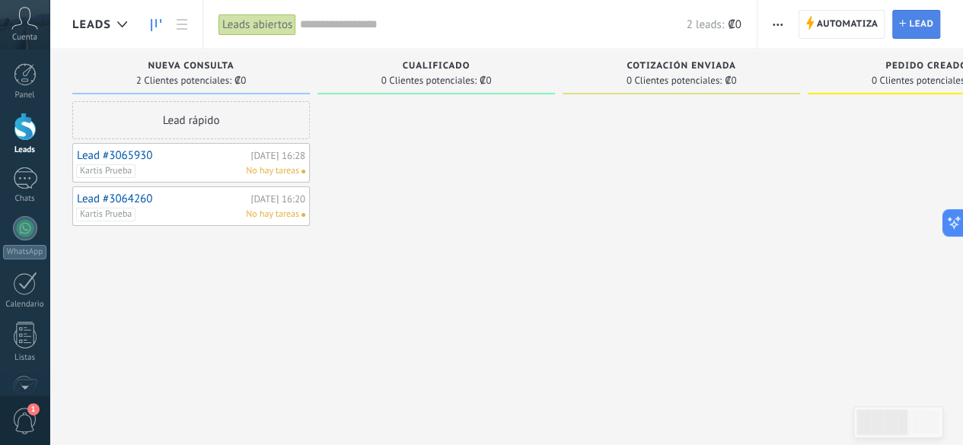
click at [910, 22] on span "Lead" at bounding box center [921, 24] width 24 height 27
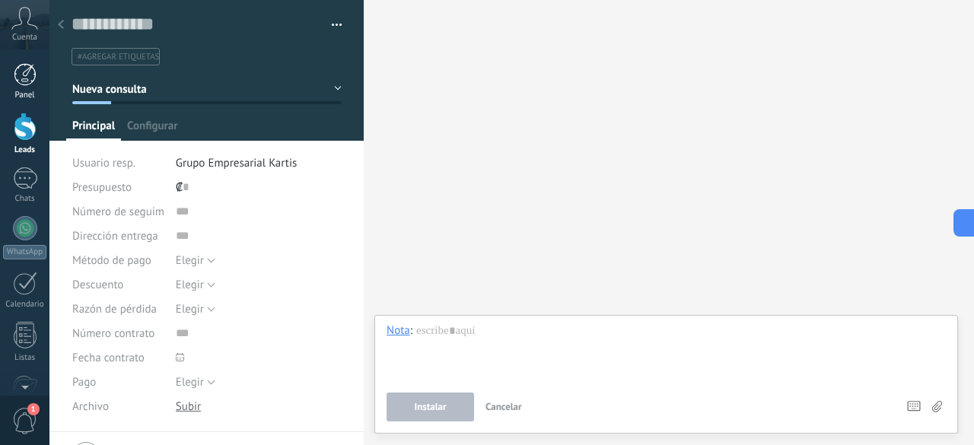
click at [14, 80] on div at bounding box center [25, 74] width 23 height 23
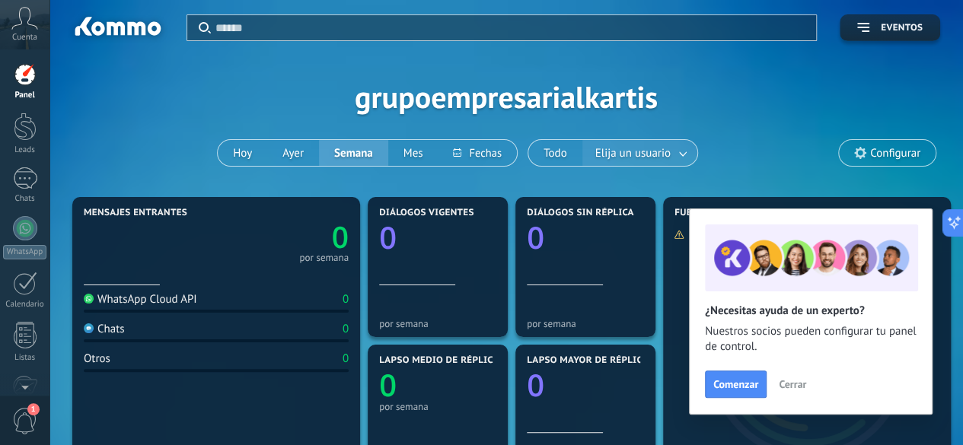
click at [607, 150] on span "Elija un usuario" at bounding box center [632, 153] width 81 height 21
click at [211, 147] on div "Aplicar Eventos grupoempresarialkartis Hoy Ayer Semana Mes Todo Elija un usuari…" at bounding box center [506, 96] width 868 height 193
click at [755, 381] on span "Comenzar" at bounding box center [735, 384] width 45 height 11
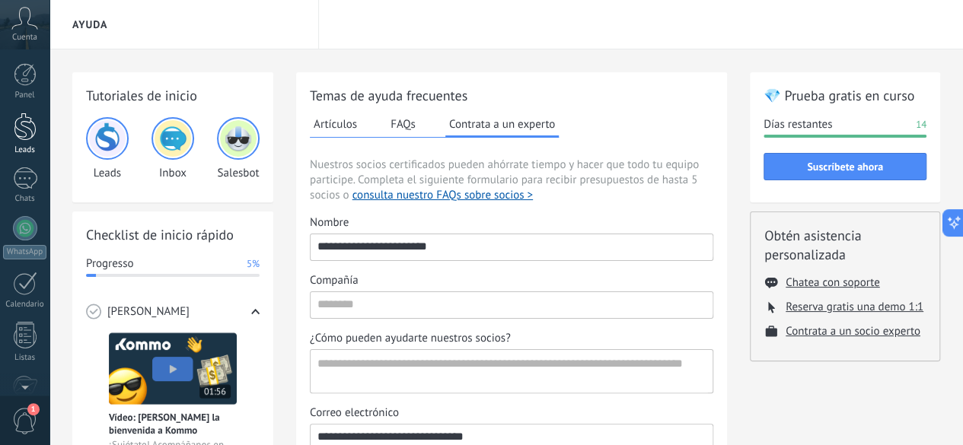
click at [27, 130] on div at bounding box center [25, 127] width 23 height 28
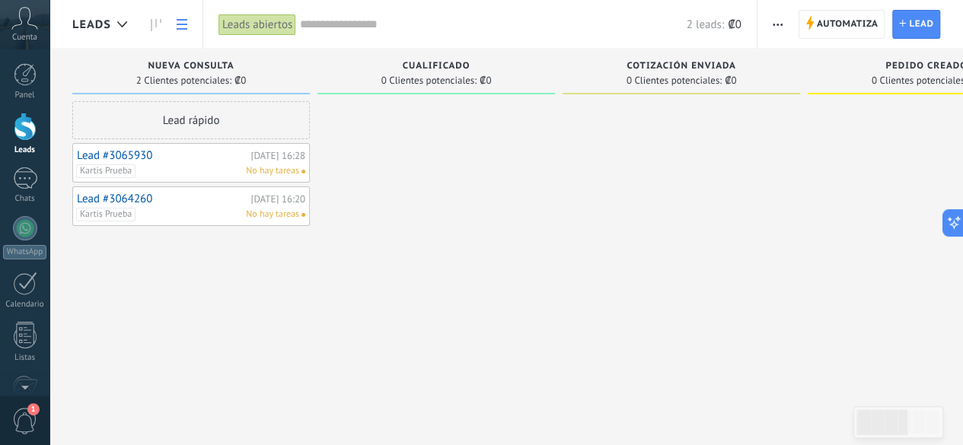
click at [182, 22] on icon at bounding box center [182, 24] width 11 height 11
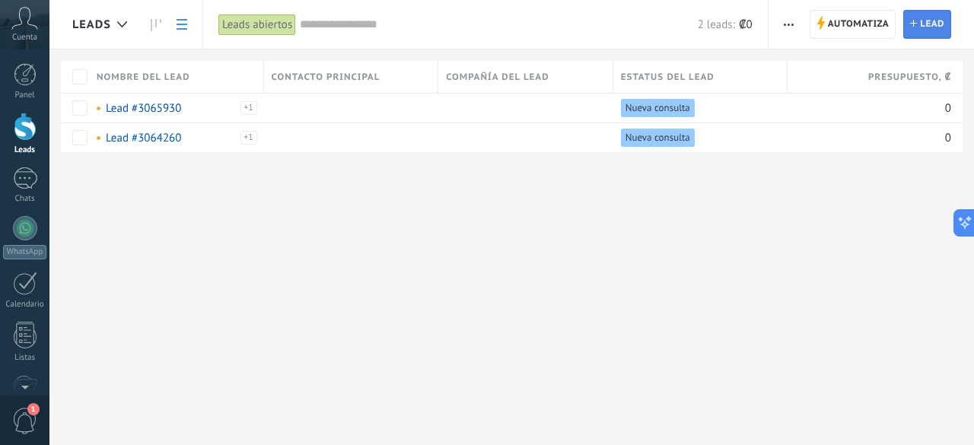
click at [932, 25] on span "Lead" at bounding box center [932, 24] width 24 height 27
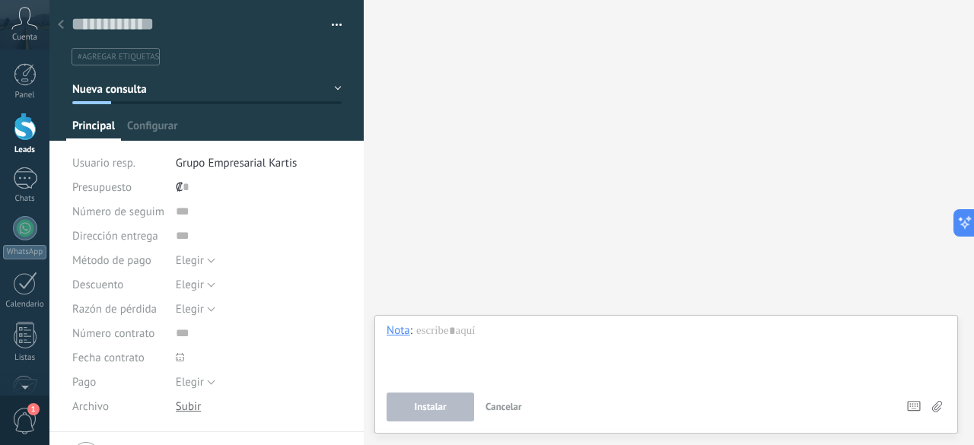
click at [327, 15] on button "button" at bounding box center [331, 25] width 22 height 23
click at [333, 84] on button "Nueva consulta" at bounding box center [206, 88] width 269 height 27
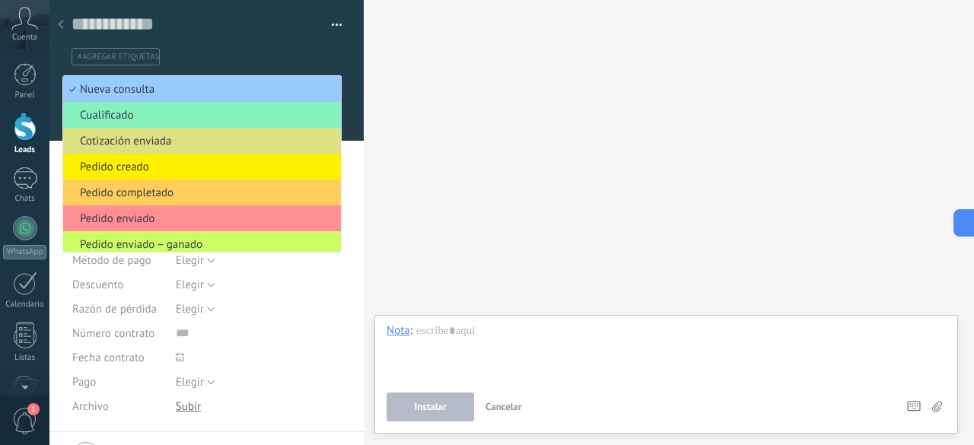
click at [119, 59] on span "#agregar etiquetas" at bounding box center [118, 57] width 81 height 11
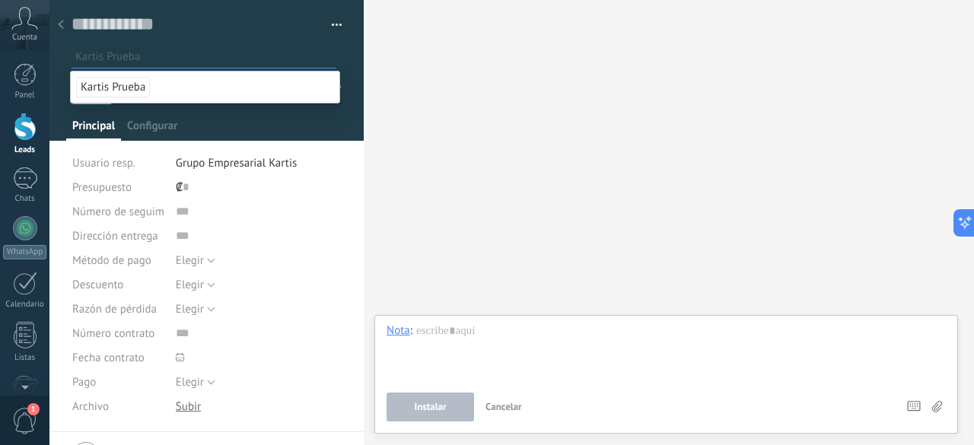
click at [122, 75] on li "Kartis Prueba" at bounding box center [205, 87] width 269 height 31
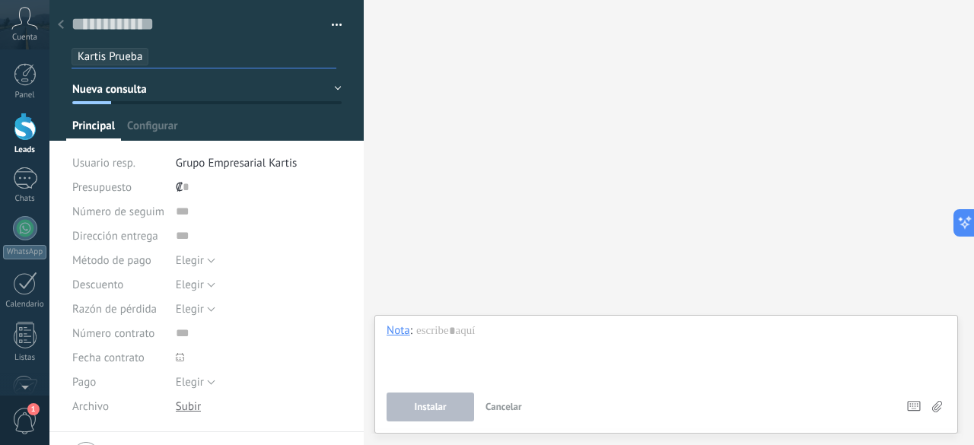
click at [311, 85] on button "Nueva consulta" at bounding box center [206, 88] width 269 height 27
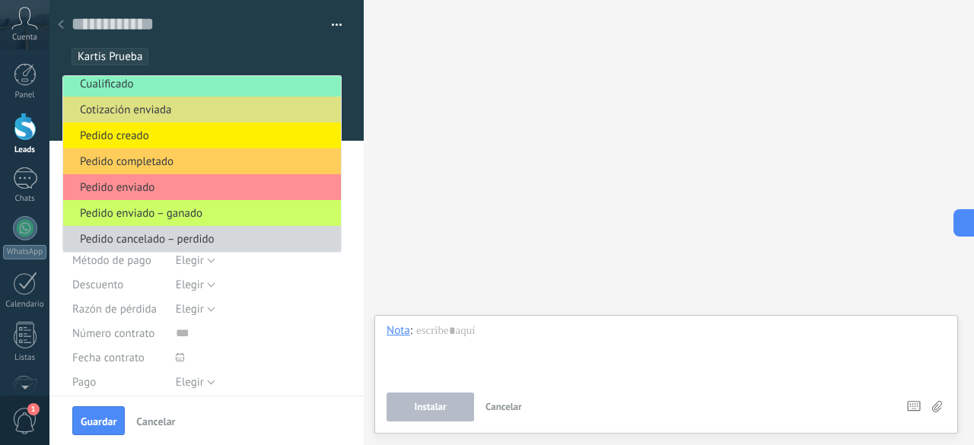
scroll to position [76, 0]
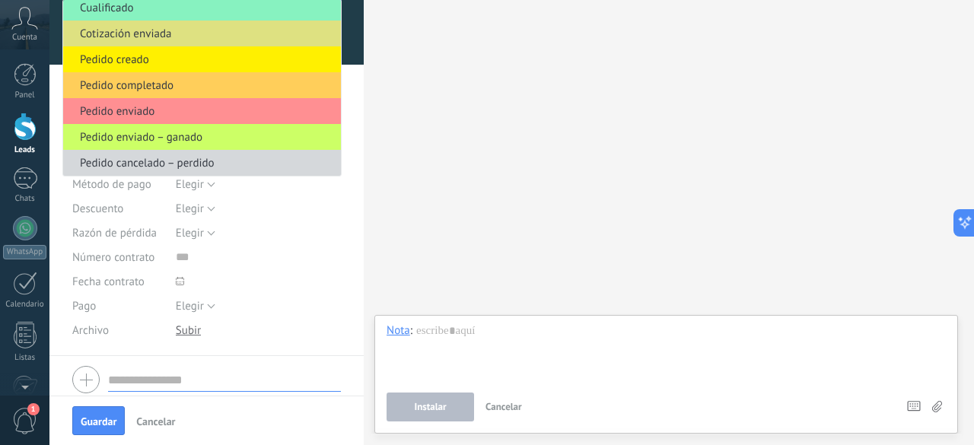
click at [172, 426] on span "Cancelar" at bounding box center [155, 421] width 39 height 11
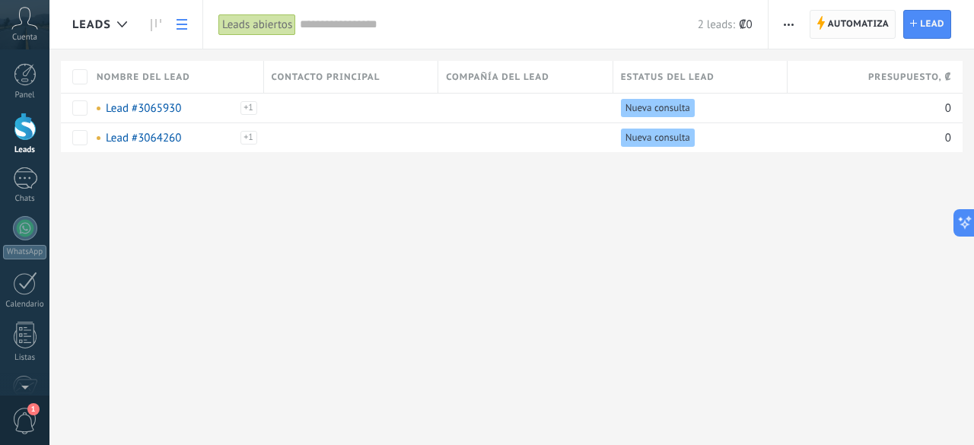
click at [839, 24] on span "Automatiza" at bounding box center [859, 24] width 62 height 27
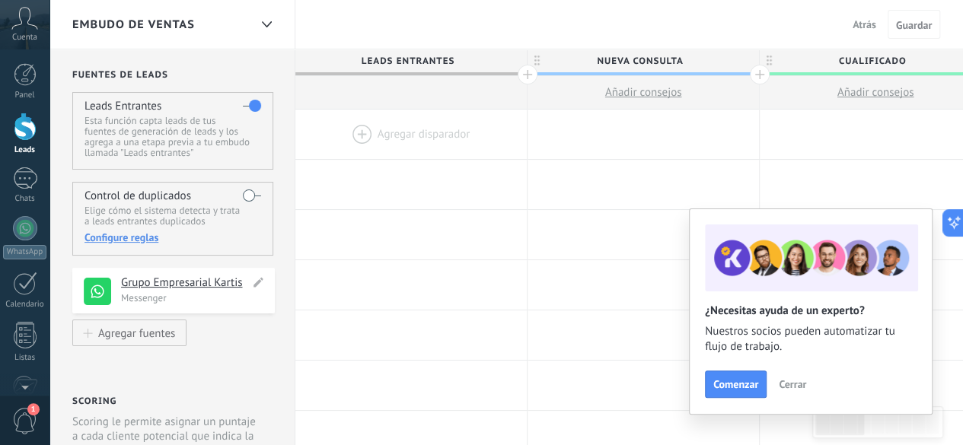
click at [189, 281] on h4 "Grupo Empresarial Kartis" at bounding box center [185, 282] width 129 height 15
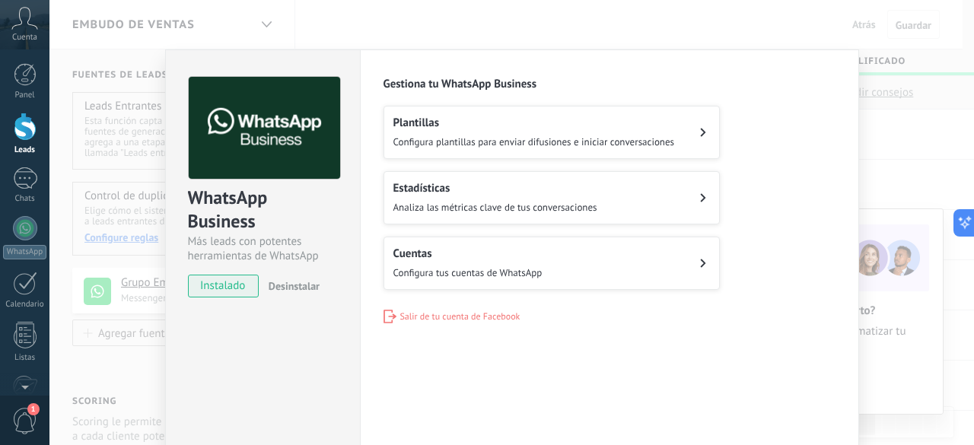
click at [700, 134] on icon at bounding box center [703, 132] width 6 height 9
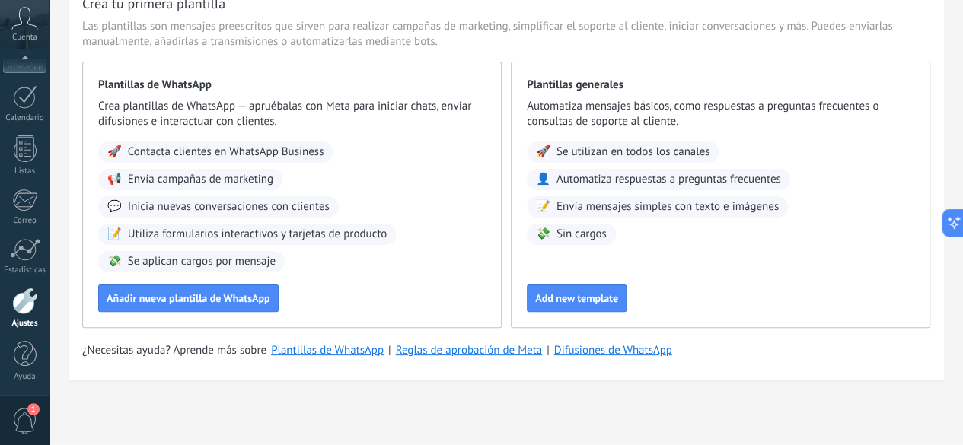
scroll to position [76, 0]
click at [672, 358] on link "Difusiones de WhatsApp" at bounding box center [613, 350] width 118 height 14
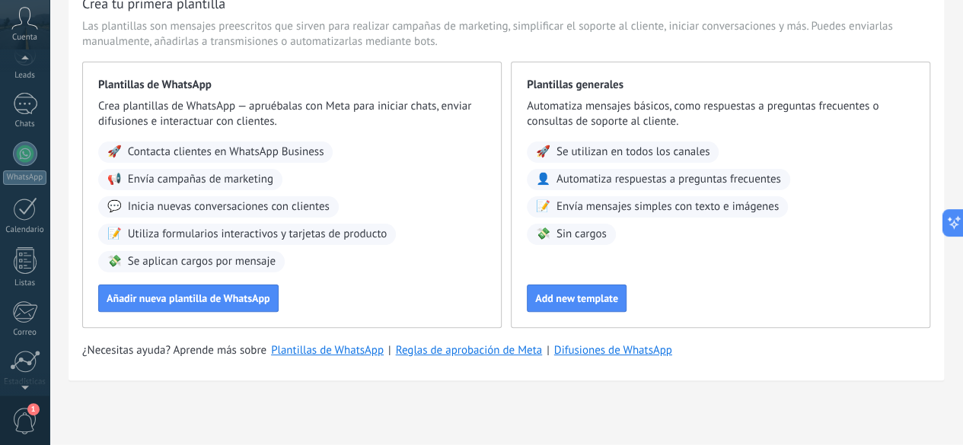
click at [26, 54] on div at bounding box center [24, 60] width 49 height 23
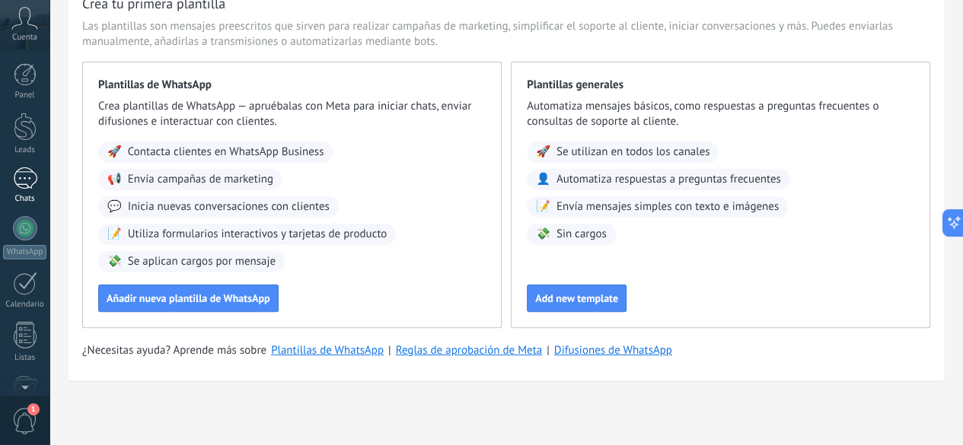
click at [27, 182] on div at bounding box center [25, 178] width 24 height 22
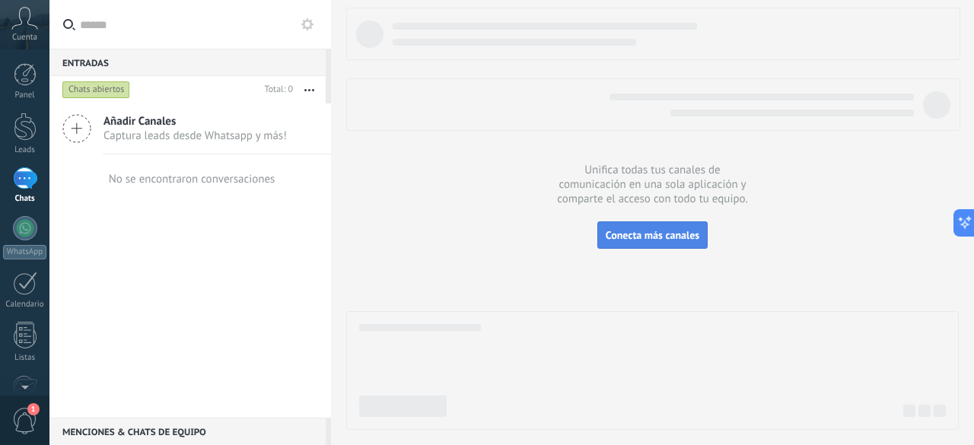
click at [658, 230] on span "Conecta más canales" at bounding box center [653, 235] width 94 height 14
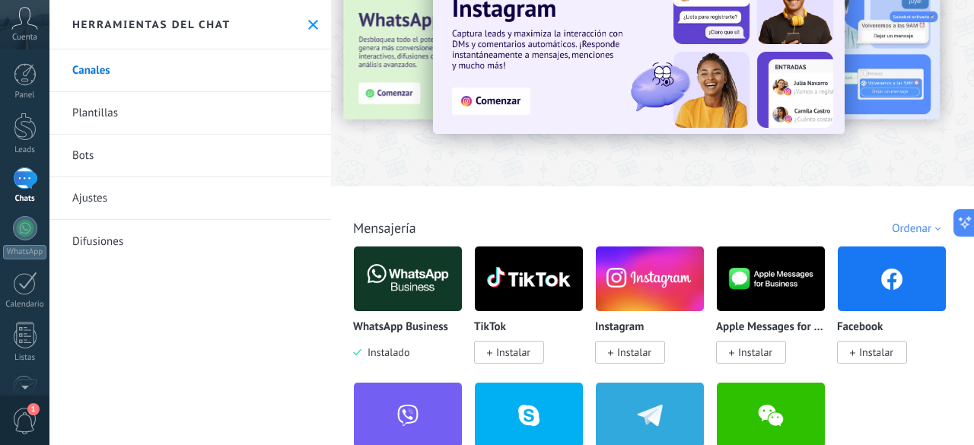
scroll to position [76, 0]
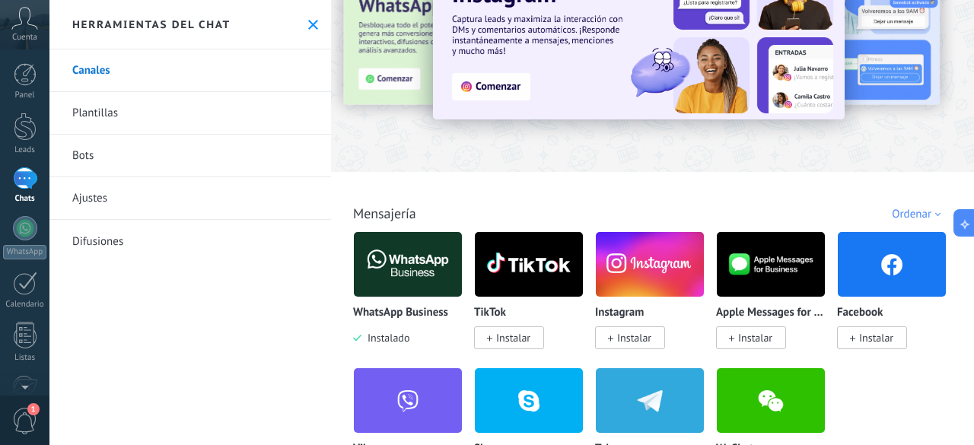
click at [615, 343] on span "Instalar" at bounding box center [630, 337] width 70 height 23
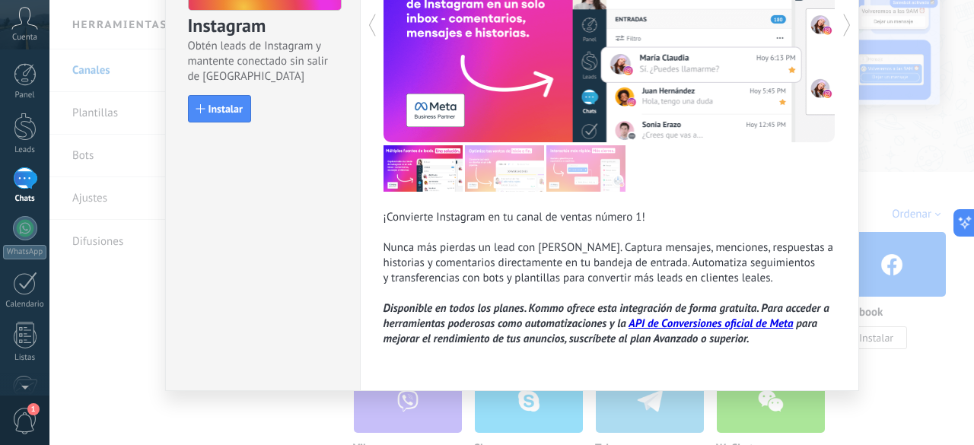
scroll to position [171, 0]
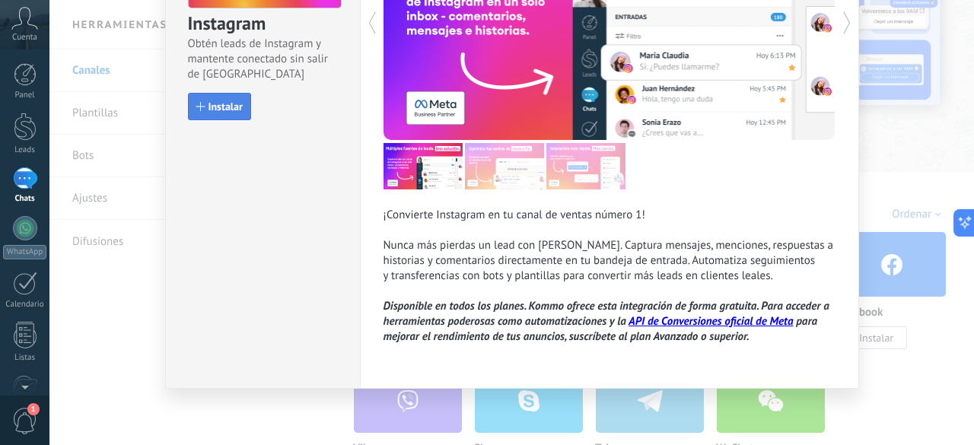
click at [212, 99] on button "Instalar" at bounding box center [219, 106] width 63 height 27
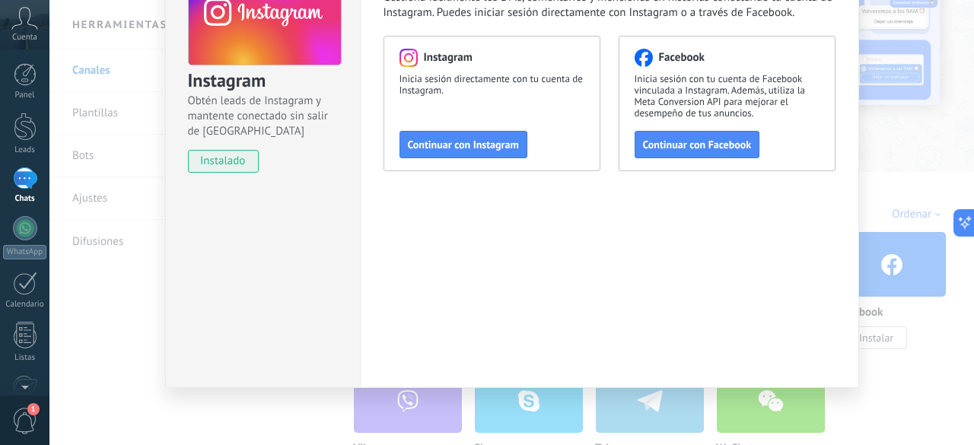
scroll to position [114, 0]
click at [446, 145] on span "Continuar con Instagram" at bounding box center [463, 144] width 111 height 11
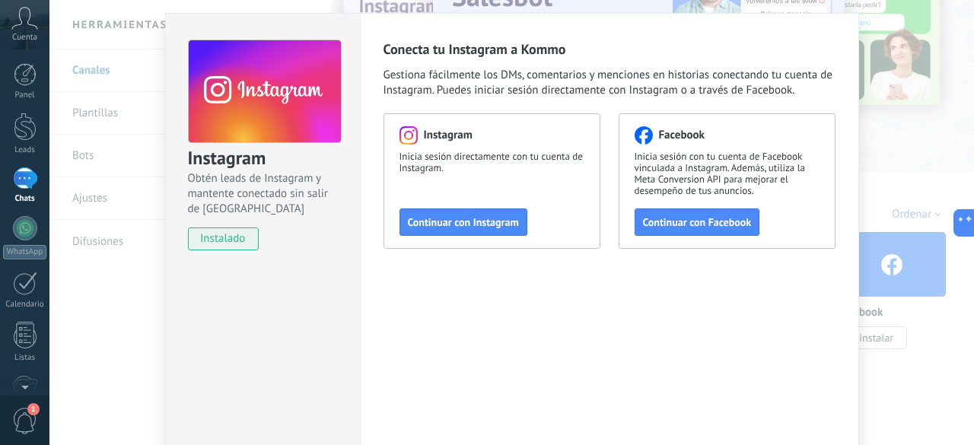
scroll to position [0, 0]
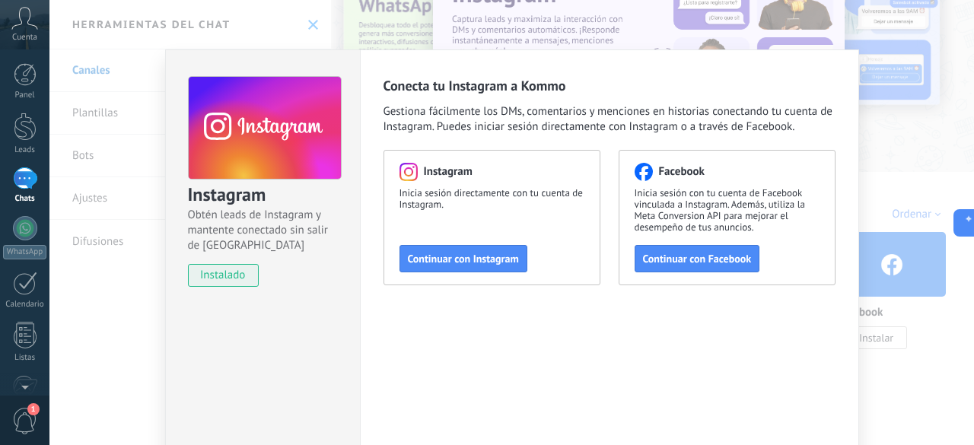
click at [860, 159] on div "Instagram Obtén leads de Instagram y mantente conectado sin salir de Kommo inst…" at bounding box center [511, 222] width 925 height 445
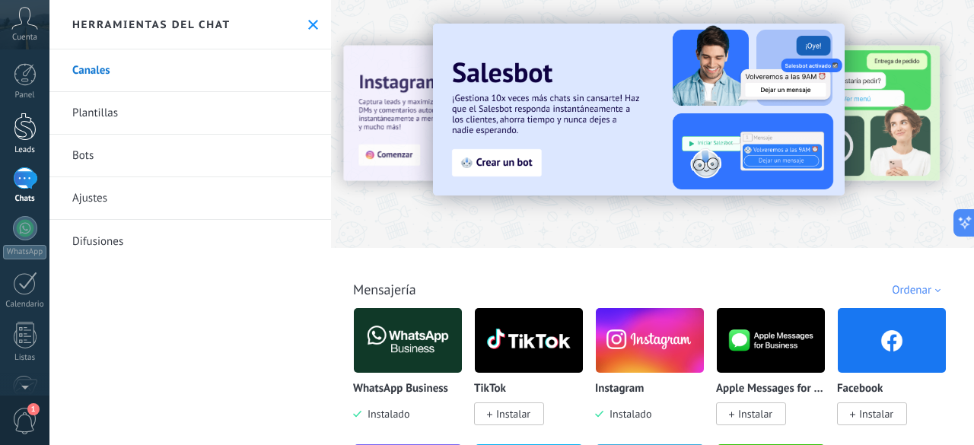
click at [27, 142] on link "Leads" at bounding box center [24, 134] width 49 height 43
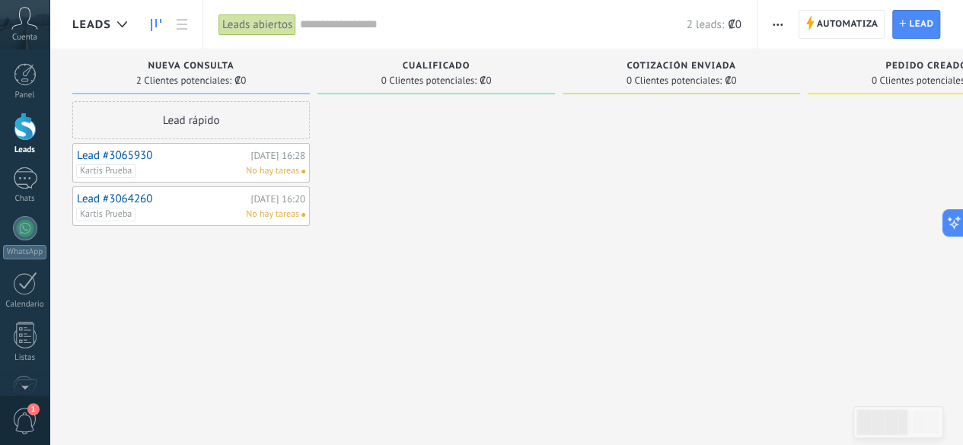
click at [181, 34] on link at bounding box center [182, 25] width 26 height 30
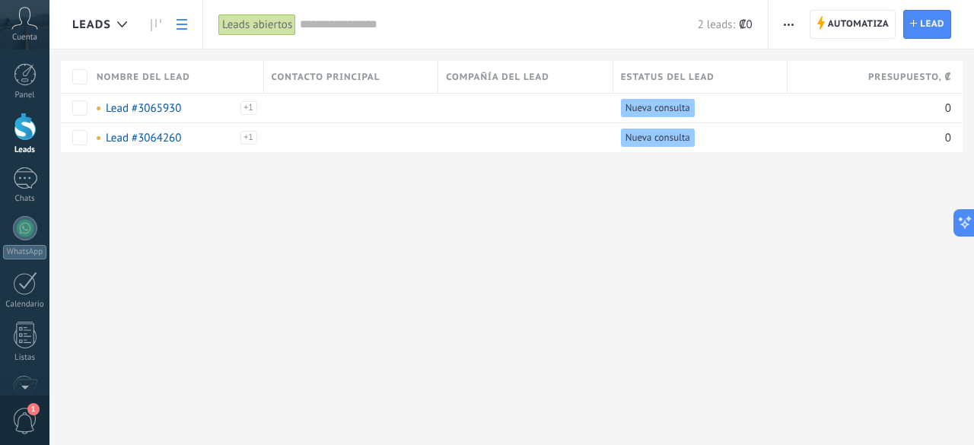
click at [178, 31] on link at bounding box center [182, 25] width 26 height 30
click at [151, 27] on use at bounding box center [156, 25] width 11 height 12
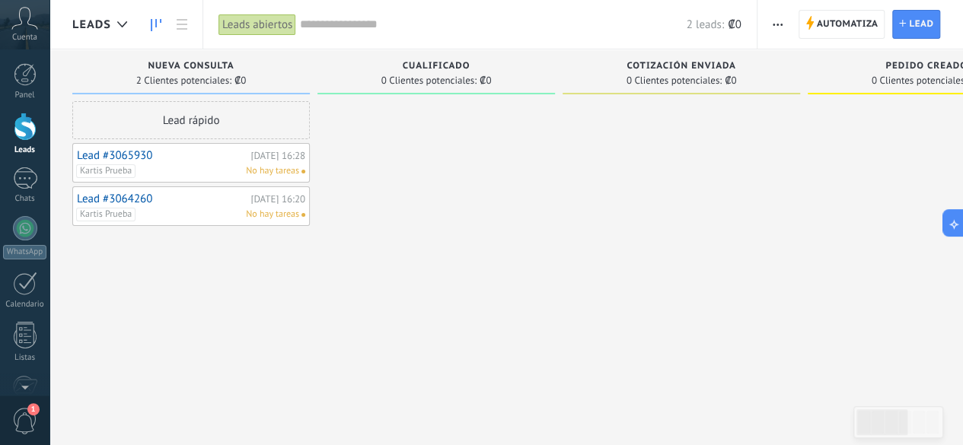
click at [333, 27] on input "text" at bounding box center [493, 25] width 386 height 16
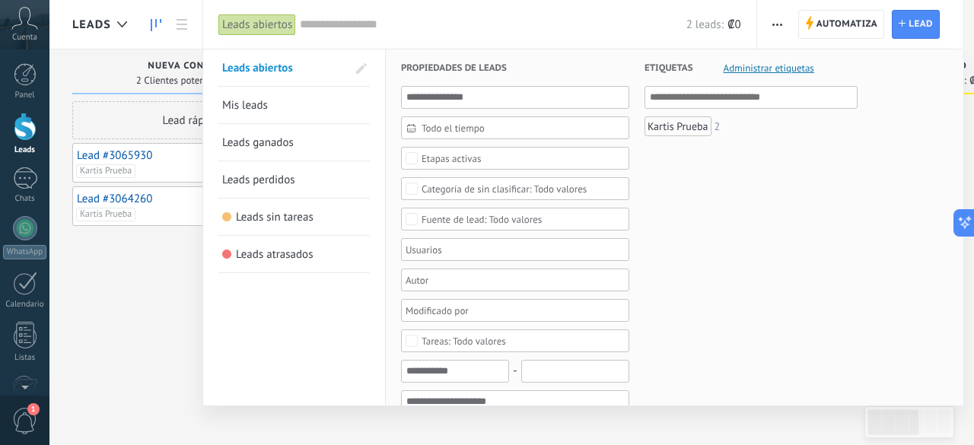
click at [274, 69] on span "Leads abiertos" at bounding box center [257, 68] width 71 height 14
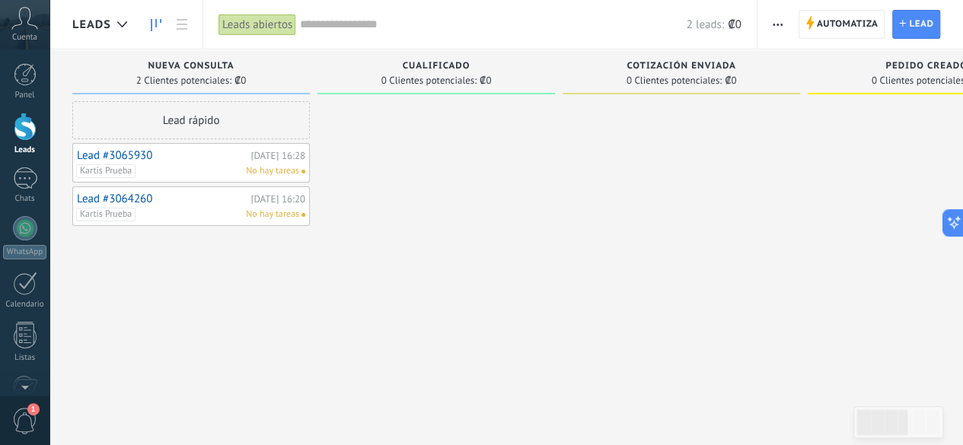
click at [272, 28] on div "Leads abiertos" at bounding box center [257, 25] width 78 height 22
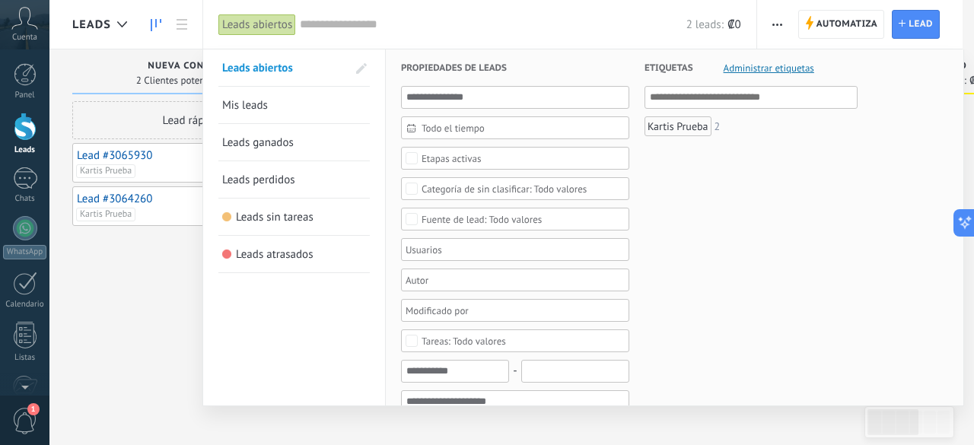
click at [242, 110] on span "Mis leads" at bounding box center [245, 105] width 46 height 14
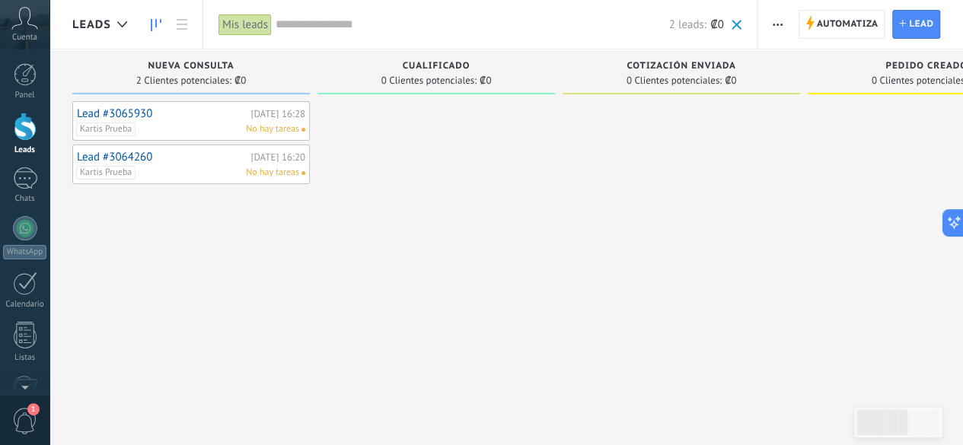
click at [210, 123] on div "Kartis Prueba No hay tareas" at bounding box center [187, 130] width 223 height 14
click at [305, 29] on input "text" at bounding box center [471, 25] width 393 height 16
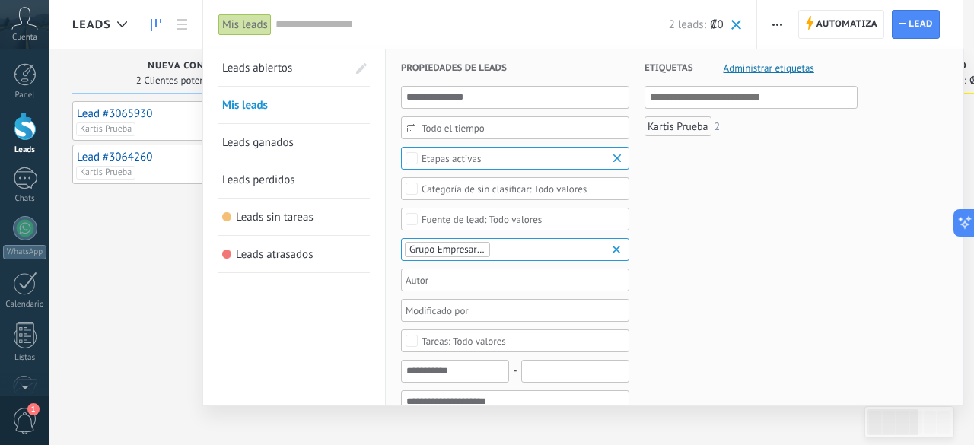
click at [546, 159] on span "Etapas activas" at bounding box center [516, 158] width 188 height 11
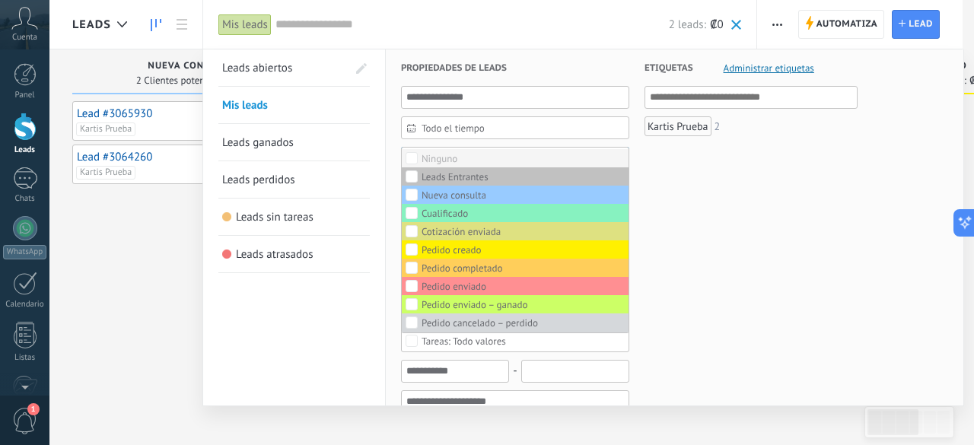
click at [545, 159] on label "Ninguno" at bounding box center [515, 158] width 227 height 18
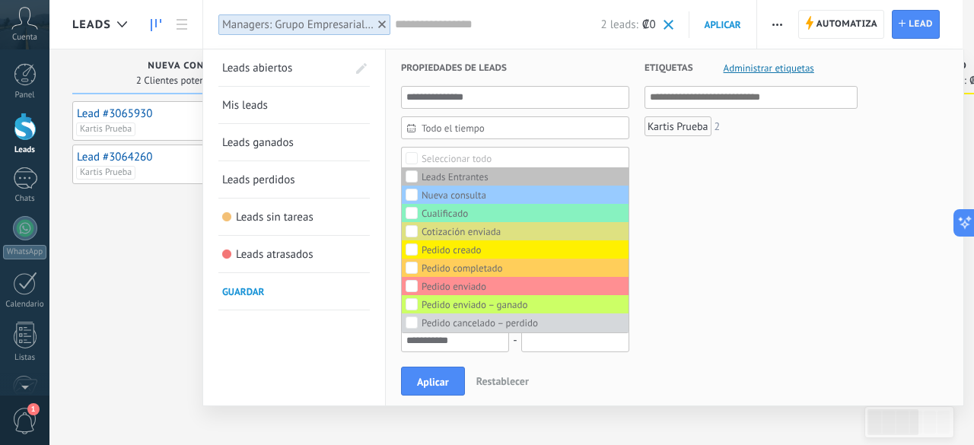
click at [780, 18] on div at bounding box center [487, 222] width 974 height 445
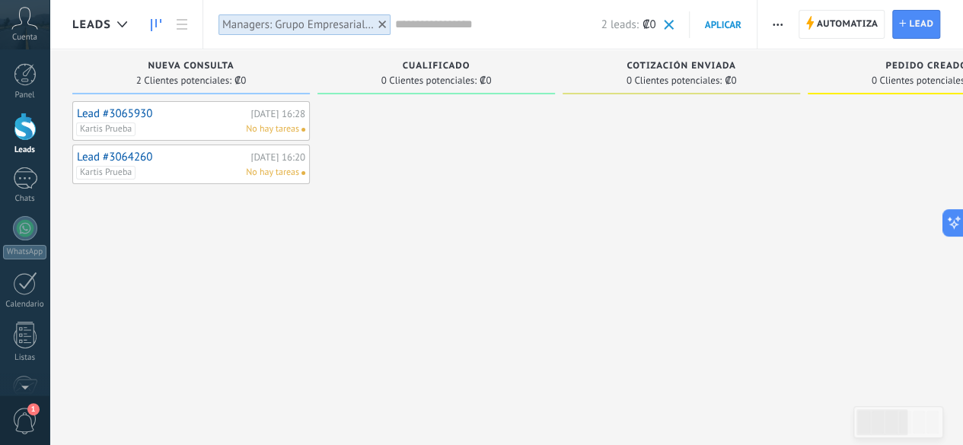
click at [779, 18] on span "button" at bounding box center [777, 24] width 10 height 29
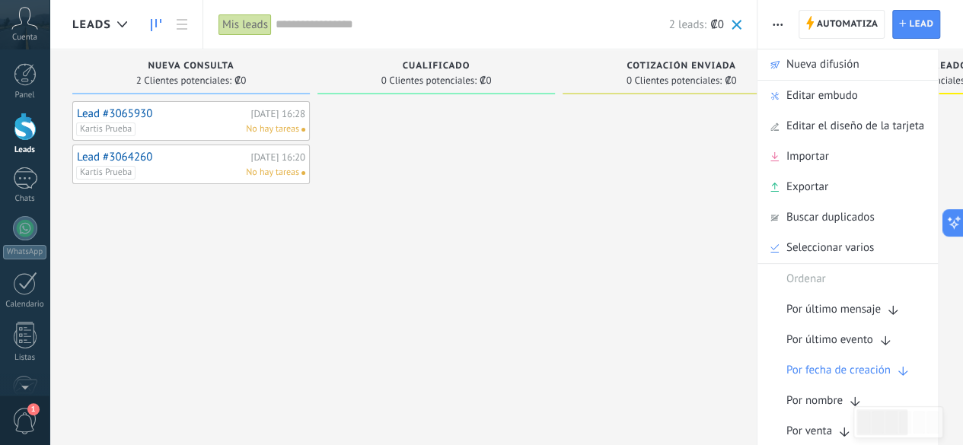
click at [817, 161] on span "Importar" at bounding box center [807, 157] width 43 height 30
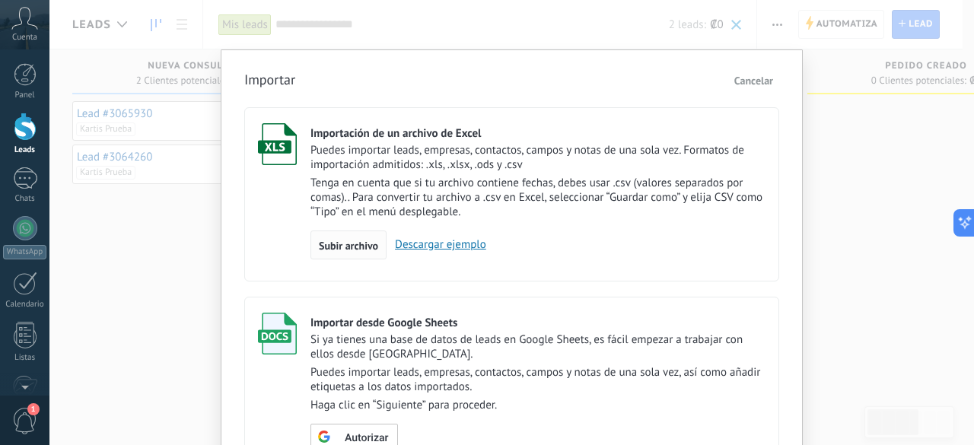
click at [362, 243] on span "Subir archivo" at bounding box center [348, 245] width 59 height 11
click at [0, 0] on input "Importación de un archivo de Excel Puedes importar leads, empresas, contactos, …" at bounding box center [0, 0] width 0 height 0
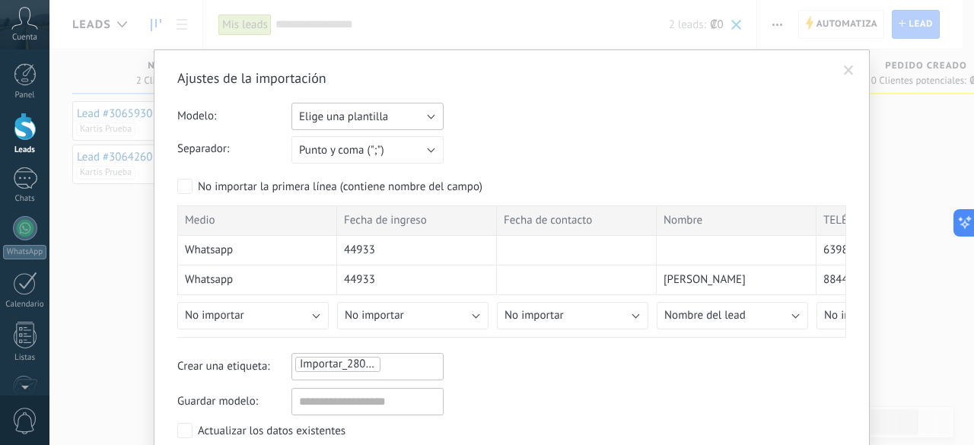
click at [428, 116] on button "Elige una plantilla" at bounding box center [367, 116] width 152 height 27
click at [398, 144] on span "Kartis Prueba 2" at bounding box center [360, 142] width 156 height 14
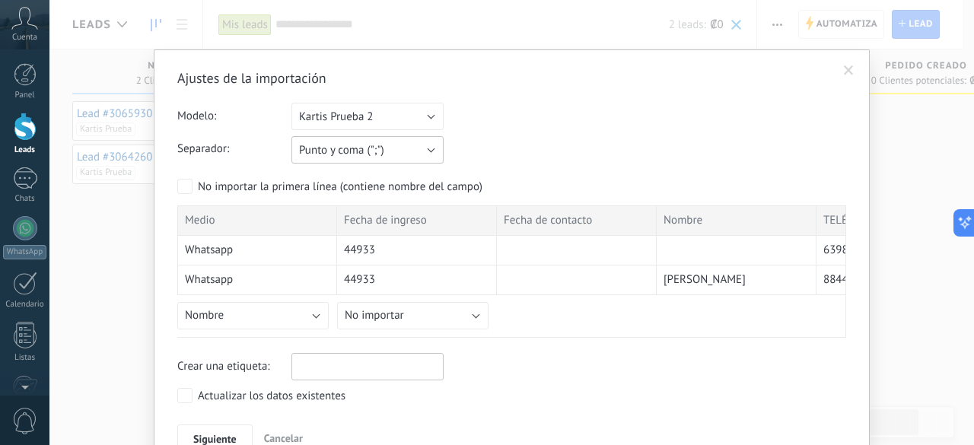
click at [427, 150] on button "Punto y coma (";")" at bounding box center [367, 149] width 152 height 27
click at [393, 147] on span "Punto y coma (";")" at bounding box center [360, 150] width 156 height 14
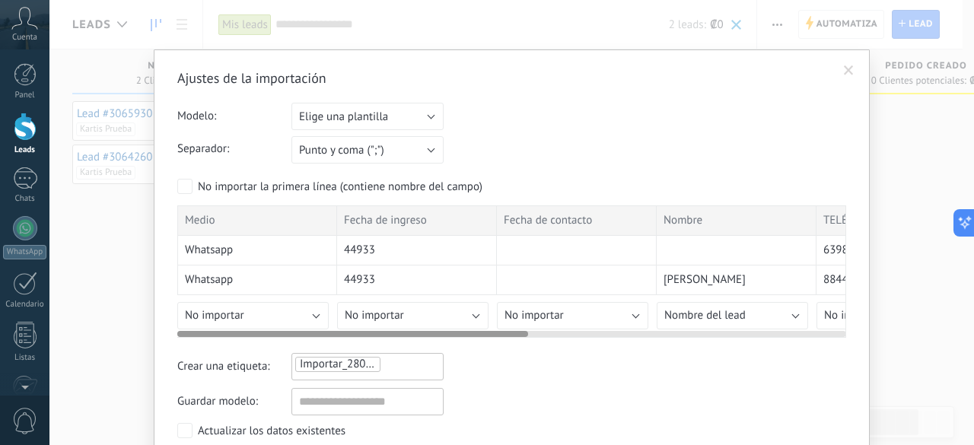
scroll to position [76, 0]
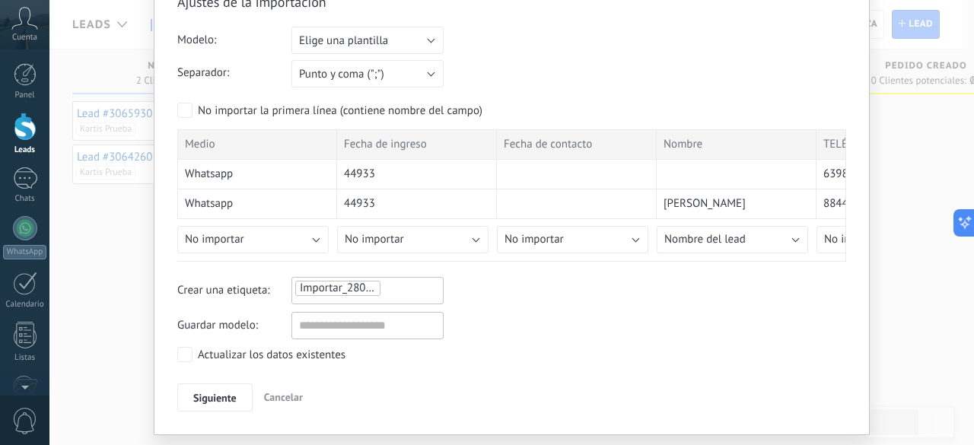
click at [352, 290] on span "Importar_28082025_1715" at bounding box center [363, 288] width 126 height 14
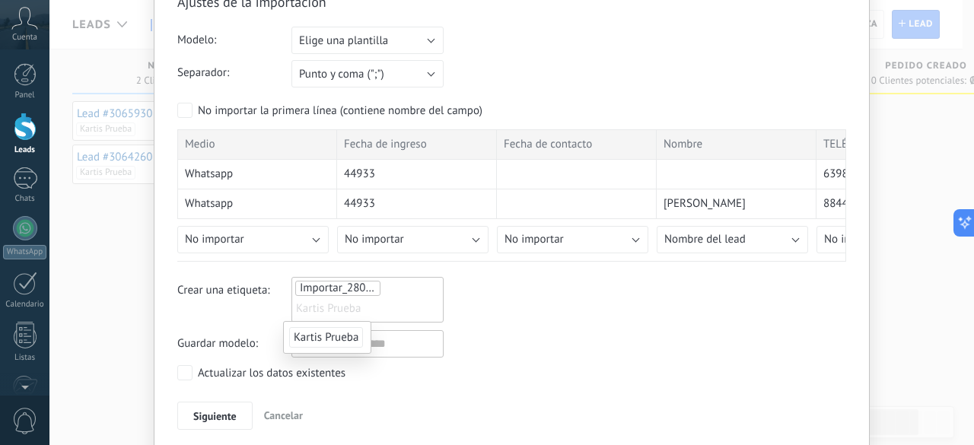
click at [336, 337] on span "Kartis Prueba" at bounding box center [326, 337] width 74 height 21
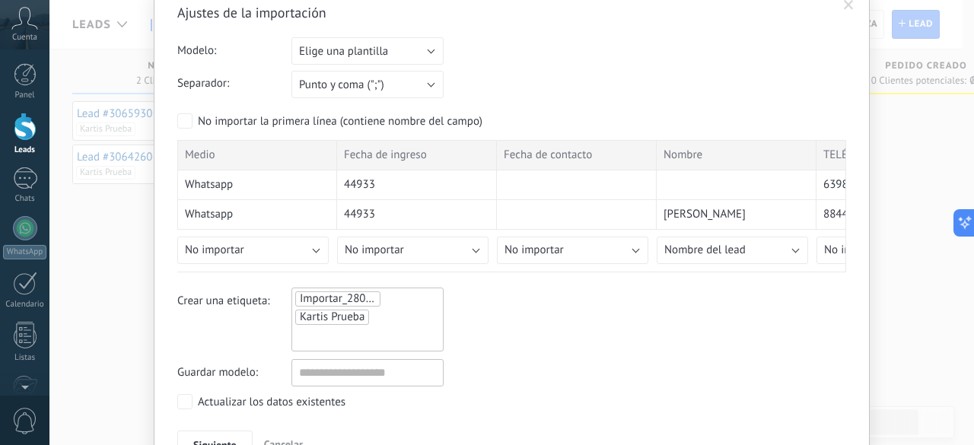
scroll to position [148, 0]
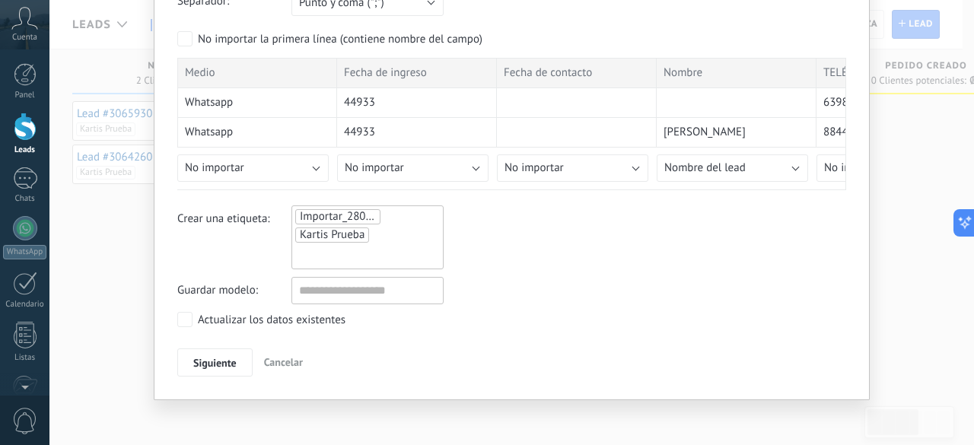
click at [189, 314] on label "Actualizar los datos existentes" at bounding box center [261, 319] width 168 height 15
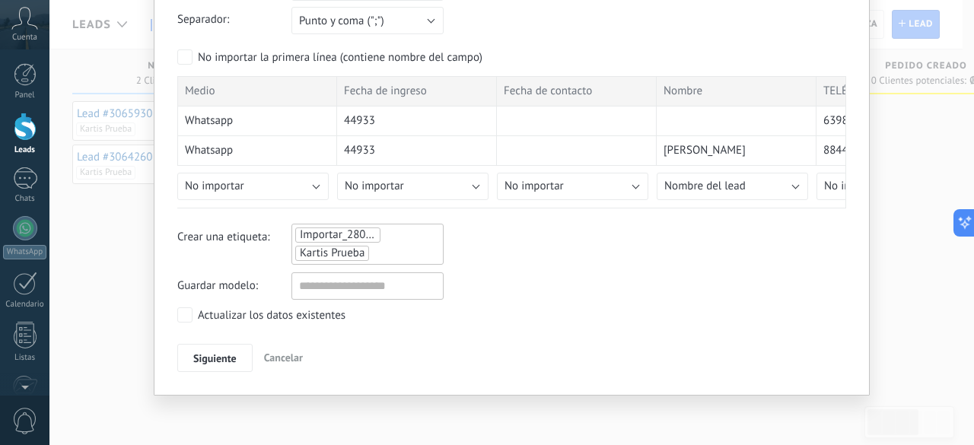
scroll to position [125, 0]
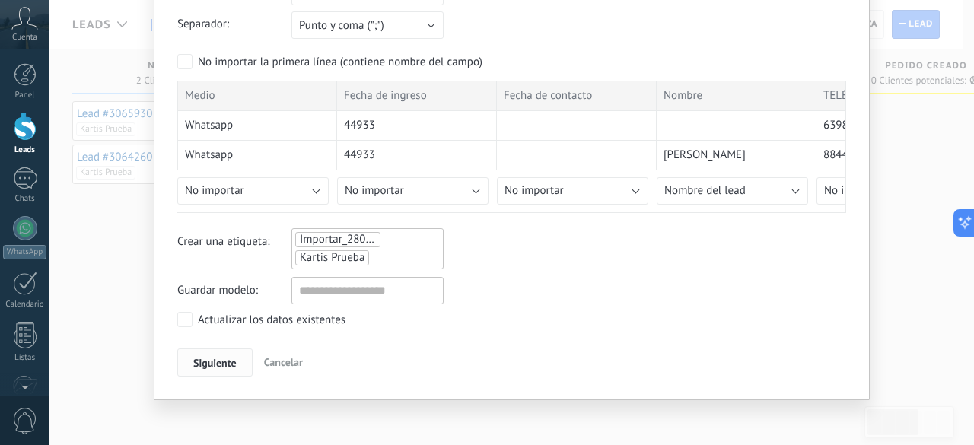
click at [210, 358] on span "Siguiente" at bounding box center [214, 363] width 43 height 11
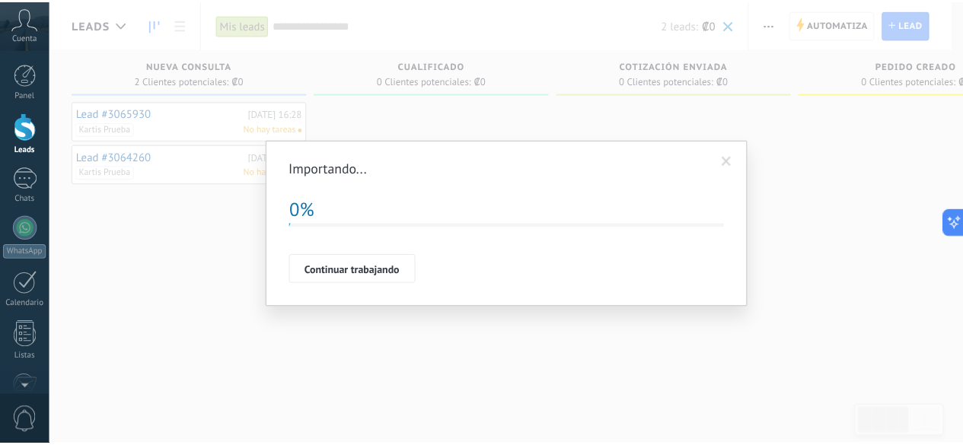
scroll to position [0, 0]
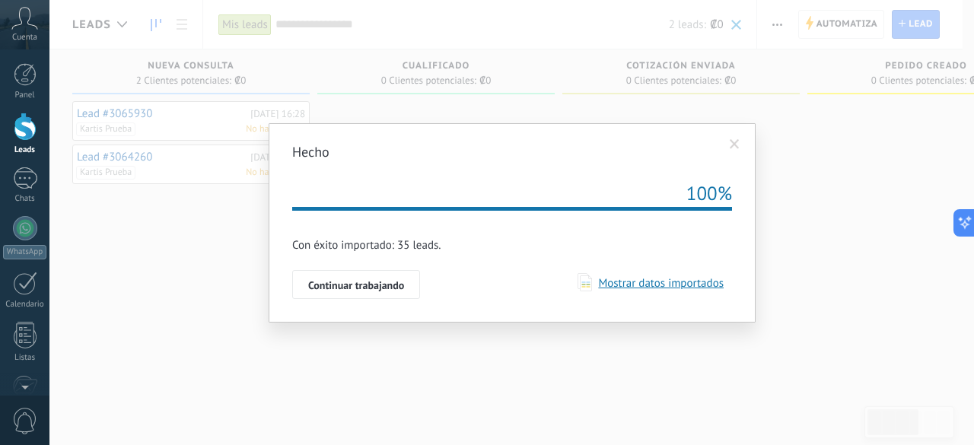
click at [629, 287] on span "Mostrar datos importados" at bounding box center [658, 283] width 132 height 14
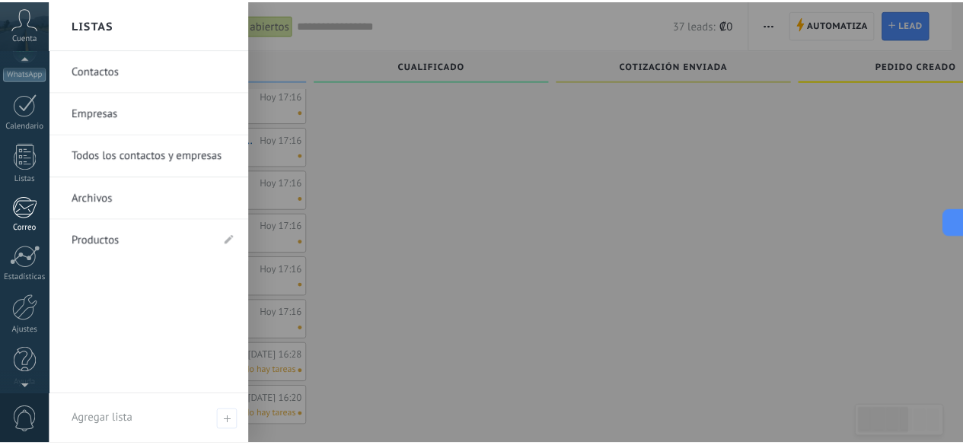
scroll to position [186, 0]
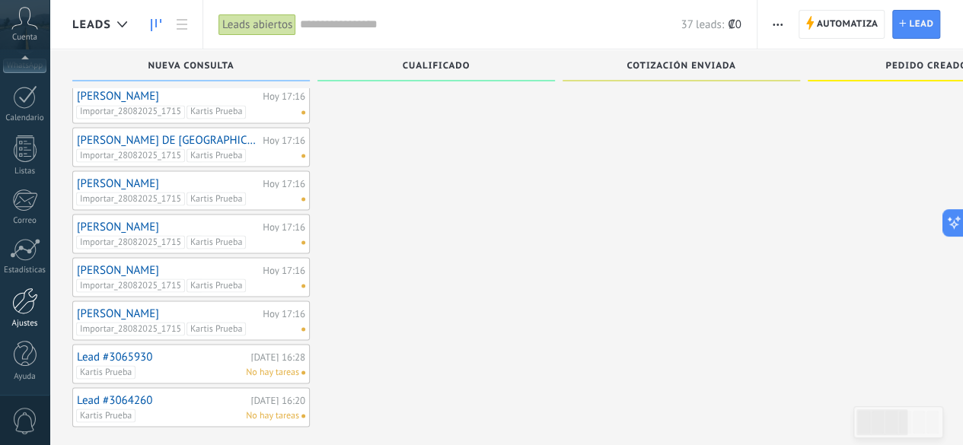
click at [32, 307] on div at bounding box center [25, 301] width 26 height 27
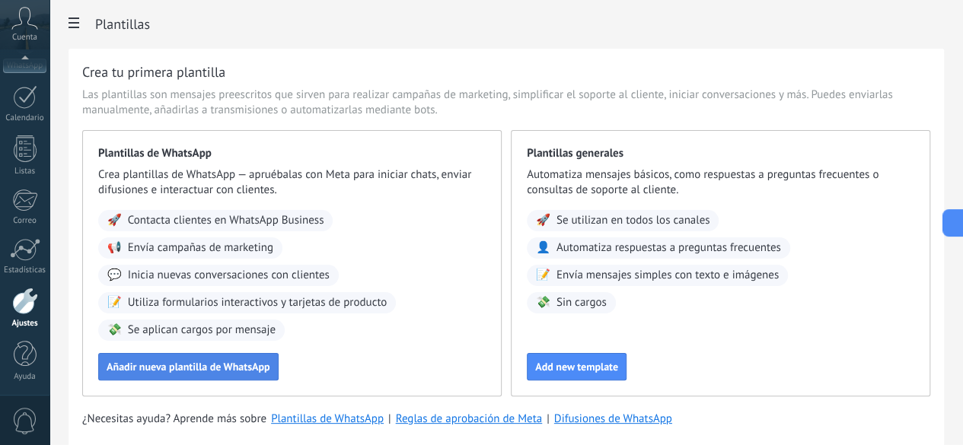
click at [270, 372] on span "Añadir nueva plantilla de WhatsApp" at bounding box center [189, 366] width 164 height 11
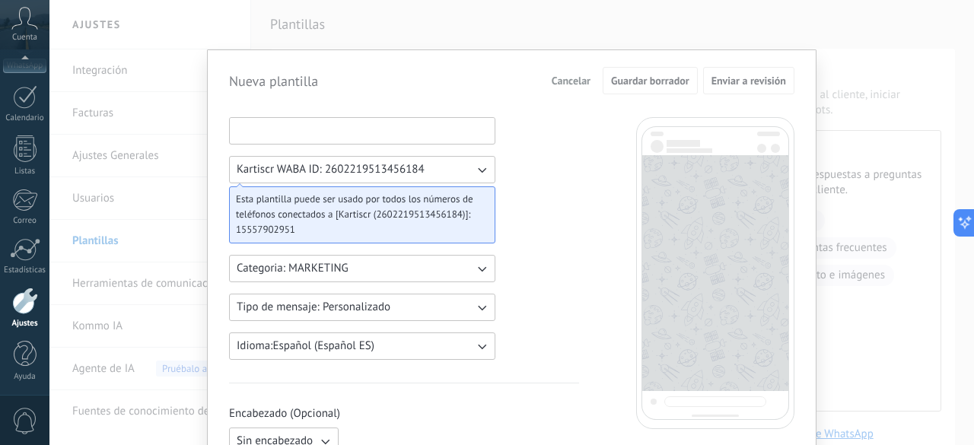
click at [304, 130] on input at bounding box center [362, 130] width 265 height 24
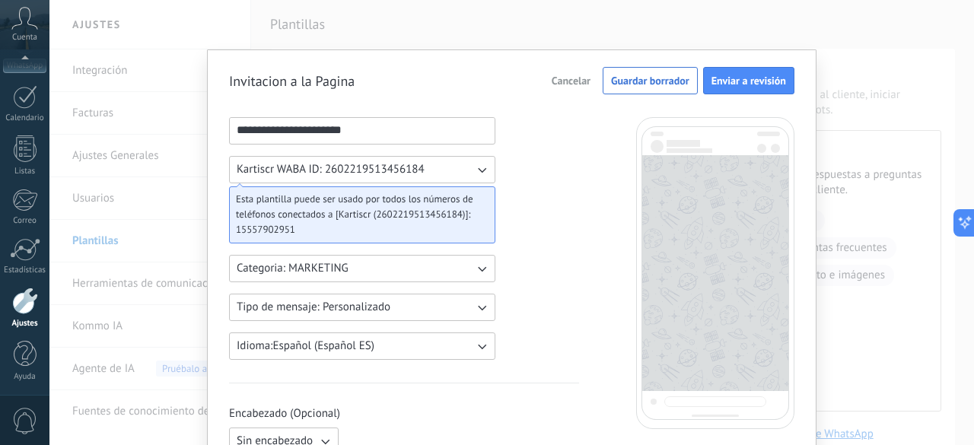
type input "**********"
click at [460, 262] on button "Categoria: MARKETING" at bounding box center [362, 268] width 266 height 27
click at [315, 295] on li "MARKETING" at bounding box center [357, 295] width 275 height 26
click at [346, 313] on span "Tipo de mensaje: Personalizado" at bounding box center [314, 307] width 154 height 15
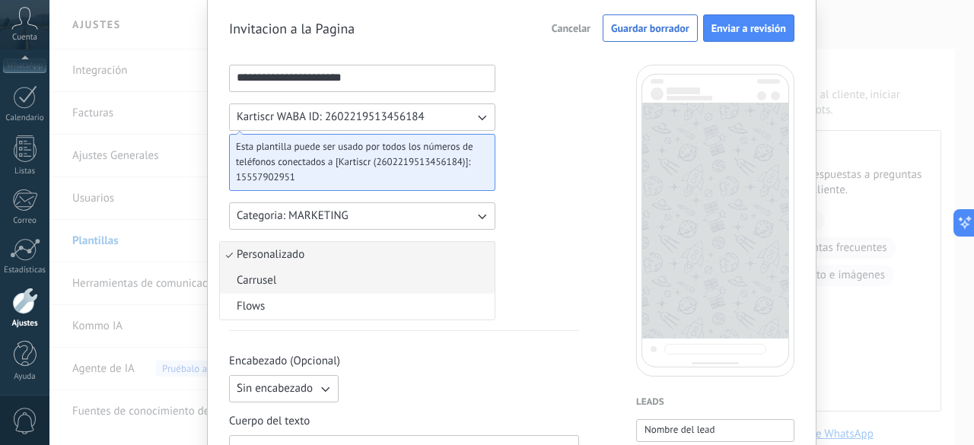
scroll to position [76, 0]
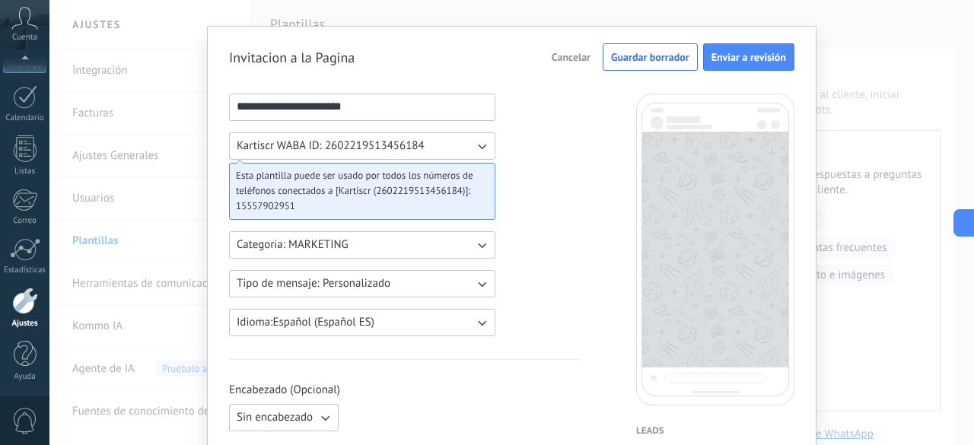
scroll to position [0, 0]
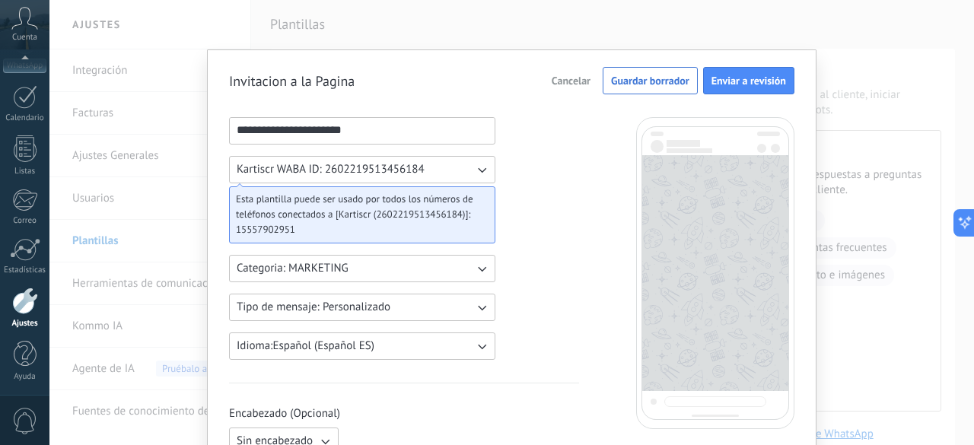
click at [315, 204] on span "Esta plantilla puede ser usado por todos los números de teléfonos conectados a …" at bounding box center [356, 207] width 240 height 30
drag, startPoint x: 301, startPoint y: 202, endPoint x: 274, endPoint y: 206, distance: 27.0
click at [274, 205] on span "Esta plantilla puede ser usado por todos los números de teléfonos conectados a …" at bounding box center [356, 207] width 240 height 30
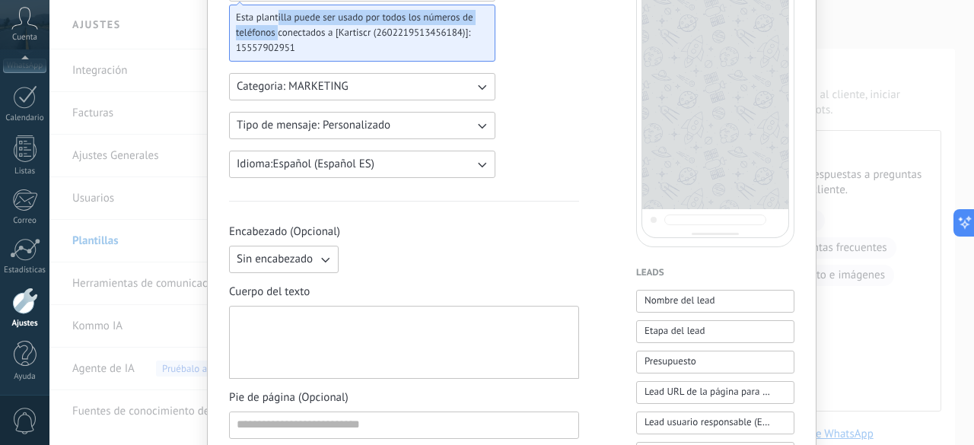
scroll to position [228, 0]
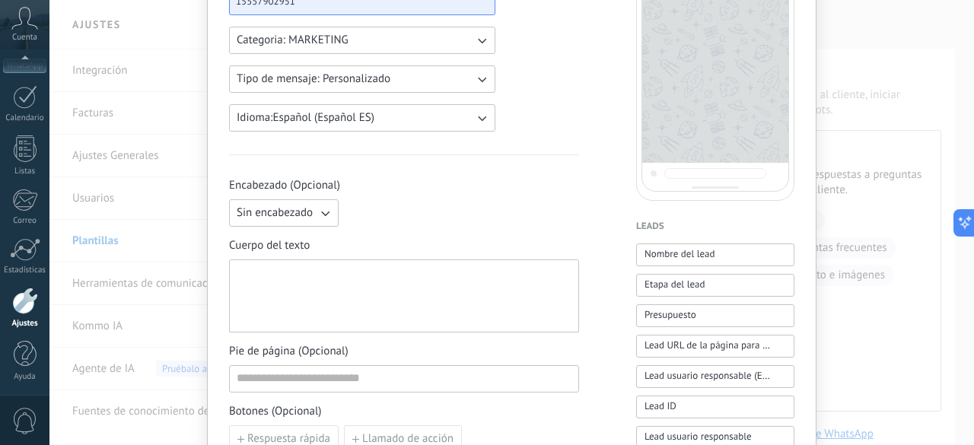
click at [301, 273] on div at bounding box center [404, 296] width 335 height 60
paste div
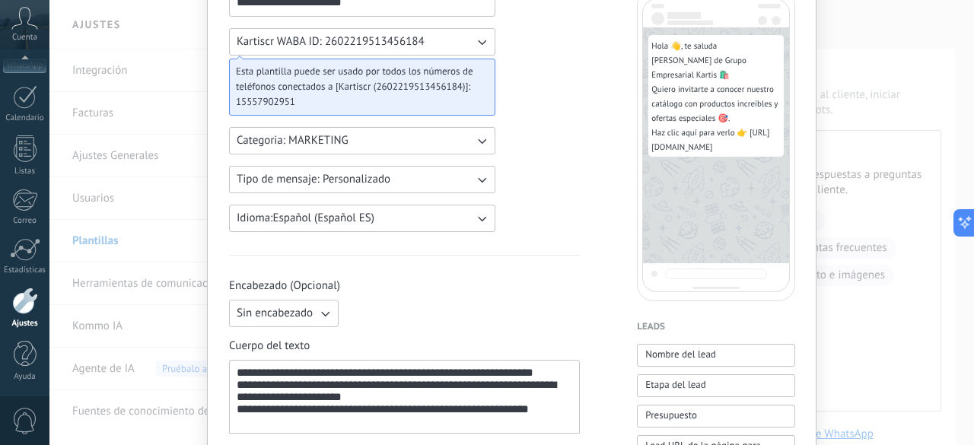
scroll to position [152, 0]
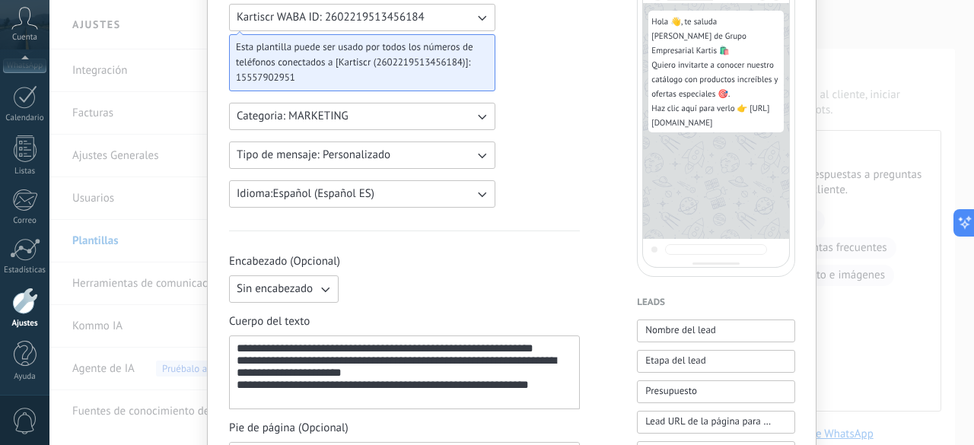
click at [447, 151] on button "Tipo de mensaje: Personalizado" at bounding box center [362, 155] width 266 height 27
click at [384, 164] on li "Personalizado" at bounding box center [357, 155] width 275 height 26
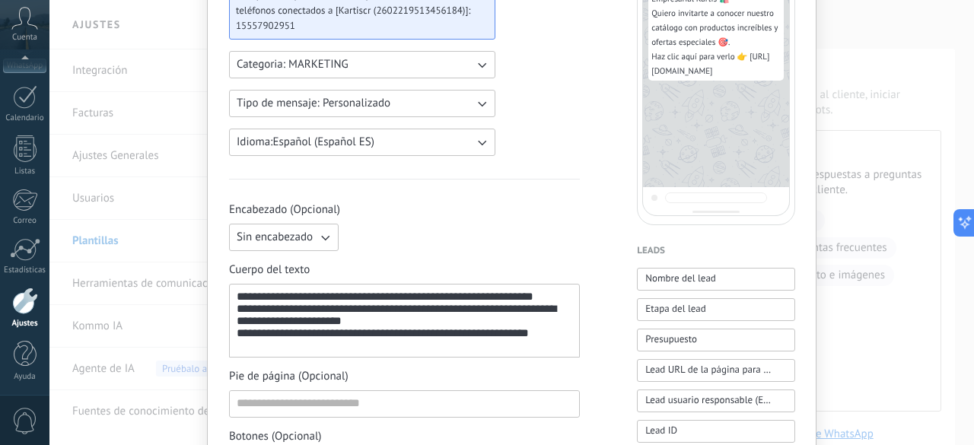
scroll to position [228, 0]
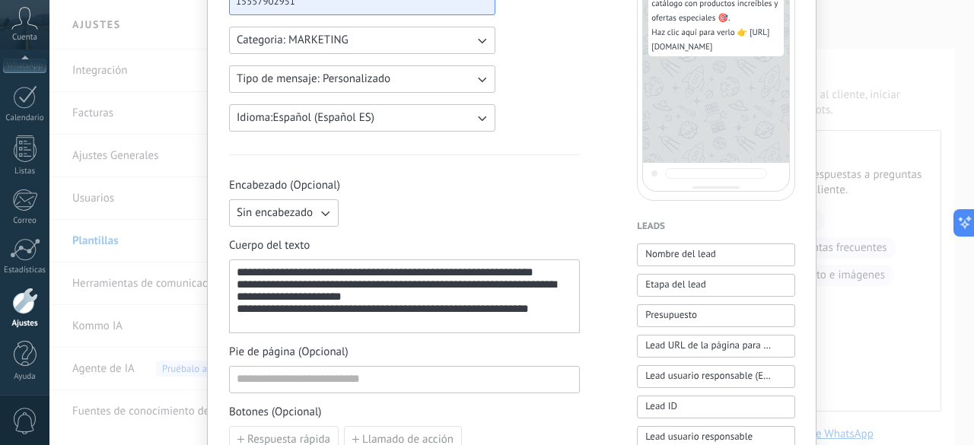
click at [324, 206] on icon "button" at bounding box center [324, 212] width 15 height 15
click at [303, 257] on span "Imagen o archivo" at bounding box center [279, 264] width 84 height 15
click at [396, 209] on label "Imagen o archivo" at bounding box center [419, 212] width 148 height 27
click at [345, 199] on input "Imagen o archivo" at bounding box center [345, 199] width 0 height 0
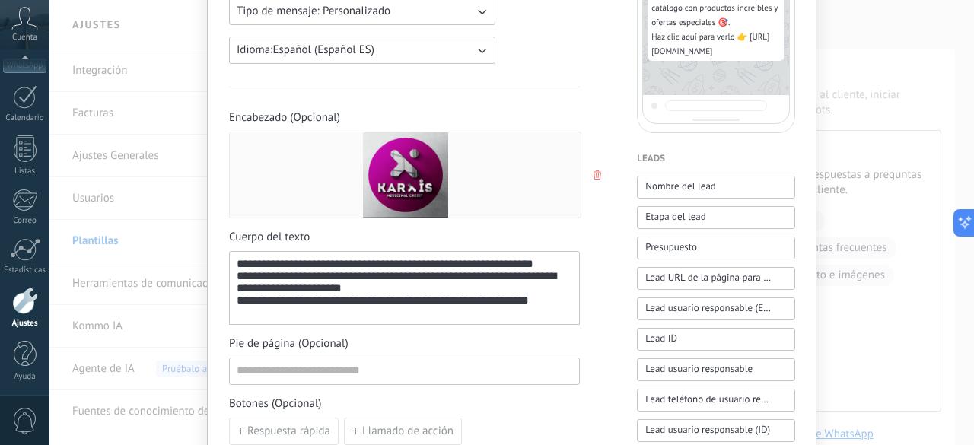
scroll to position [381, 0]
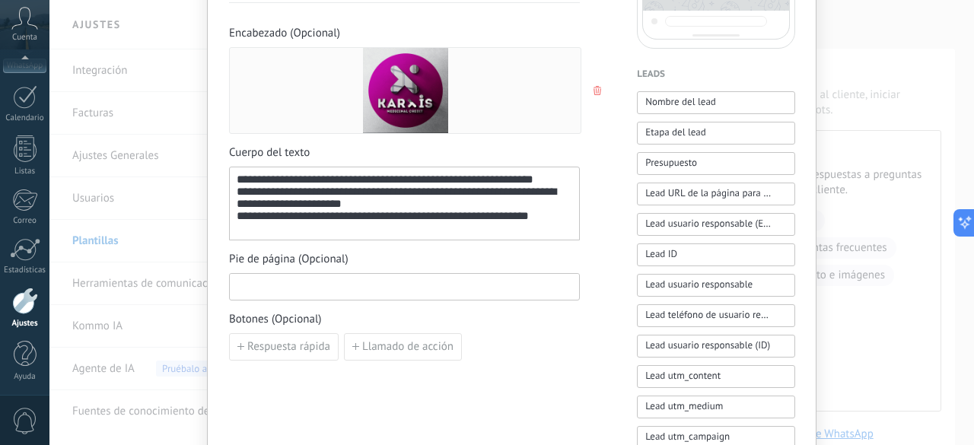
click at [367, 286] on input at bounding box center [404, 286] width 349 height 24
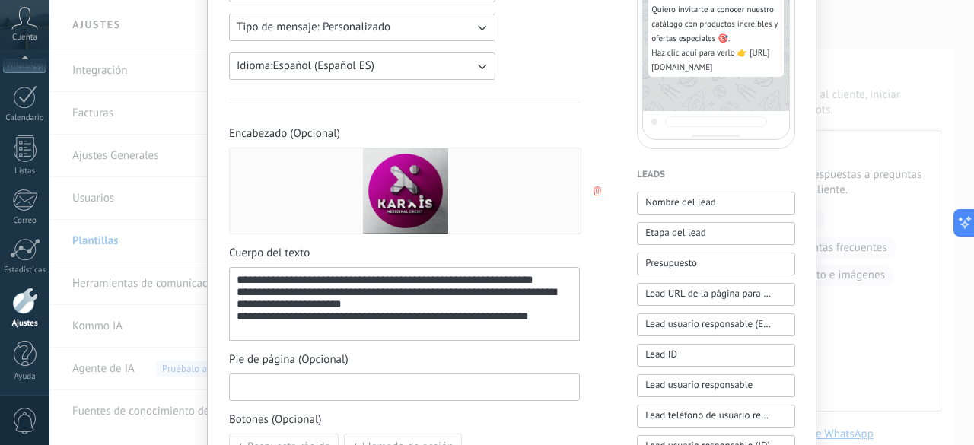
scroll to position [304, 0]
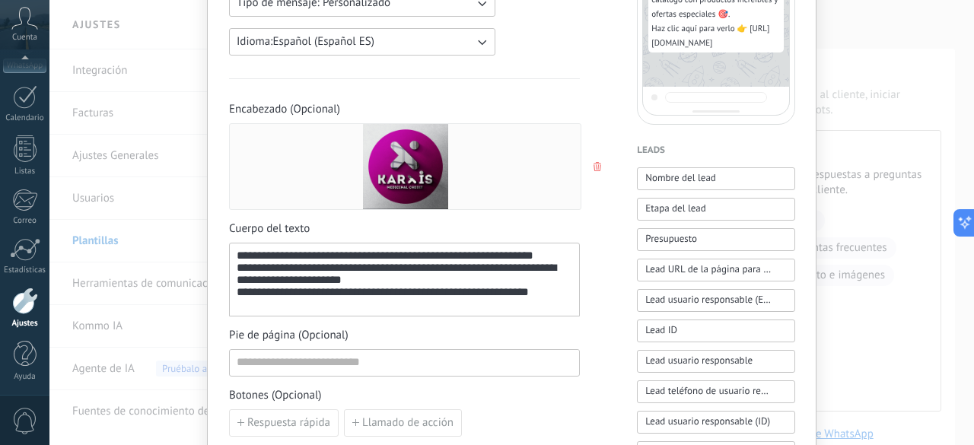
click at [596, 161] on button "button" at bounding box center [599, 166] width 12 height 23
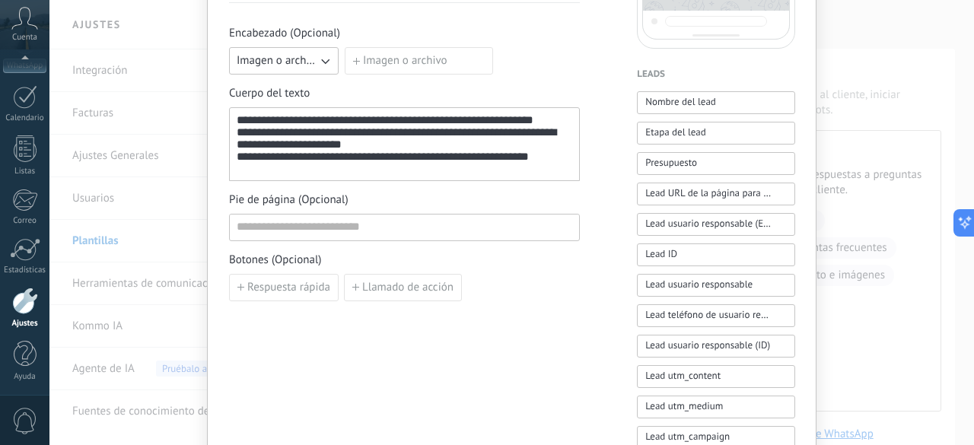
scroll to position [533, 0]
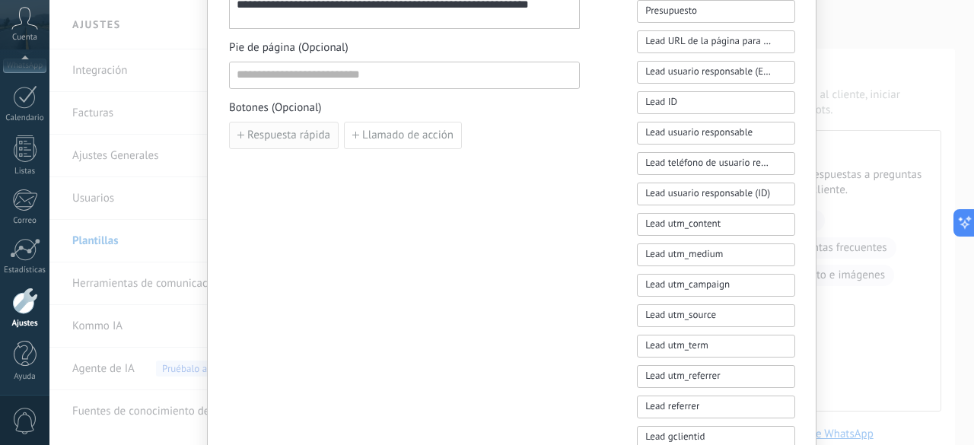
click at [250, 135] on span "Respuesta rápida" at bounding box center [288, 135] width 83 height 11
click at [321, 165] on span "Añadir quick reply" at bounding box center [291, 170] width 88 height 11
paste input "**********"
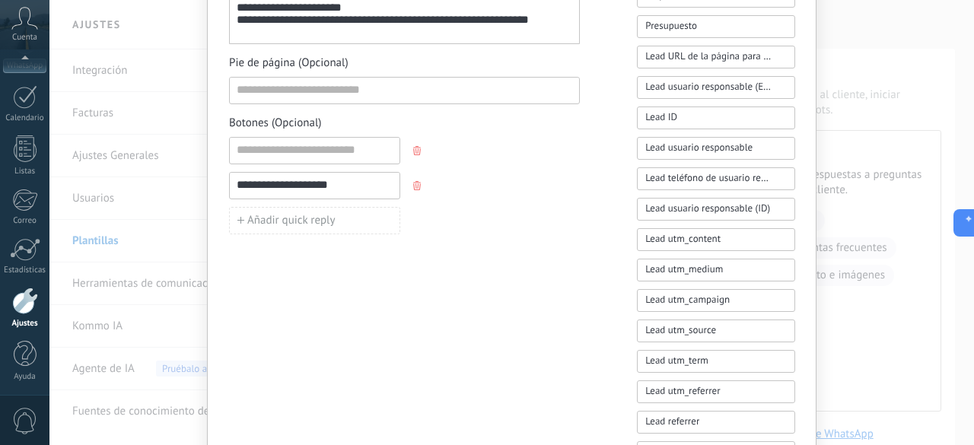
scroll to position [444, 0]
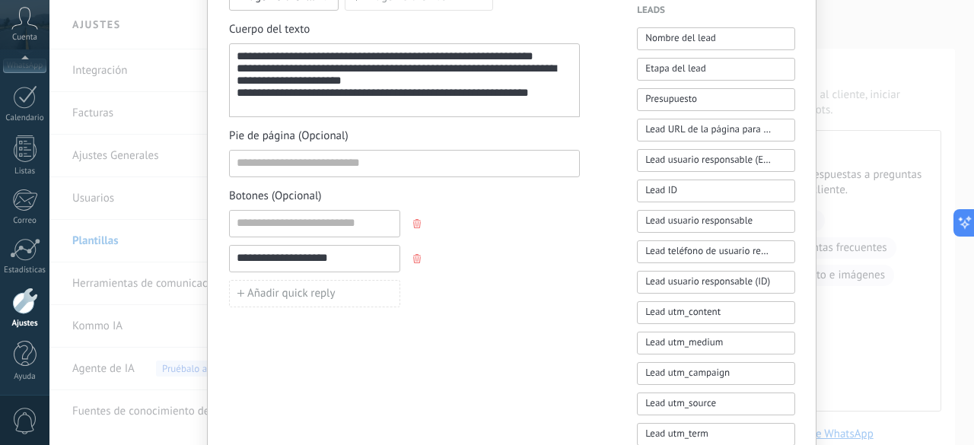
type input "**********"
click at [270, 225] on input at bounding box center [315, 223] width 170 height 24
paste input "**********"
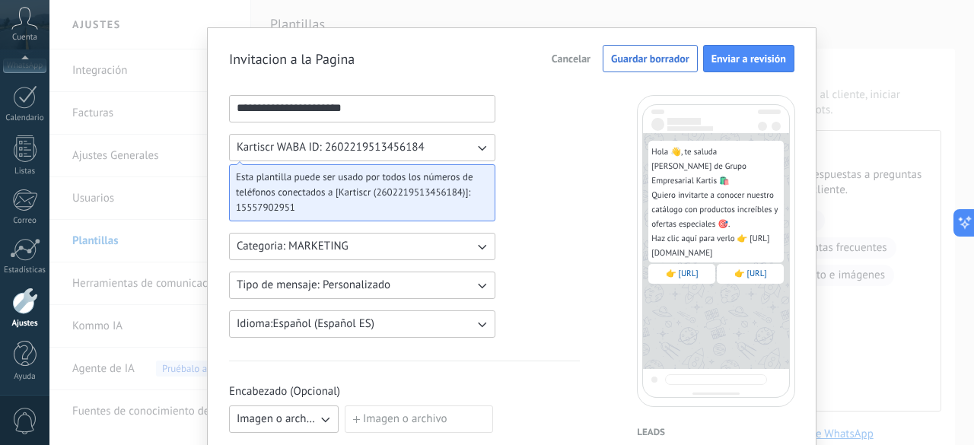
scroll to position [0, 0]
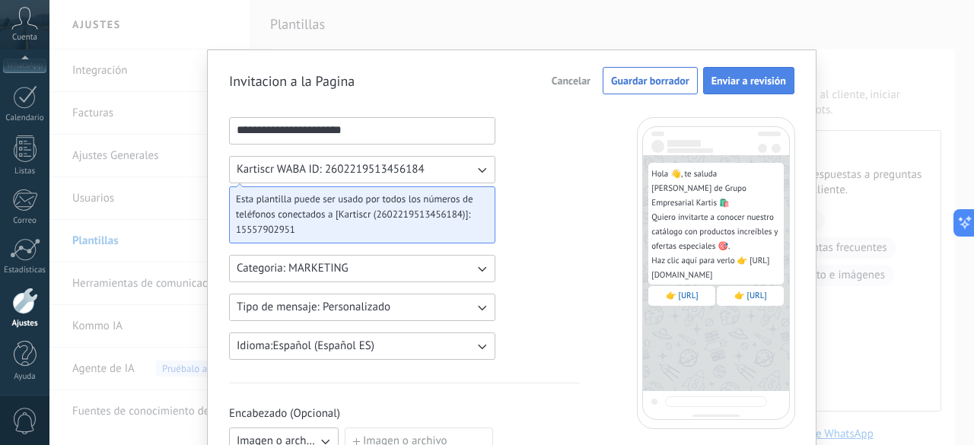
type input "**********"
click at [728, 82] on span "Enviar a revisión" at bounding box center [749, 80] width 75 height 11
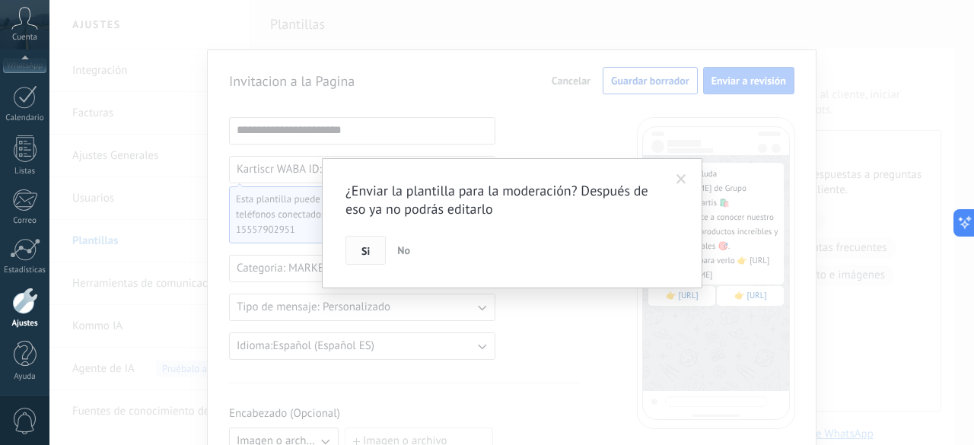
click at [365, 255] on span "Si" at bounding box center [365, 251] width 8 height 11
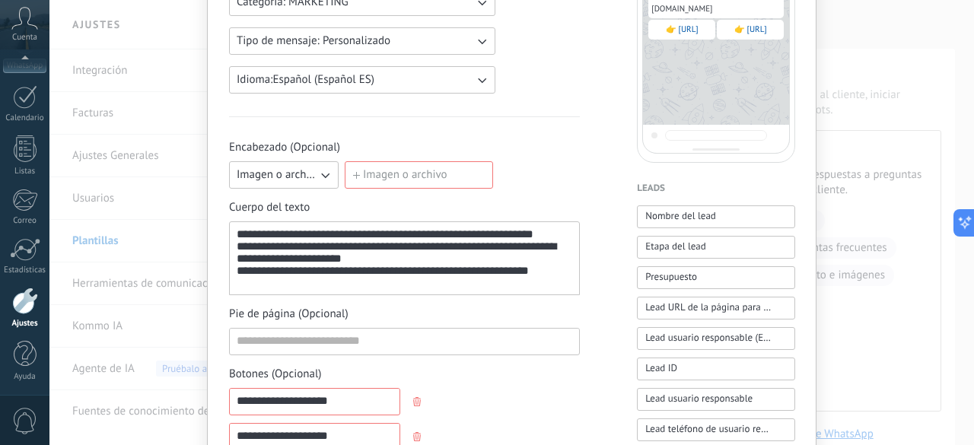
scroll to position [289, 0]
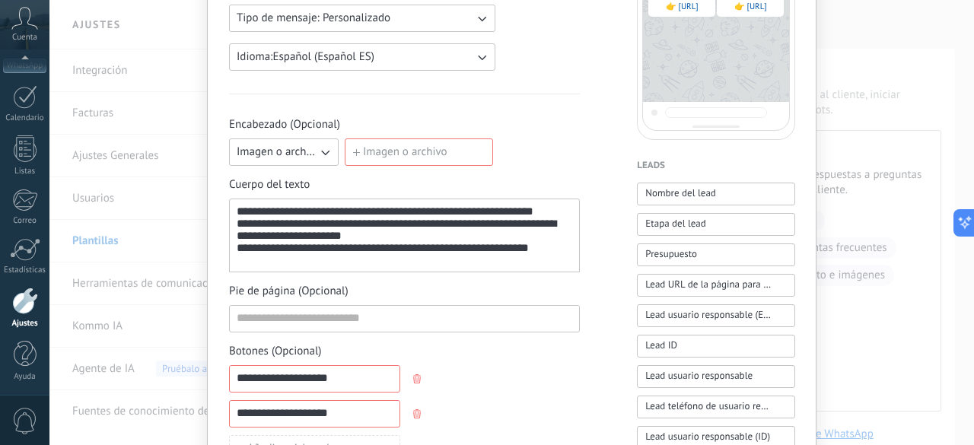
click at [435, 145] on label "Imagen o archivo" at bounding box center [419, 152] width 148 height 27
click at [345, 139] on input "Imagen o archivo" at bounding box center [345, 139] width 0 height 0
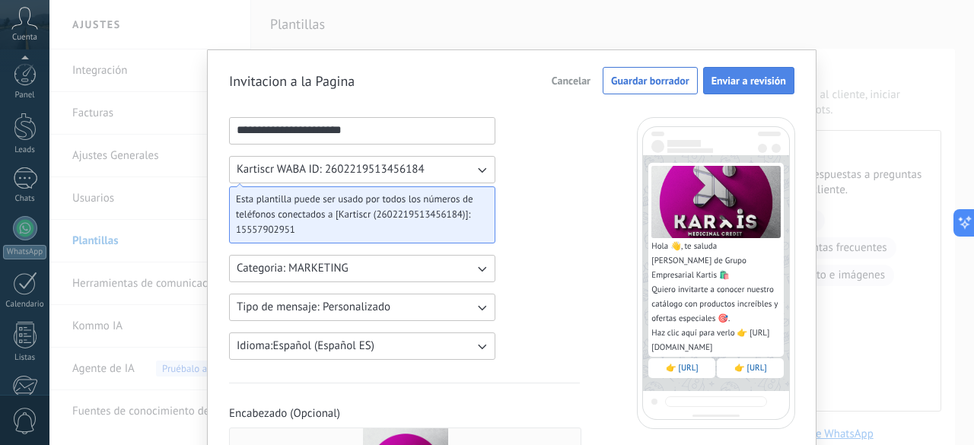
scroll to position [23, 0]
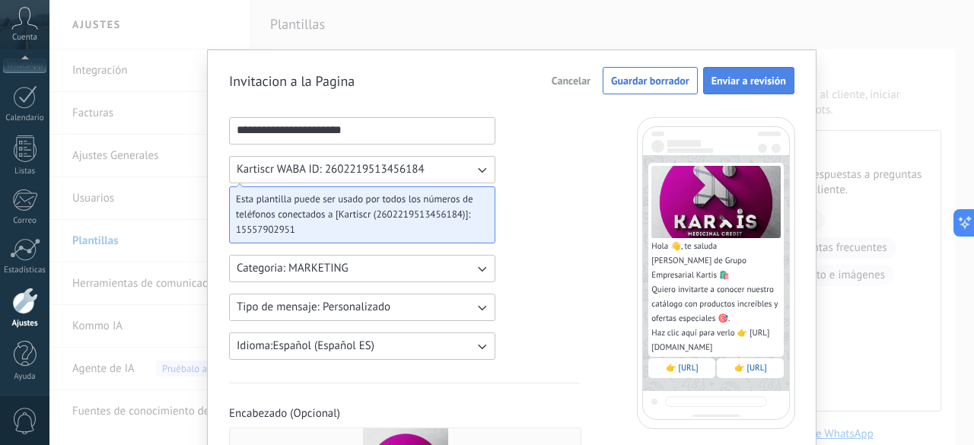
click at [734, 84] on span "Enviar a revisión" at bounding box center [749, 80] width 75 height 11
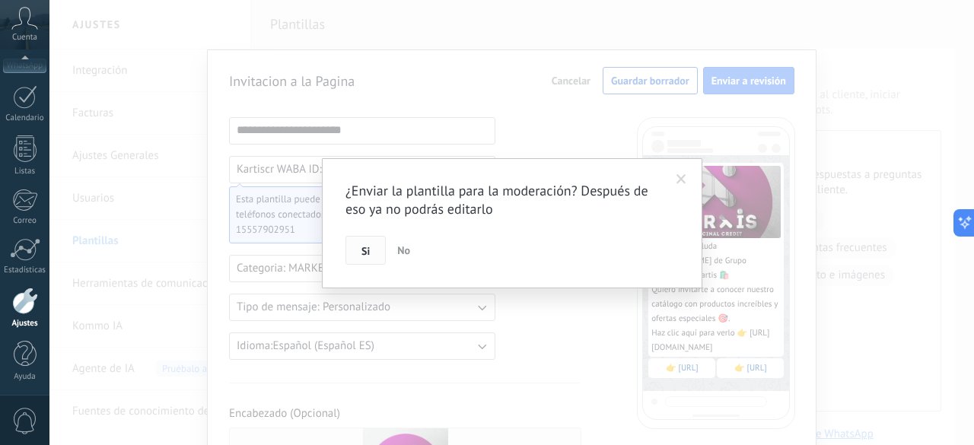
click at [355, 247] on button "Si" at bounding box center [366, 250] width 40 height 29
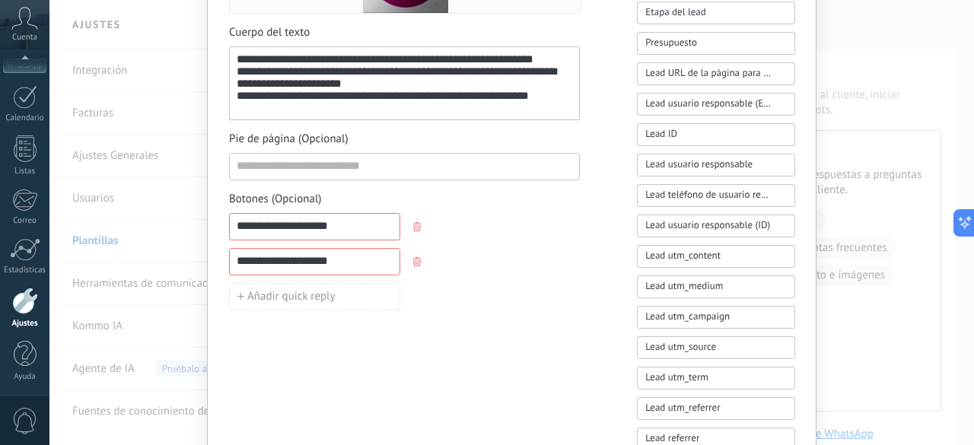
click at [164, 214] on div "**********" at bounding box center [511, 222] width 925 height 445
drag, startPoint x: 356, startPoint y: 259, endPoint x: 168, endPoint y: 253, distance: 188.1
click at [168, 257] on div "**********" at bounding box center [511, 222] width 925 height 445
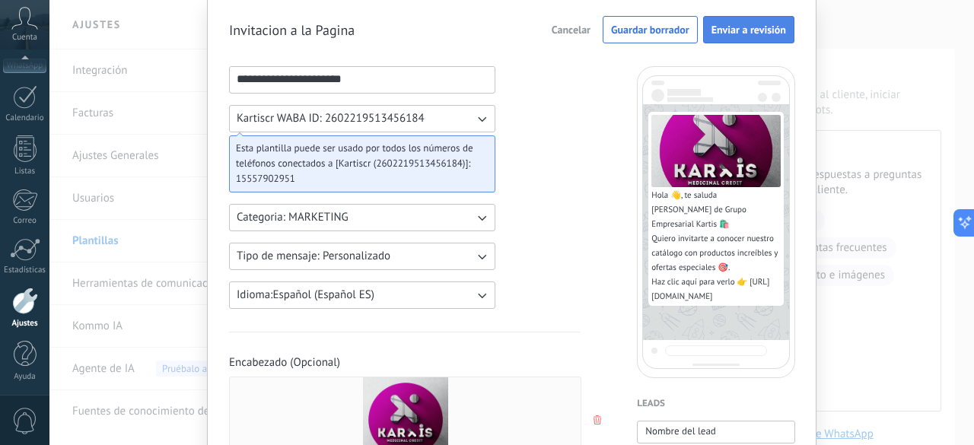
scroll to position [0, 0]
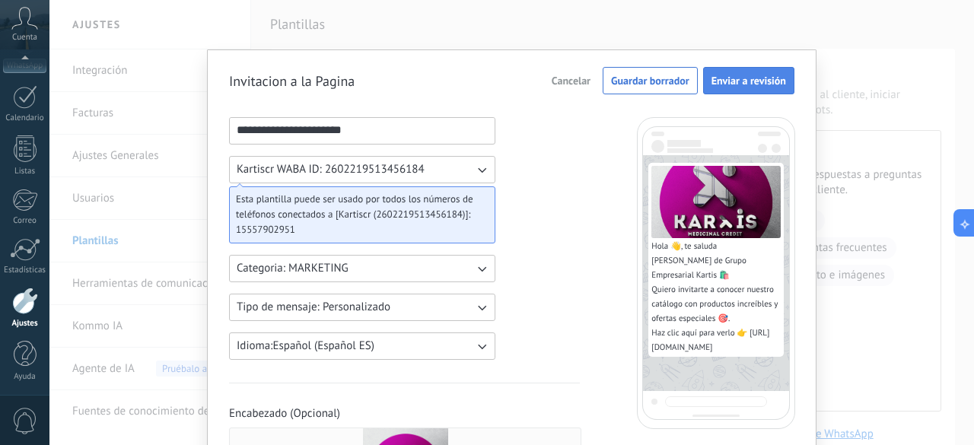
click at [767, 68] on button "Enviar a revisión" at bounding box center [748, 80] width 91 height 27
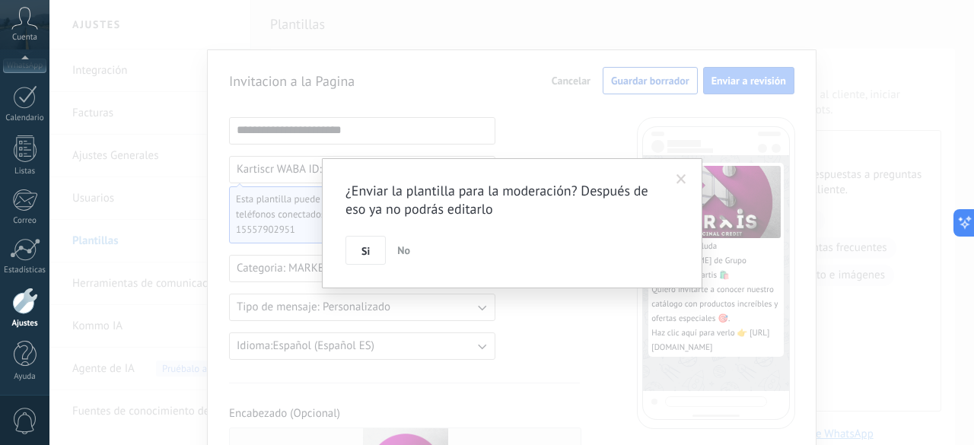
click at [369, 266] on div "¿Enviar la plantilla para la moderación? Después de eso ya no podrás editarlo S…" at bounding box center [512, 223] width 381 height 130
click at [362, 259] on button "Si" at bounding box center [366, 250] width 40 height 29
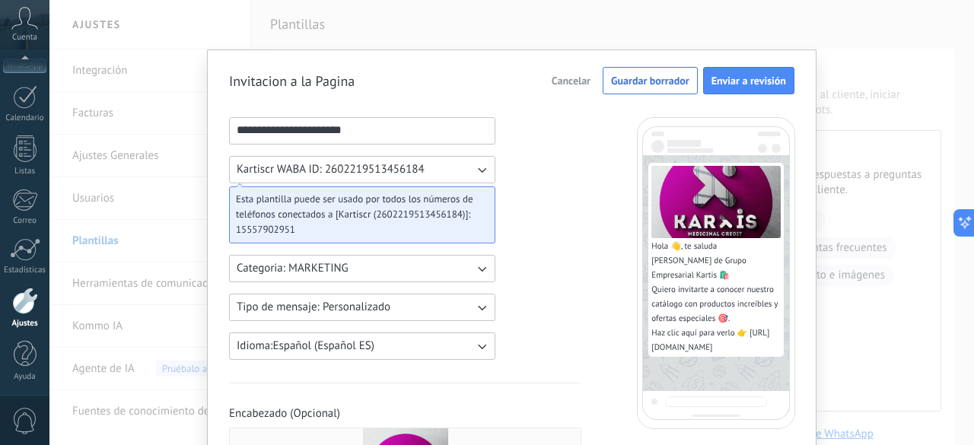
scroll to position [501, 0]
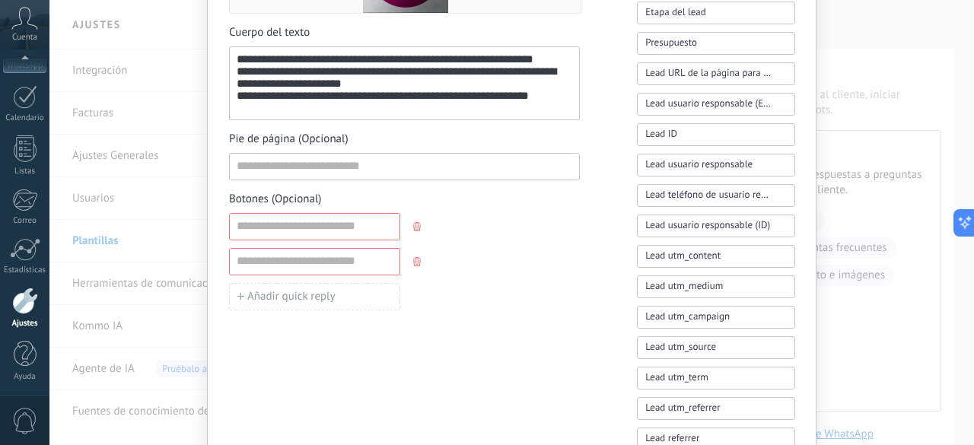
click at [413, 224] on use "button" at bounding box center [417, 226] width 8 height 9
click at [414, 227] on icon "button" at bounding box center [417, 226] width 8 height 9
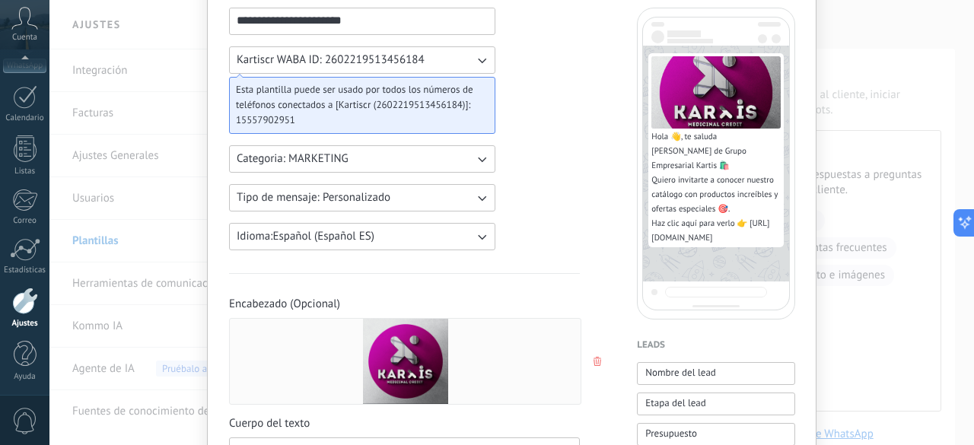
scroll to position [44, 0]
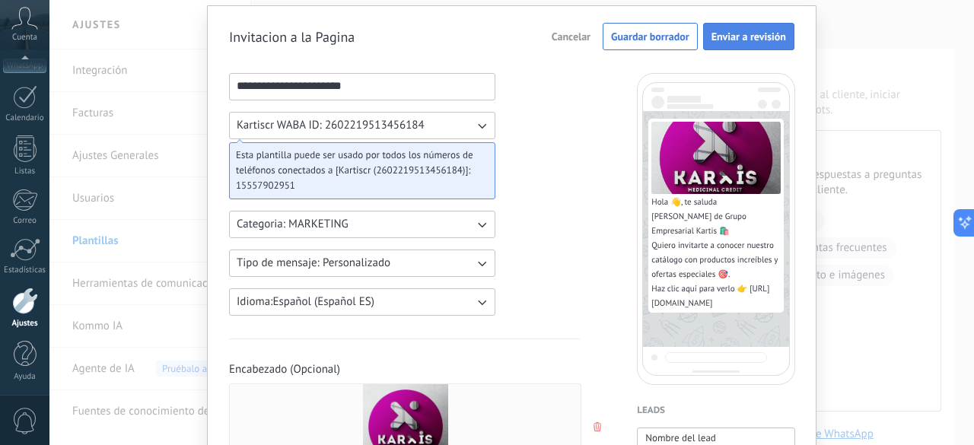
click at [771, 37] on span "Enviar a revisión" at bounding box center [749, 36] width 75 height 11
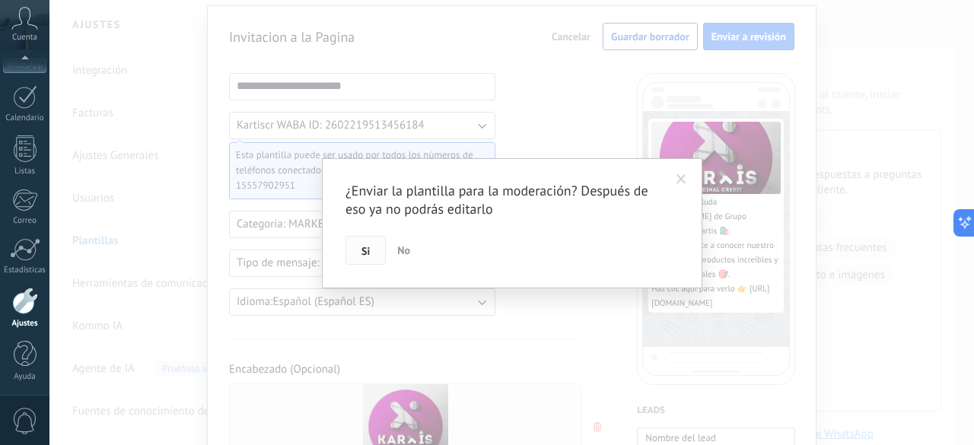
click at [365, 263] on button "Si" at bounding box center [366, 250] width 40 height 29
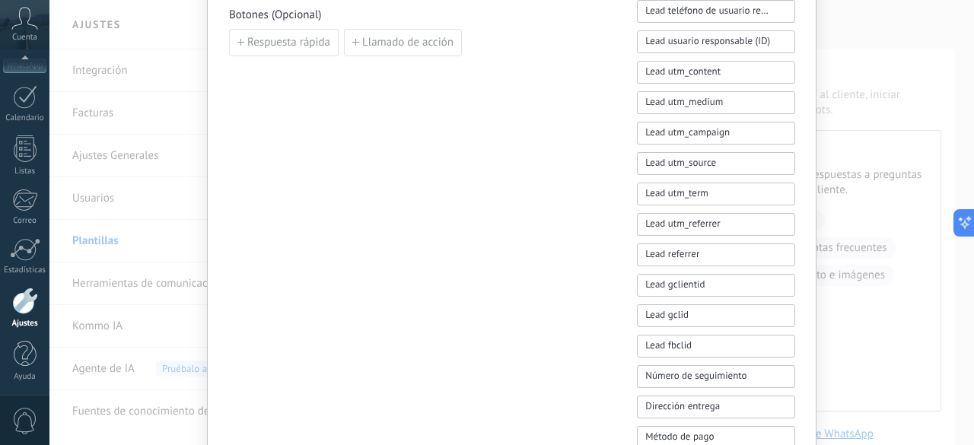
scroll to position [0, 0]
